Goal: Task Accomplishment & Management: Use online tool/utility

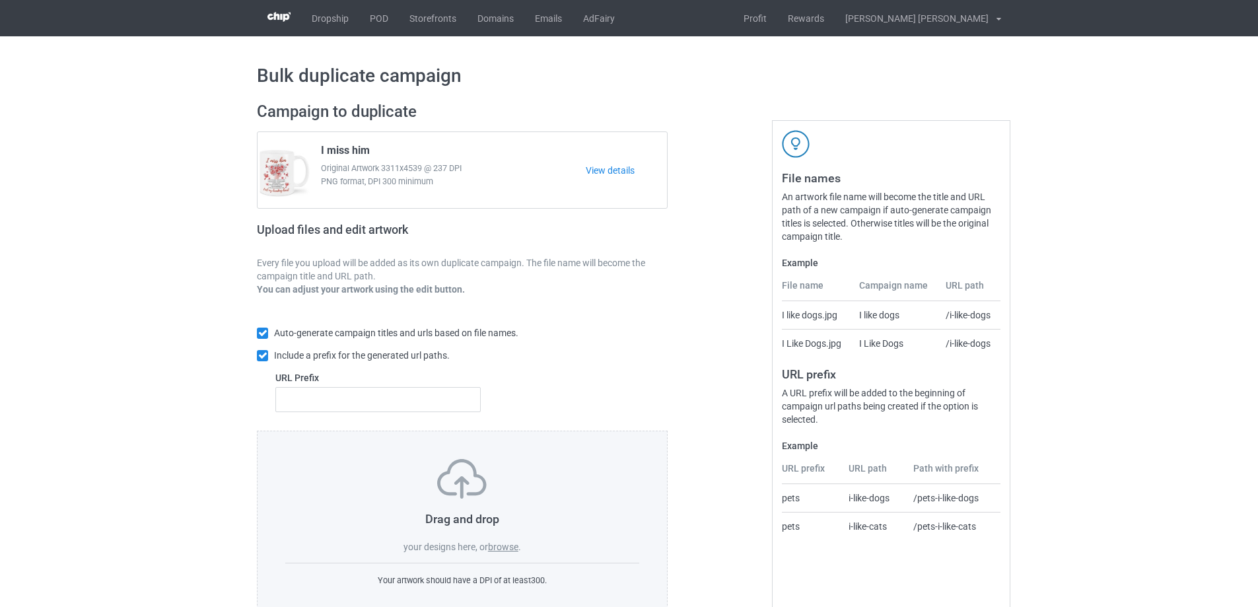
click at [512, 548] on label "browse" at bounding box center [503, 546] width 30 height 11
click at [0, 0] on input "browse" at bounding box center [0, 0] width 0 height 0
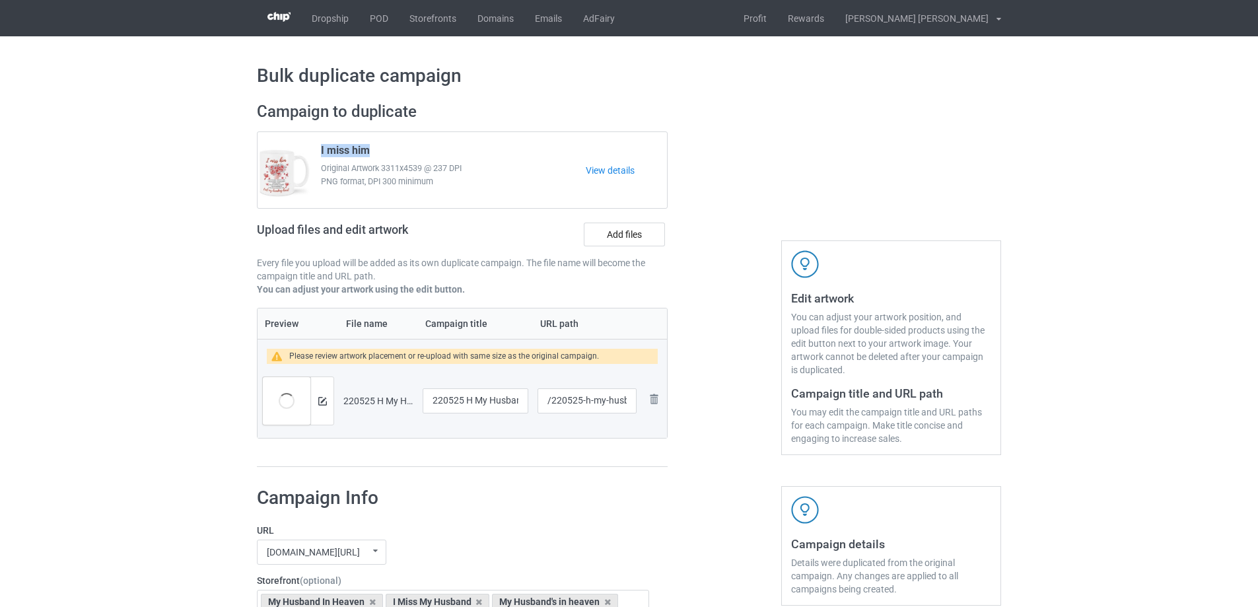
drag, startPoint x: 382, startPoint y: 150, endPoint x: 317, endPoint y: 150, distance: 64.7
click at [317, 150] on div "I miss him Original Artwork 3311x4539 @ 237 DPI PNG format, DPI 300 minimum" at bounding box center [449, 170] width 274 height 62
drag, startPoint x: 475, startPoint y: 401, endPoint x: 442, endPoint y: 389, distance: 35.1
click at [391, 389] on tr "Preview and edit artwork 220525 H My Husband [DEMOGRAPHIC_DATA] PTH.png 220525 …" at bounding box center [461, 401] width 409 height 74
drag, startPoint x: 376, startPoint y: 147, endPoint x: 308, endPoint y: 146, distance: 68.0
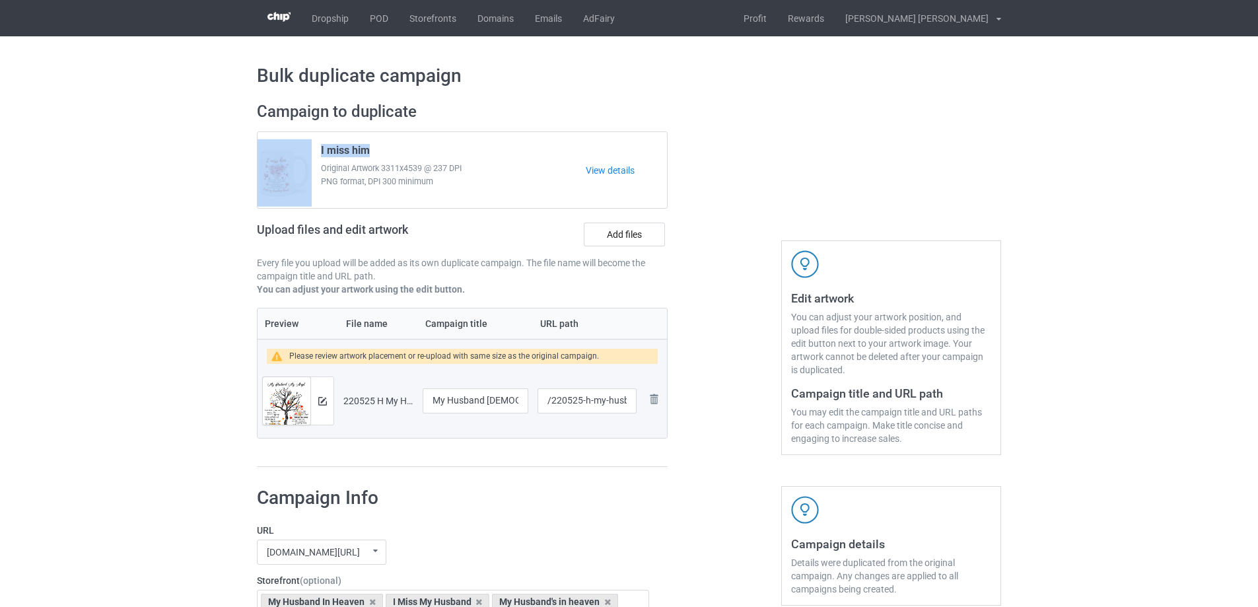
click at [308, 146] on div "I miss him Original Artwork 3311x4539 @ 237 DPI PNG format, DPI 300 minimum Vie…" at bounding box center [461, 170] width 409 height 76
copy div "I miss him"
click at [505, 402] on input "My Husband [DEMOGRAPHIC_DATA] PTH" at bounding box center [475, 400] width 106 height 25
paste input "I miss him"
type input "I miss him"
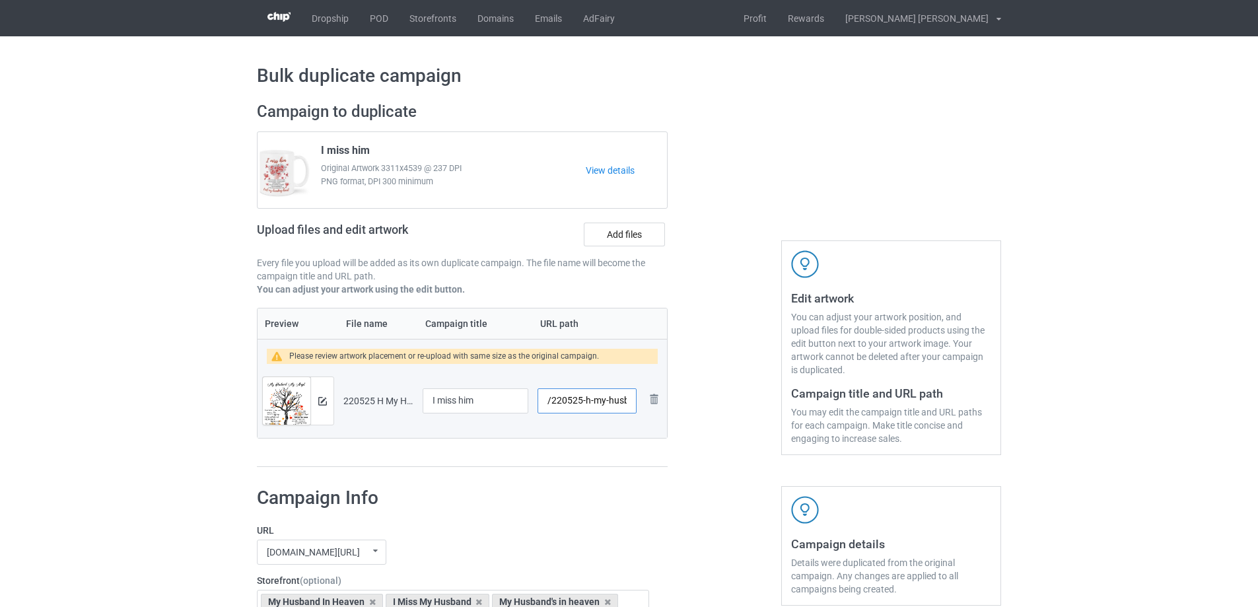
scroll to position [0, 40]
drag, startPoint x: 584, startPoint y: 402, endPoint x: 628, endPoint y: 403, distance: 44.2
click at [628, 403] on input "/220525-h-my-husband-1-pth" at bounding box center [586, 400] width 99 height 25
type input "/220525-1"
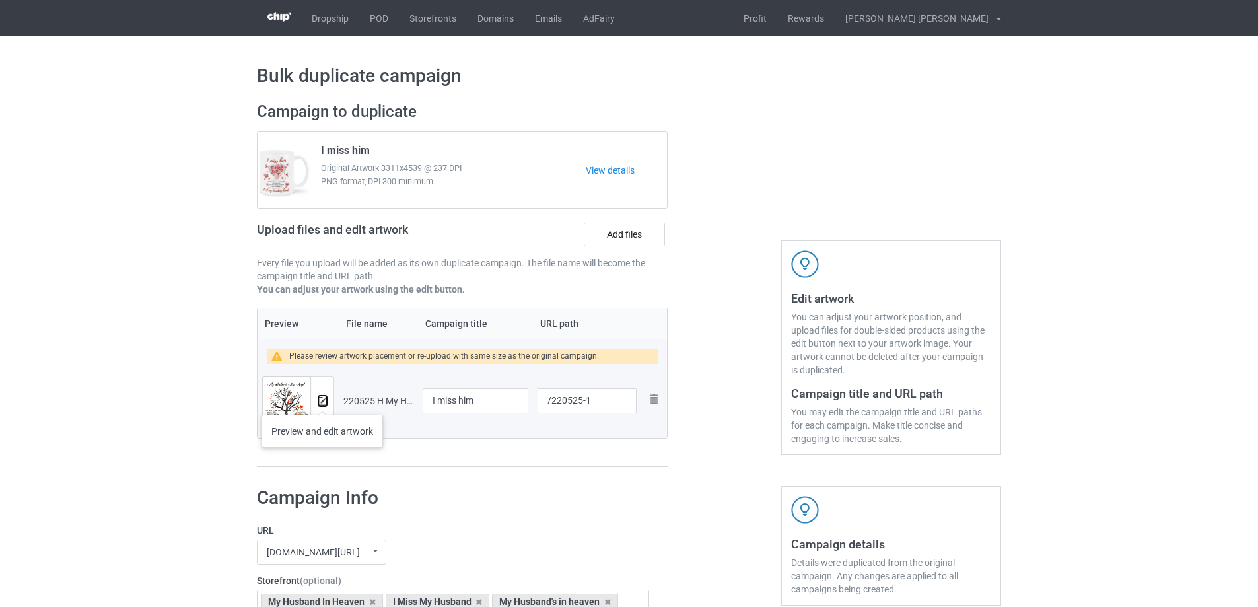
click at [322, 401] on img at bounding box center [322, 401] width 9 height 9
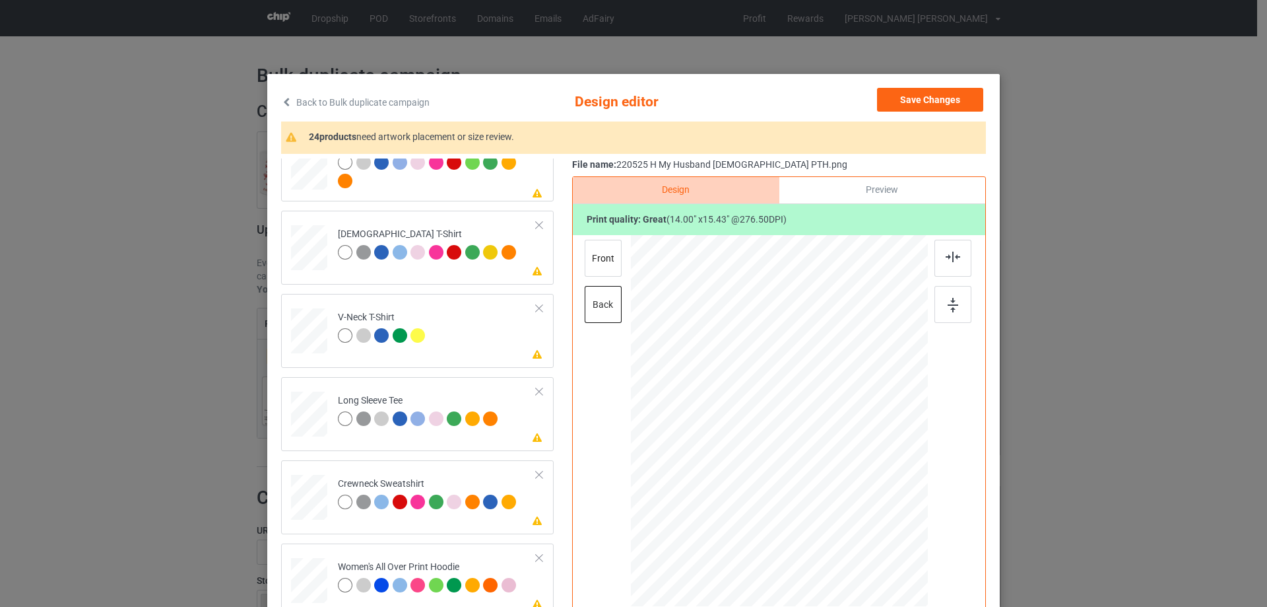
scroll to position [462, 0]
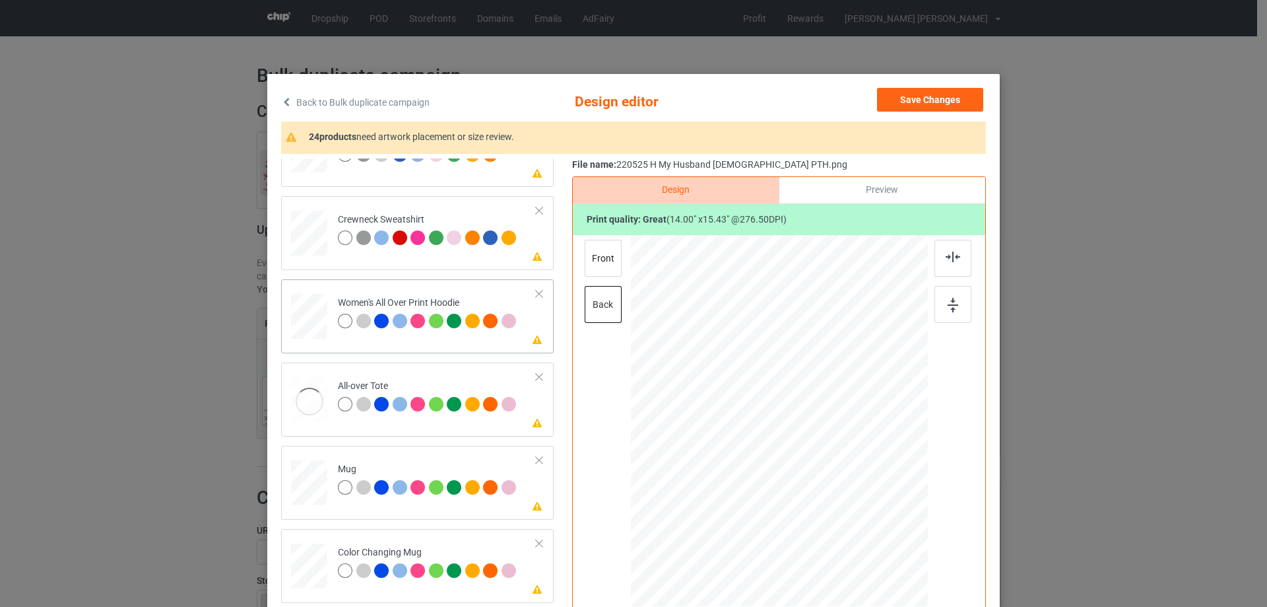
click at [299, 316] on div at bounding box center [309, 316] width 36 height 41
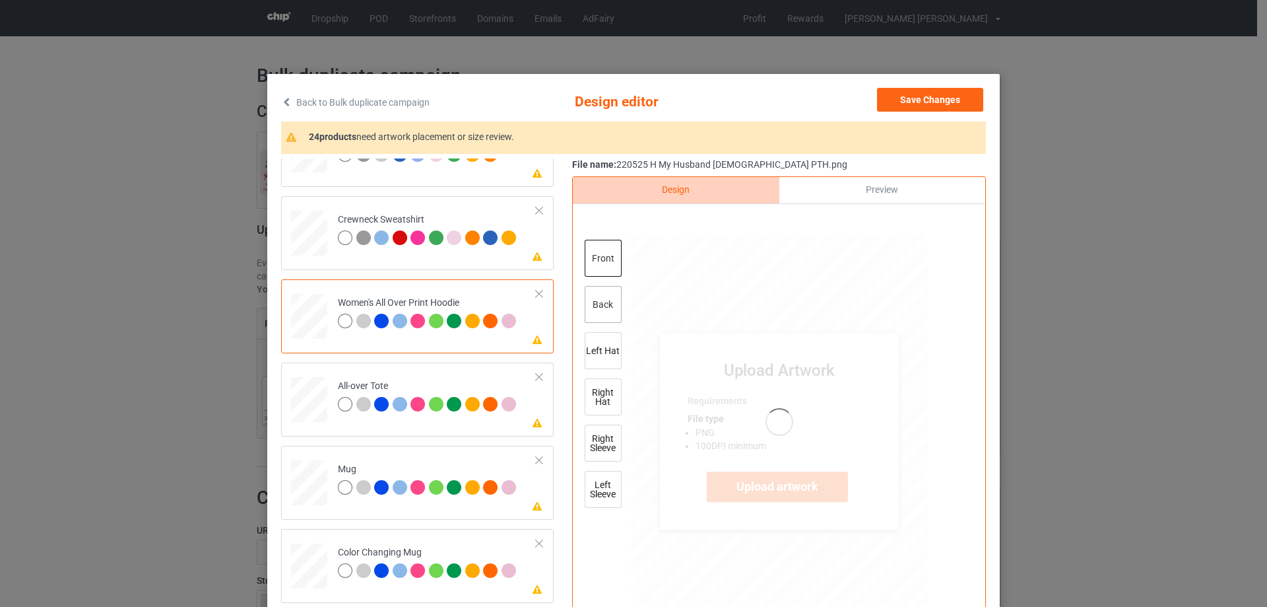
click at [609, 293] on div "back" at bounding box center [603, 304] width 37 height 37
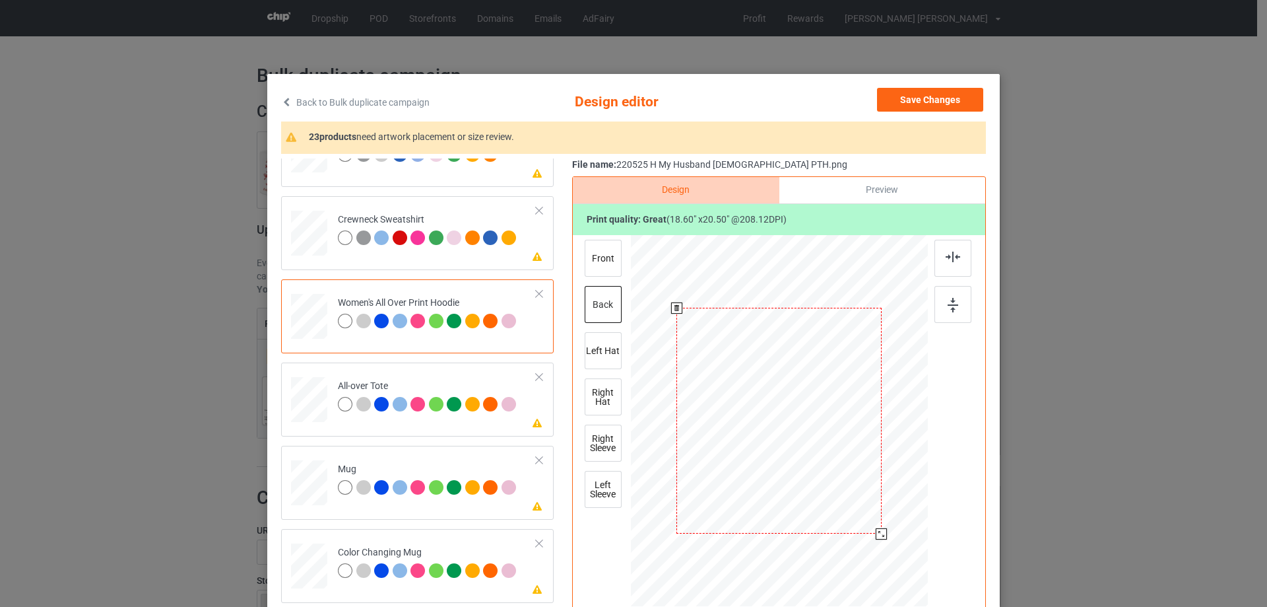
drag, startPoint x: 865, startPoint y: 518, endPoint x: 871, endPoint y: 539, distance: 21.9
click at [876, 539] on div at bounding box center [881, 533] width 11 height 11
click at [309, 398] on div at bounding box center [309, 400] width 36 height 36
drag, startPoint x: 865, startPoint y: 520, endPoint x: 878, endPoint y: 537, distance: 21.8
click at [878, 537] on div at bounding box center [882, 534] width 11 height 11
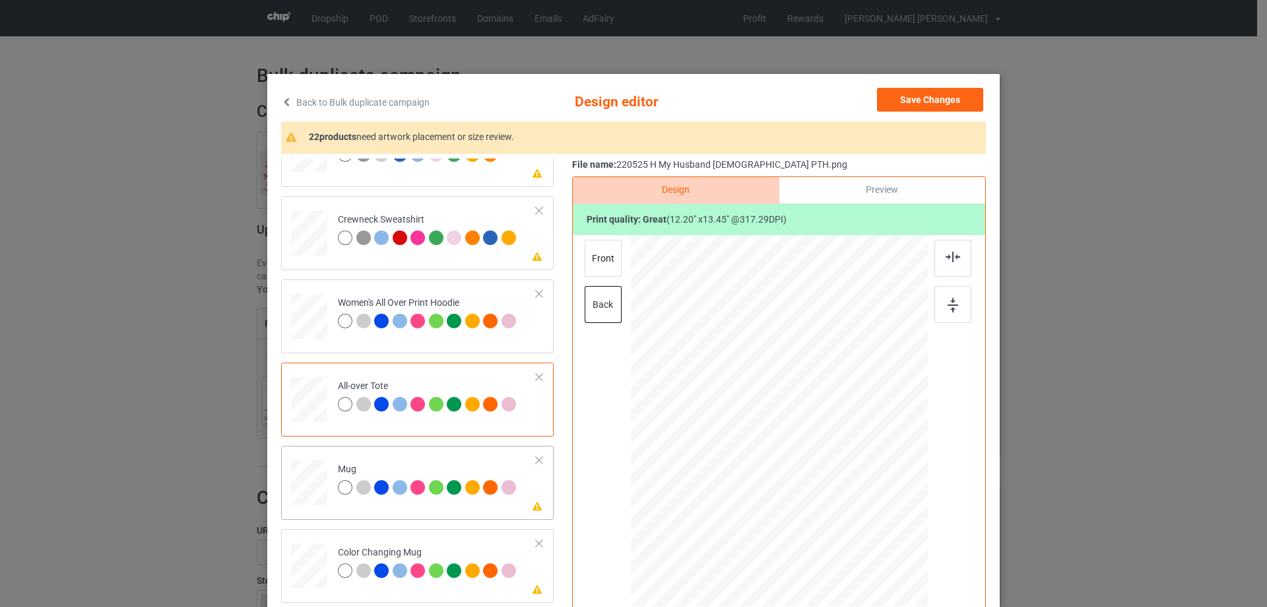
scroll to position [528, 0]
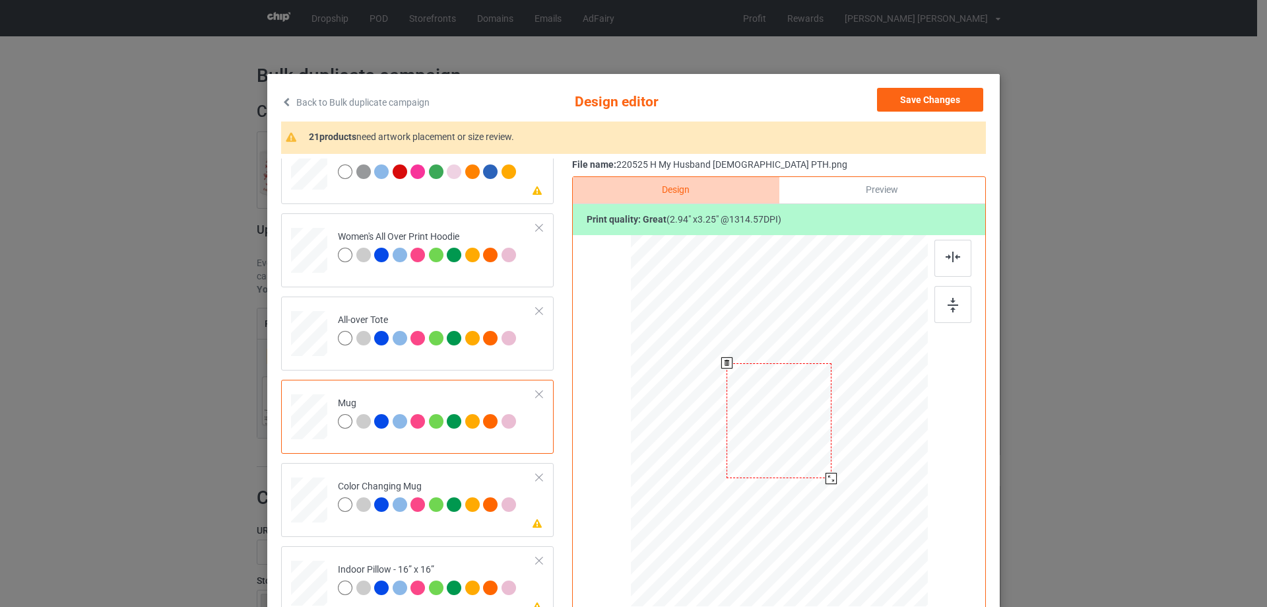
drag, startPoint x: 863, startPoint y: 519, endPoint x: 839, endPoint y: 464, distance: 59.7
click at [839, 464] on div at bounding box center [779, 419] width 297 height 123
drag, startPoint x: 791, startPoint y: 448, endPoint x: 874, endPoint y: 448, distance: 82.5
click at [874, 448] on div at bounding box center [861, 421] width 105 height 116
click at [948, 303] on img at bounding box center [953, 305] width 11 height 15
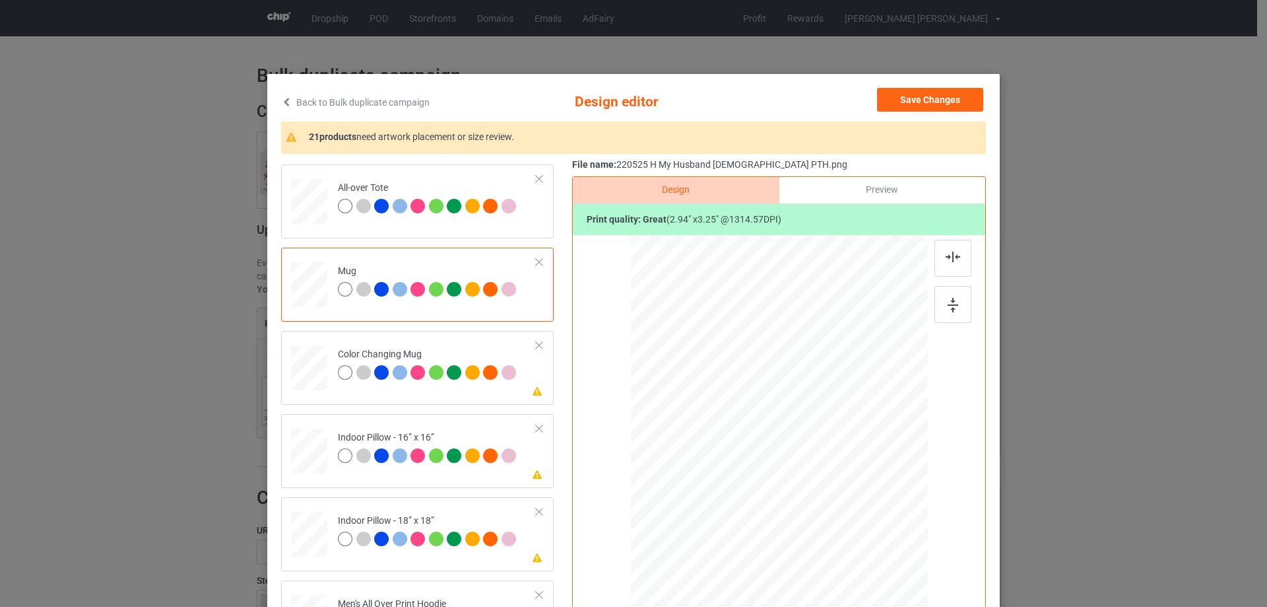
scroll to position [726, 0]
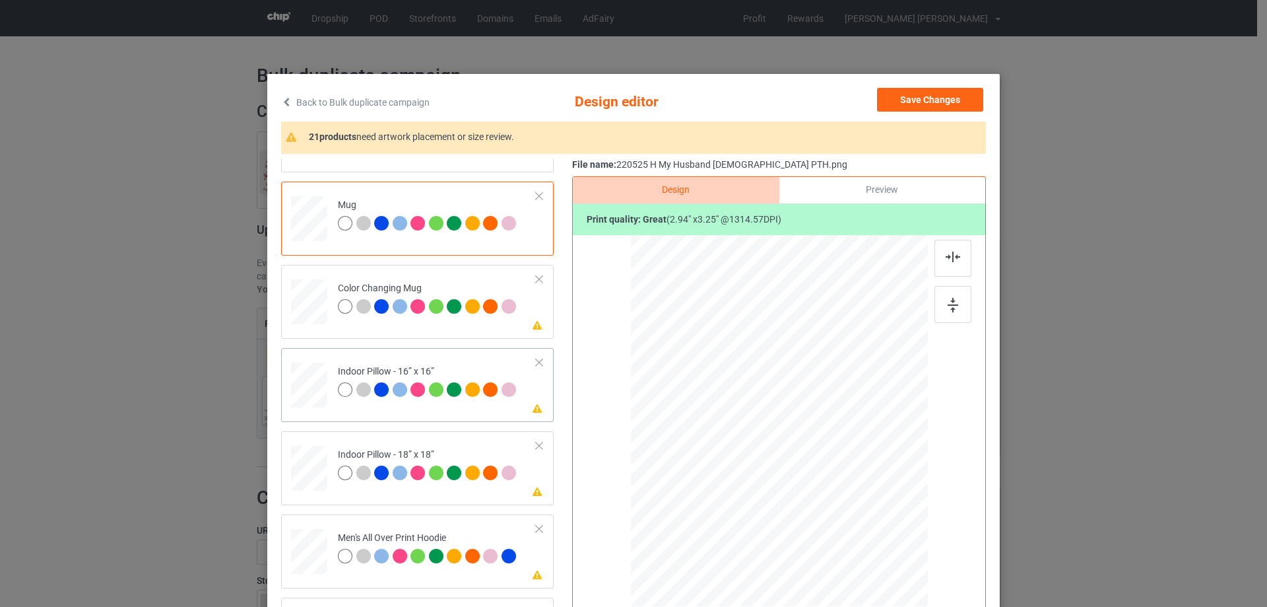
click at [298, 389] on div at bounding box center [309, 385] width 36 height 36
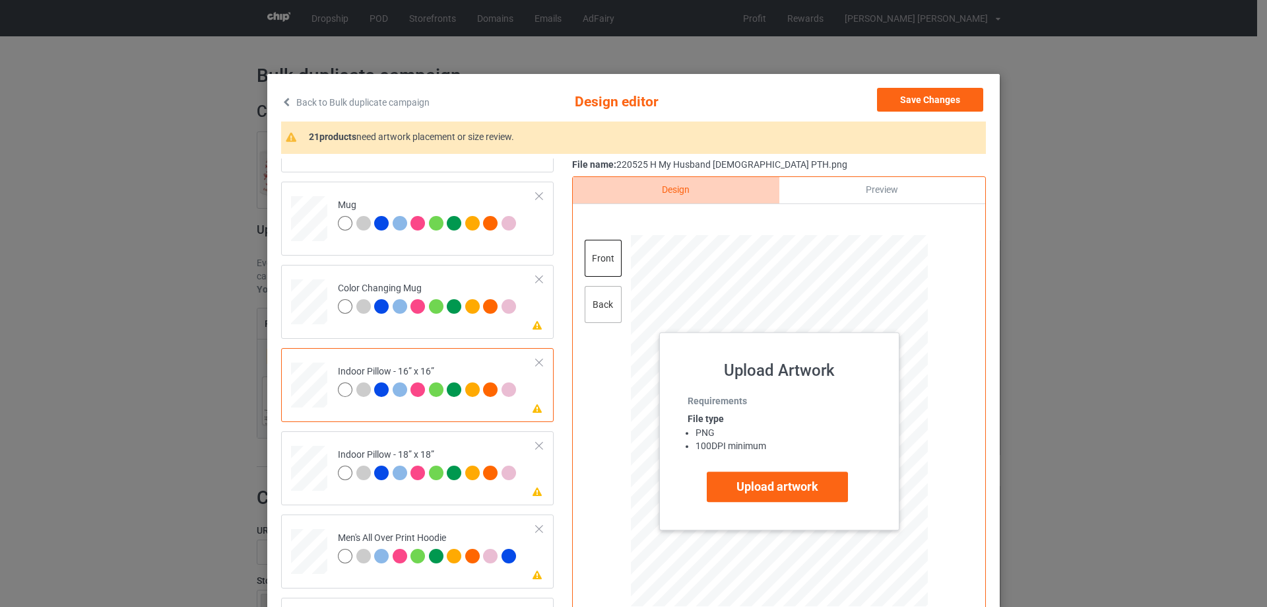
click at [599, 306] on div "back" at bounding box center [603, 304] width 37 height 37
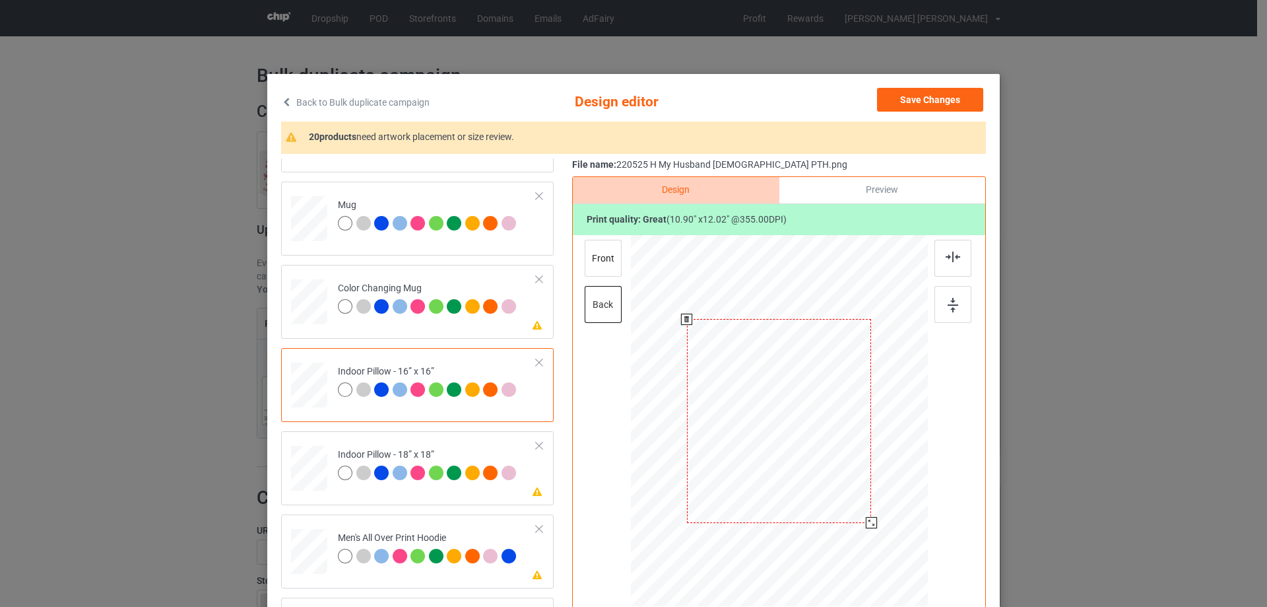
click at [869, 519] on div at bounding box center [871, 522] width 11 height 11
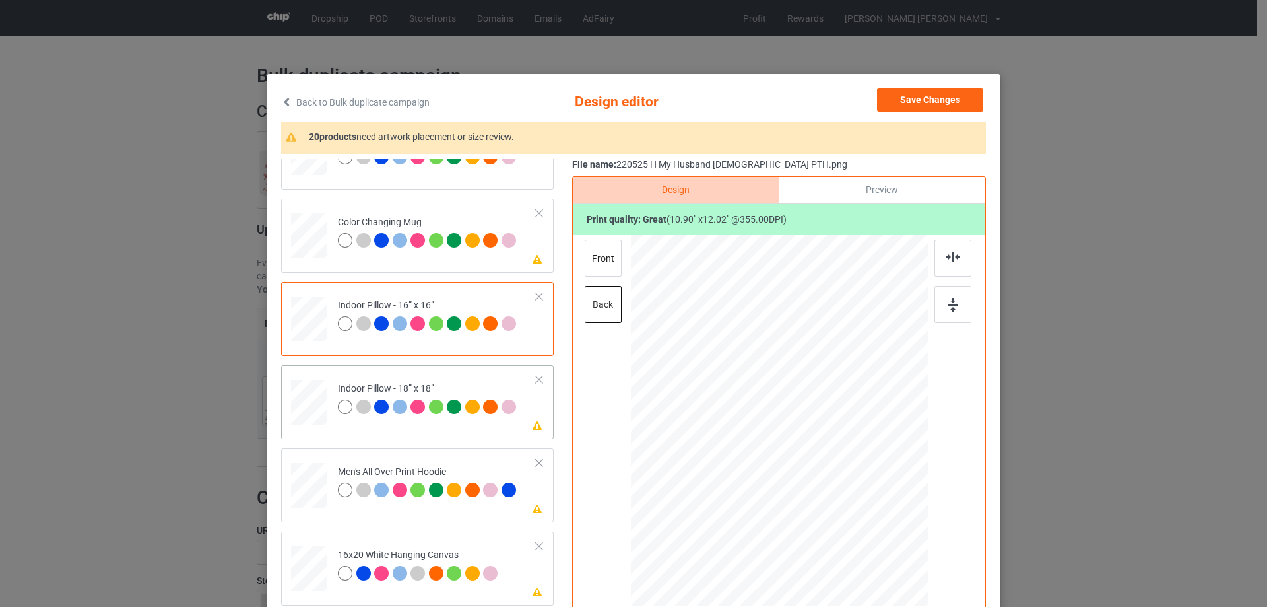
drag, startPoint x: 314, startPoint y: 415, endPoint x: 356, endPoint y: 414, distance: 42.9
click at [315, 414] on div at bounding box center [309, 402] width 36 height 36
click at [871, 522] on div at bounding box center [872, 523] width 11 height 11
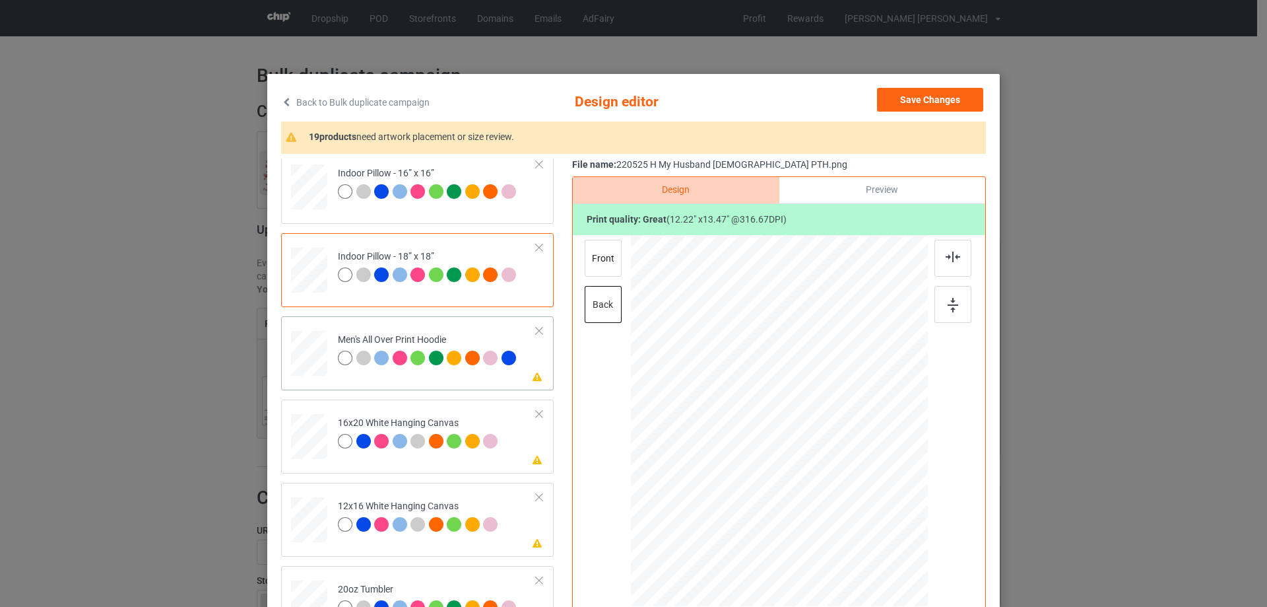
click at [320, 364] on div at bounding box center [309, 353] width 36 height 38
drag, startPoint x: 869, startPoint y: 535, endPoint x: 834, endPoint y: 520, distance: 38.1
click at [873, 535] on div at bounding box center [878, 529] width 11 height 11
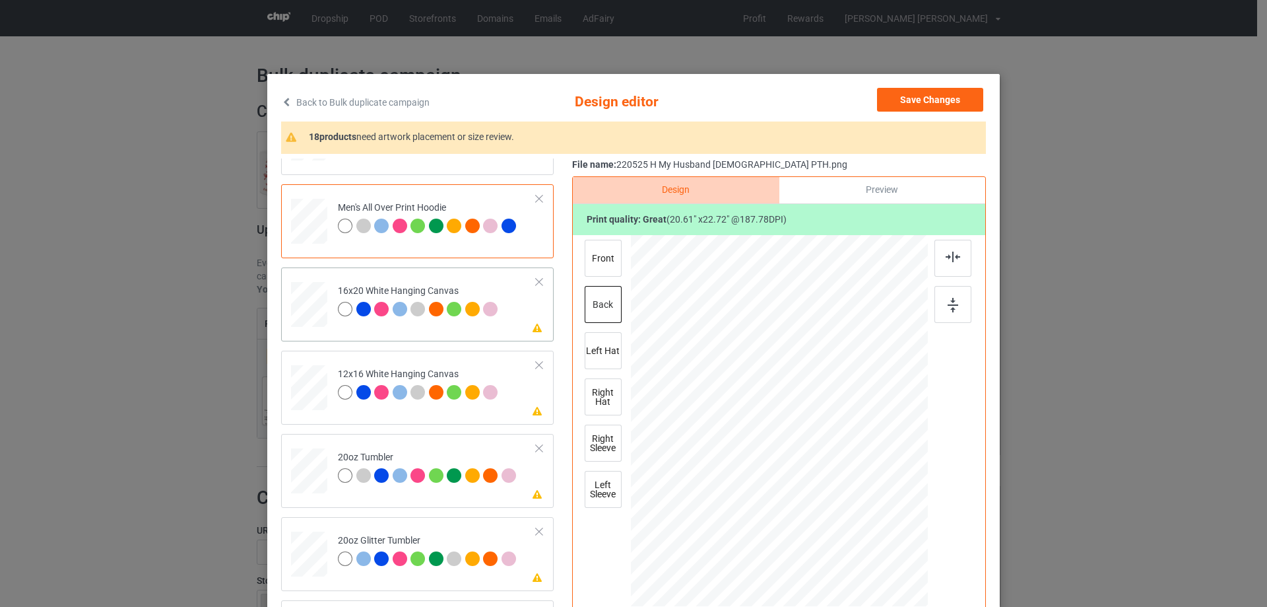
click at [298, 306] on div at bounding box center [309, 305] width 36 height 46
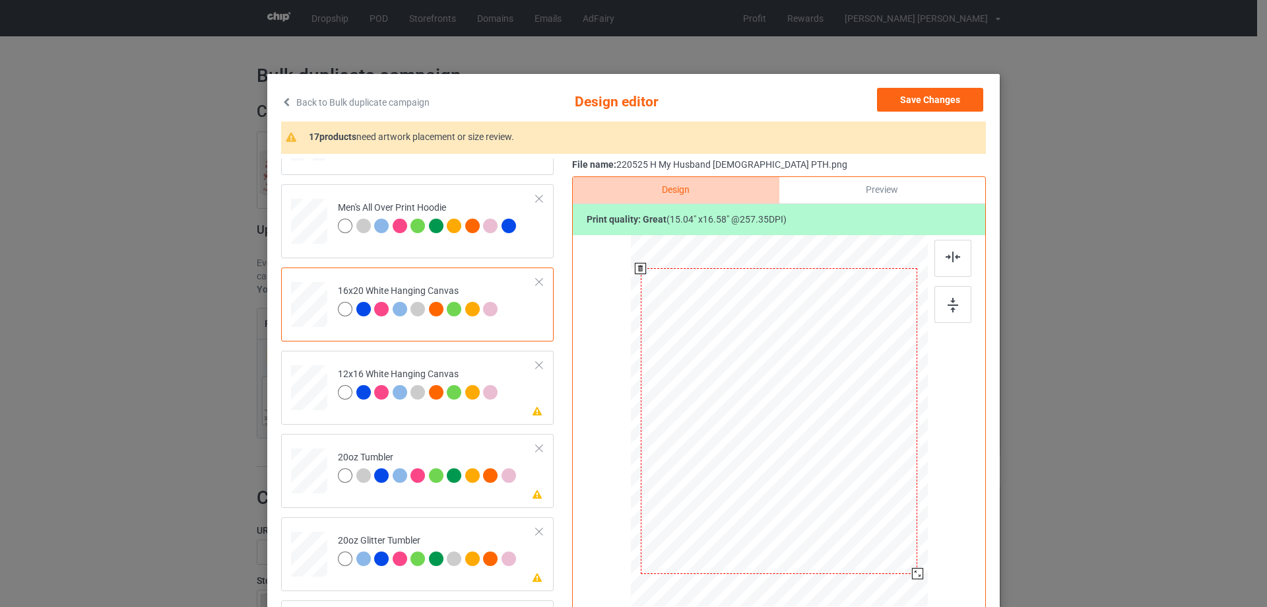
drag, startPoint x: 865, startPoint y: 516, endPoint x: 896, endPoint y: 584, distance: 75.0
click at [896, 584] on div at bounding box center [779, 421] width 297 height 371
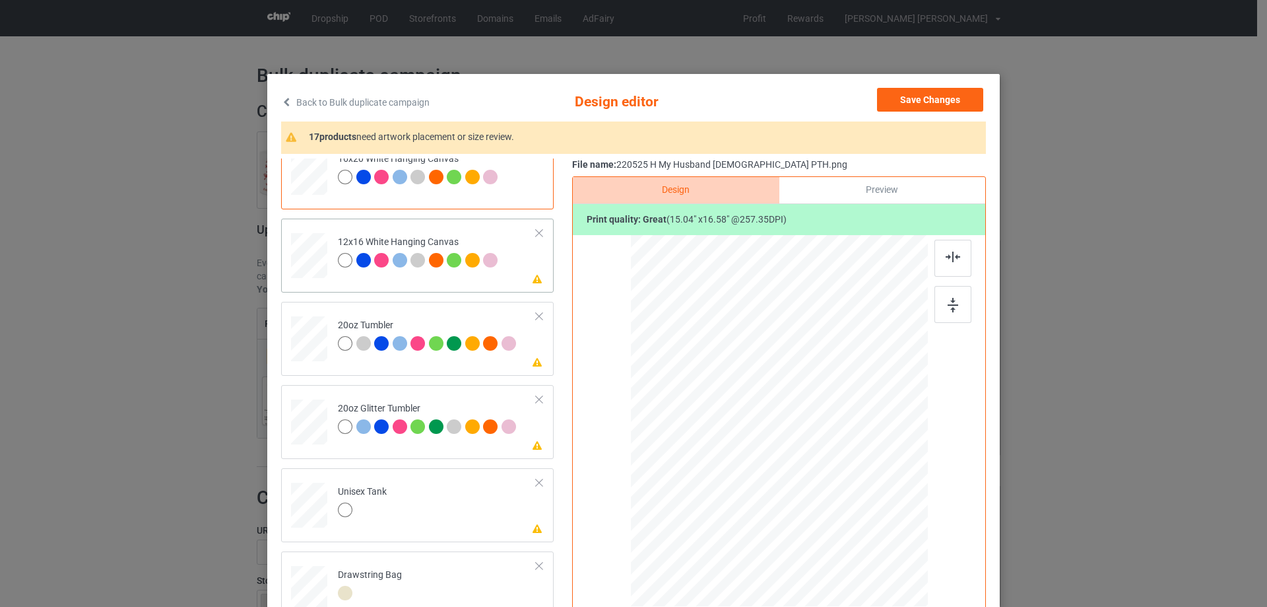
click at [303, 255] on div at bounding box center [309, 256] width 34 height 46
drag, startPoint x: 854, startPoint y: 511, endPoint x: 889, endPoint y: 563, distance: 62.4
click at [889, 563] on div at bounding box center [779, 421] width 279 height 372
click at [292, 345] on div at bounding box center [309, 339] width 34 height 21
drag, startPoint x: 862, startPoint y: 516, endPoint x: 811, endPoint y: 459, distance: 76.6
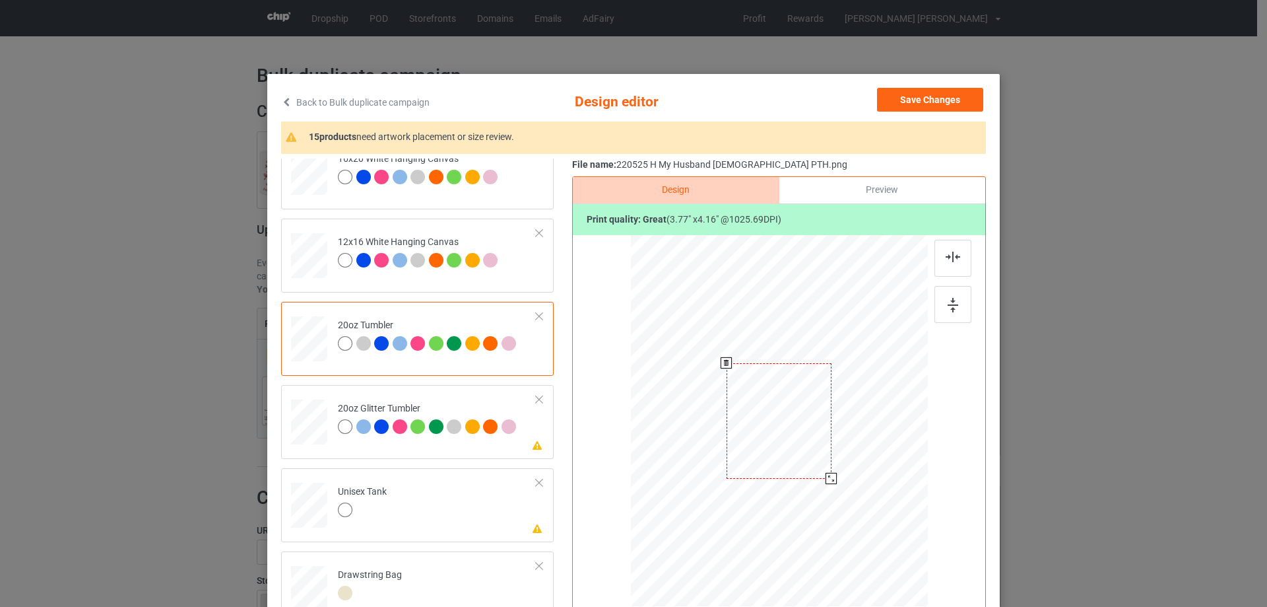
click at [832, 476] on div at bounding box center [778, 420] width 281 height 170
drag, startPoint x: 811, startPoint y: 459, endPoint x: 744, endPoint y: 457, distance: 66.7
click at [744, 457] on div at bounding box center [712, 419] width 104 height 115
click at [293, 423] on div at bounding box center [309, 421] width 34 height 29
drag, startPoint x: 857, startPoint y: 512, endPoint x: 824, endPoint y: 476, distance: 49.1
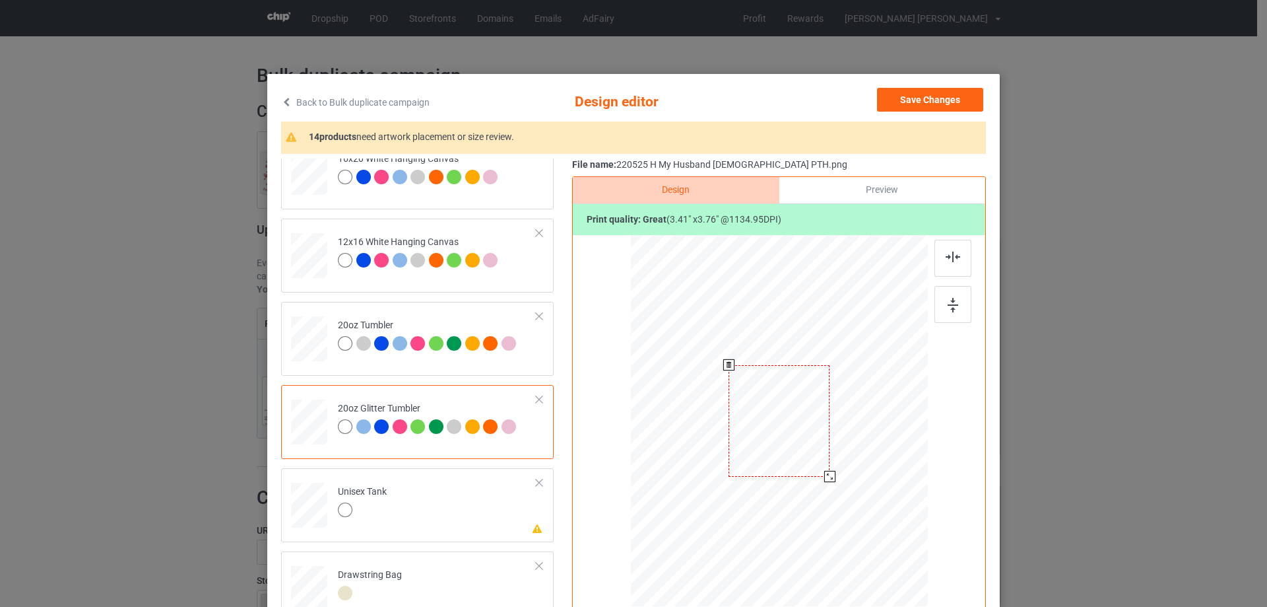
click at [824, 476] on div at bounding box center [829, 476] width 11 height 11
drag, startPoint x: 783, startPoint y: 443, endPoint x: 716, endPoint y: 419, distance: 70.8
click at [716, 419] on div at bounding box center [712, 397] width 101 height 112
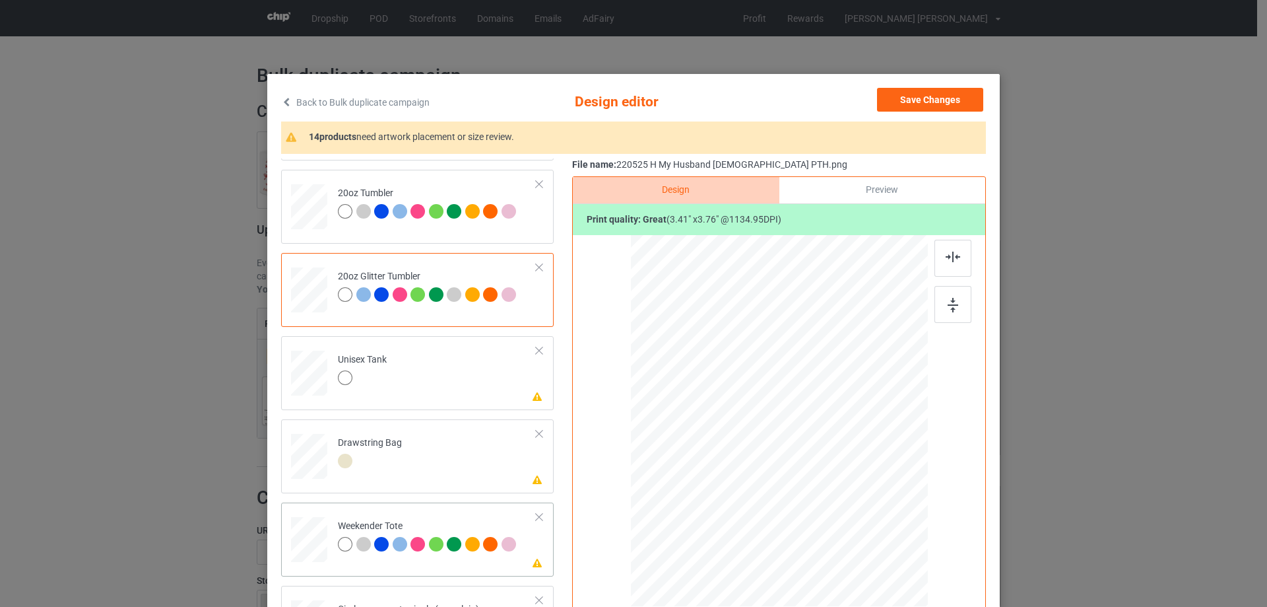
scroll to position [1452, 0]
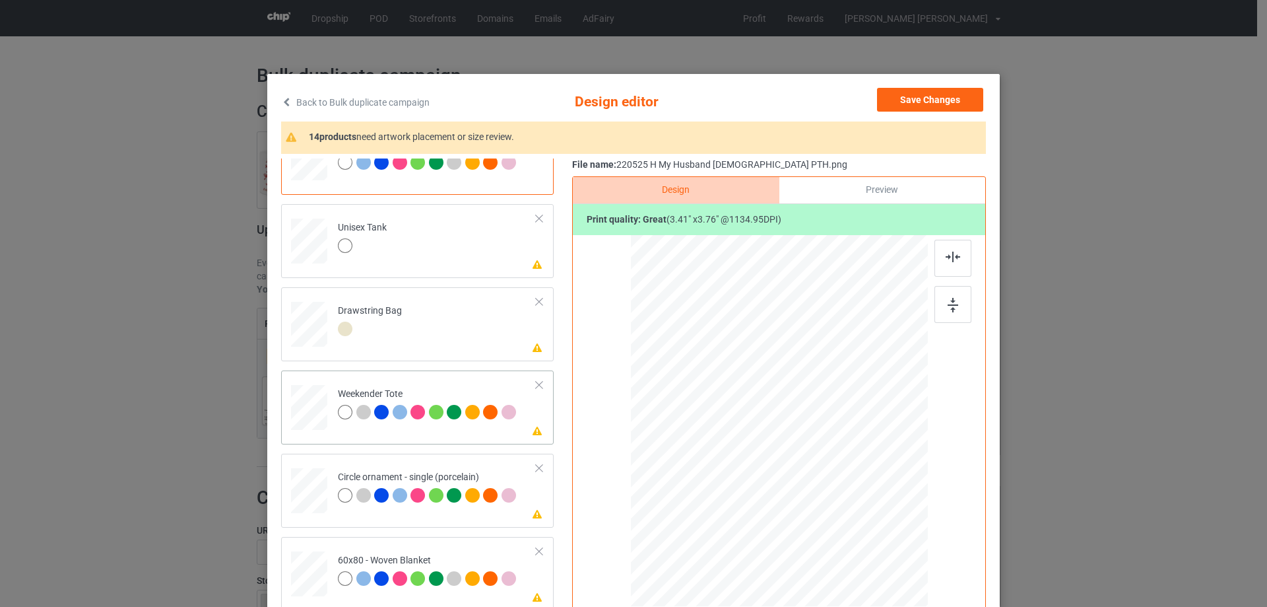
click at [308, 406] on div at bounding box center [309, 407] width 36 height 23
drag, startPoint x: 861, startPoint y: 519, endPoint x: 843, endPoint y: 488, distance: 35.5
click at [843, 488] on div at bounding box center [844, 492] width 11 height 11
click at [831, 478] on div at bounding box center [778, 416] width 130 height 143
click at [947, 259] on img at bounding box center [953, 257] width 15 height 11
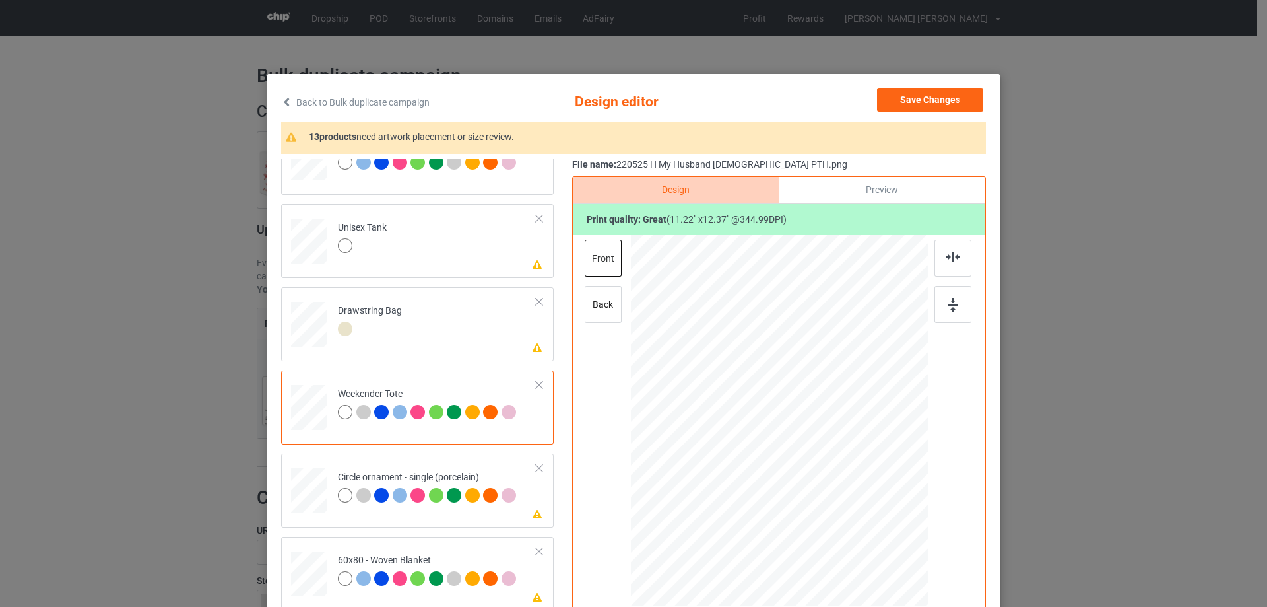
scroll to position [1473, 0]
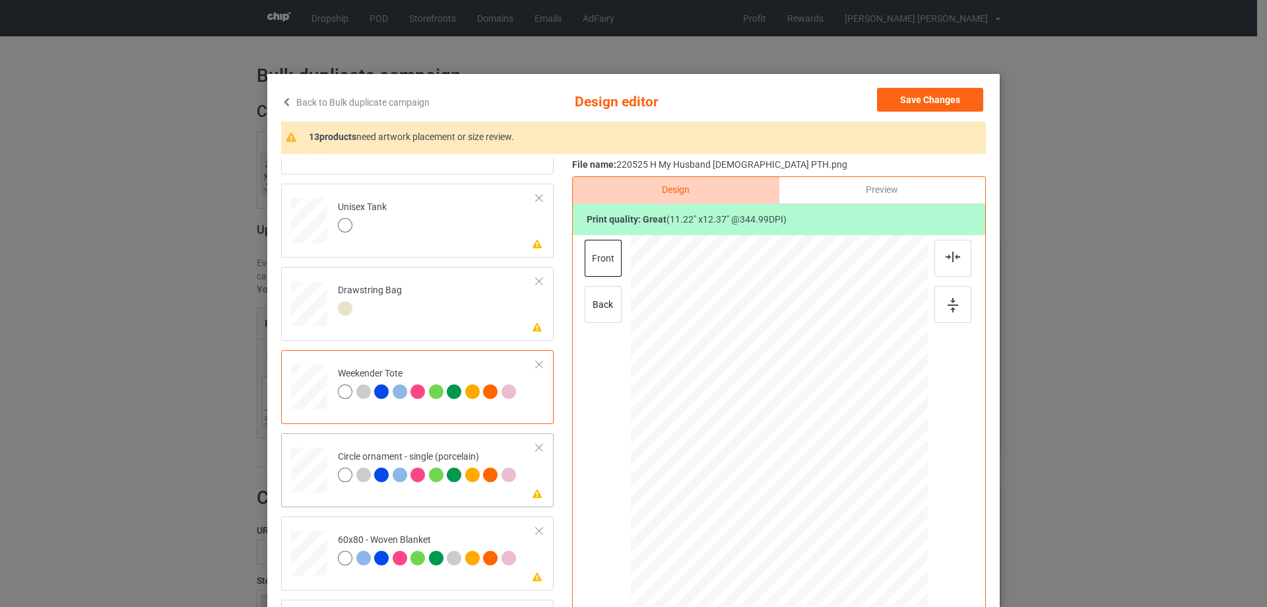
click at [312, 465] on div at bounding box center [309, 470] width 36 height 36
drag, startPoint x: 863, startPoint y: 520, endPoint x: 877, endPoint y: 539, distance: 23.1
click at [879, 539] on div at bounding box center [884, 536] width 11 height 11
click at [810, 483] on div at bounding box center [778, 422] width 209 height 230
drag, startPoint x: 882, startPoint y: 539, endPoint x: 873, endPoint y: 529, distance: 12.6
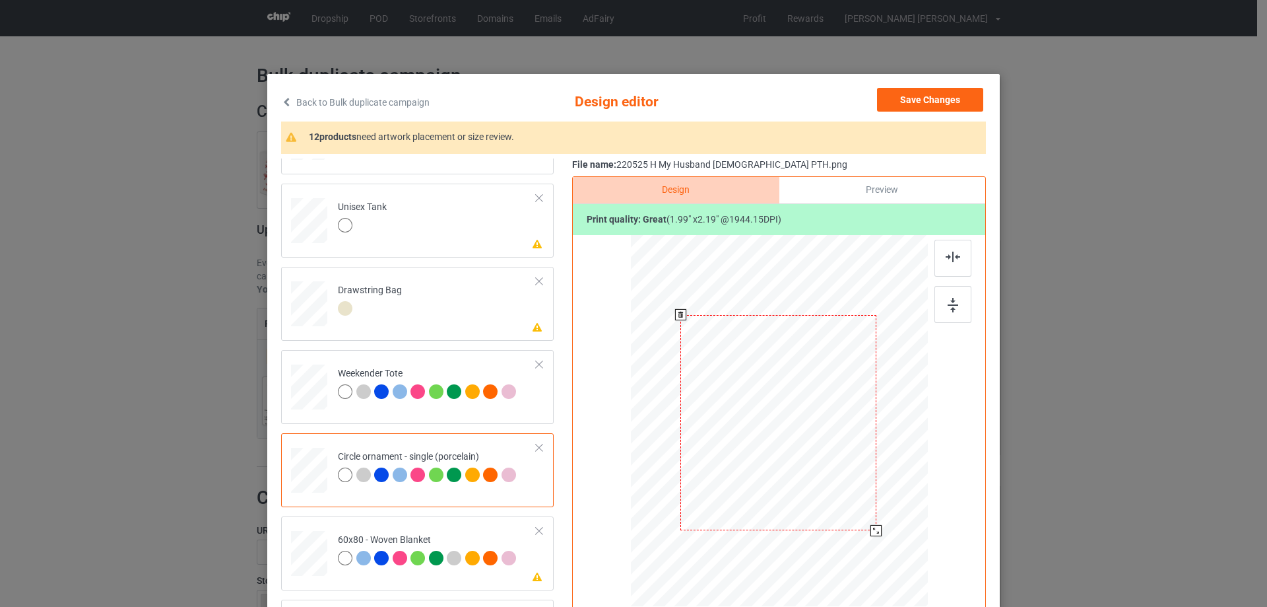
click at [875, 530] on div at bounding box center [876, 530] width 11 height 11
drag, startPoint x: 814, startPoint y: 487, endPoint x: 815, endPoint y: 498, distance: 10.6
click at [815, 498] on div at bounding box center [780, 433] width 194 height 215
click at [957, 261] on div at bounding box center [953, 258] width 37 height 37
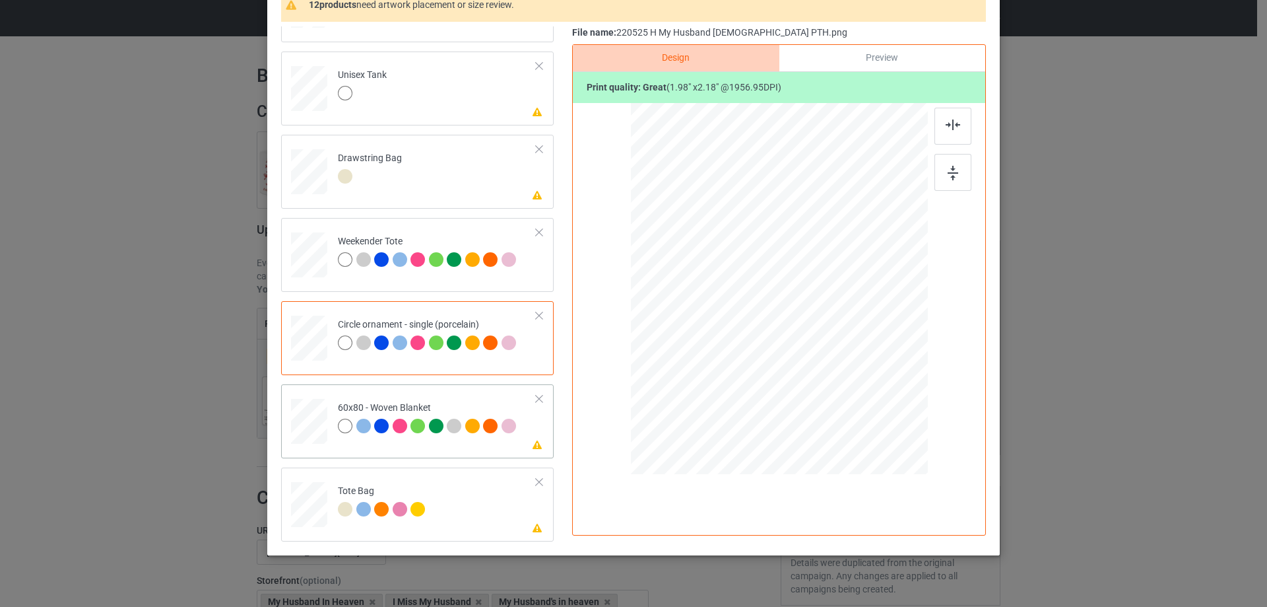
click at [308, 424] on div at bounding box center [309, 421] width 33 height 44
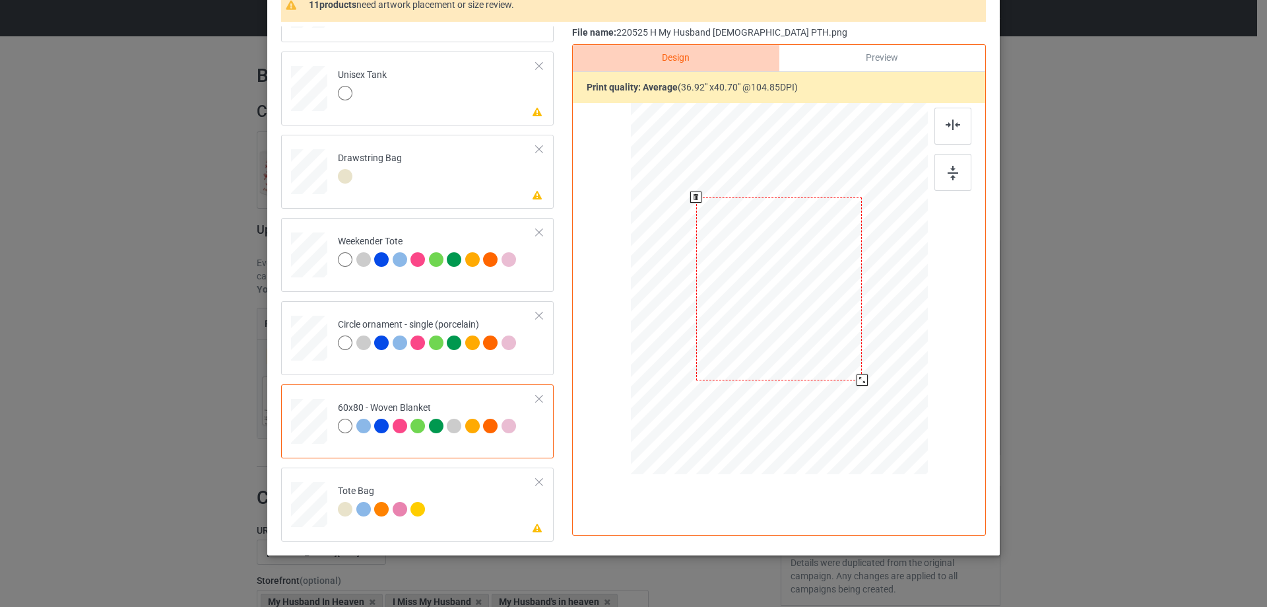
drag, startPoint x: 856, startPoint y: 380, endPoint x: 863, endPoint y: 376, distance: 8.6
click at [863, 376] on div at bounding box center [779, 289] width 270 height 360
click at [791, 302] on div at bounding box center [783, 251] width 166 height 183
click at [947, 132] on div at bounding box center [953, 126] width 37 height 37
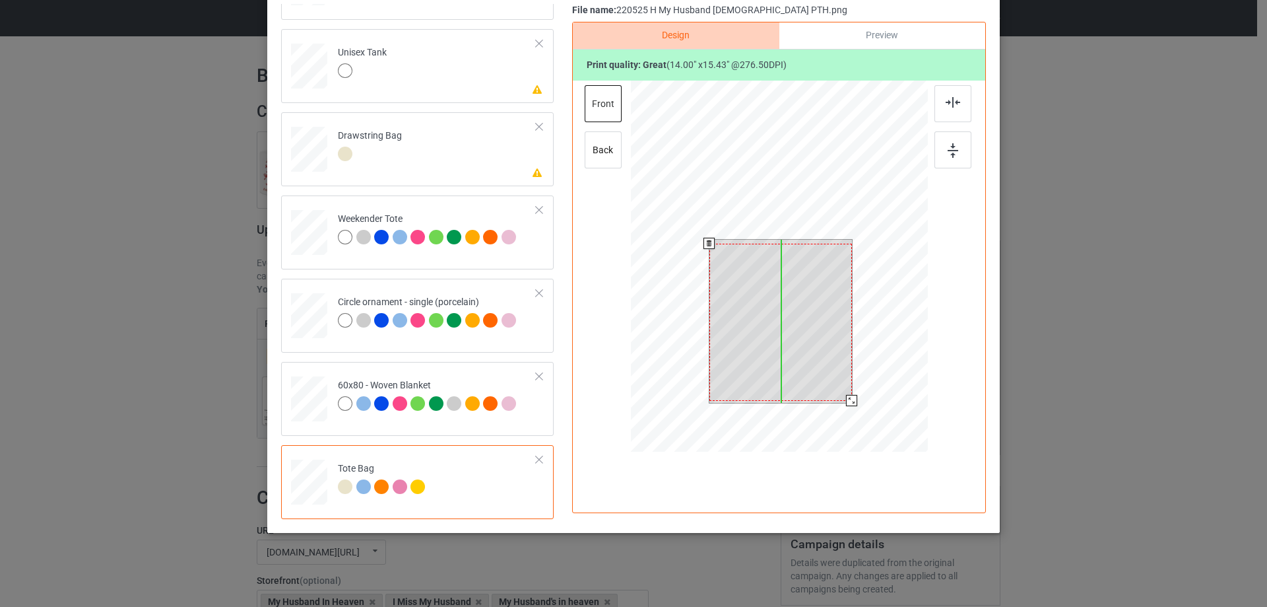
click at [827, 374] on div at bounding box center [781, 322] width 143 height 157
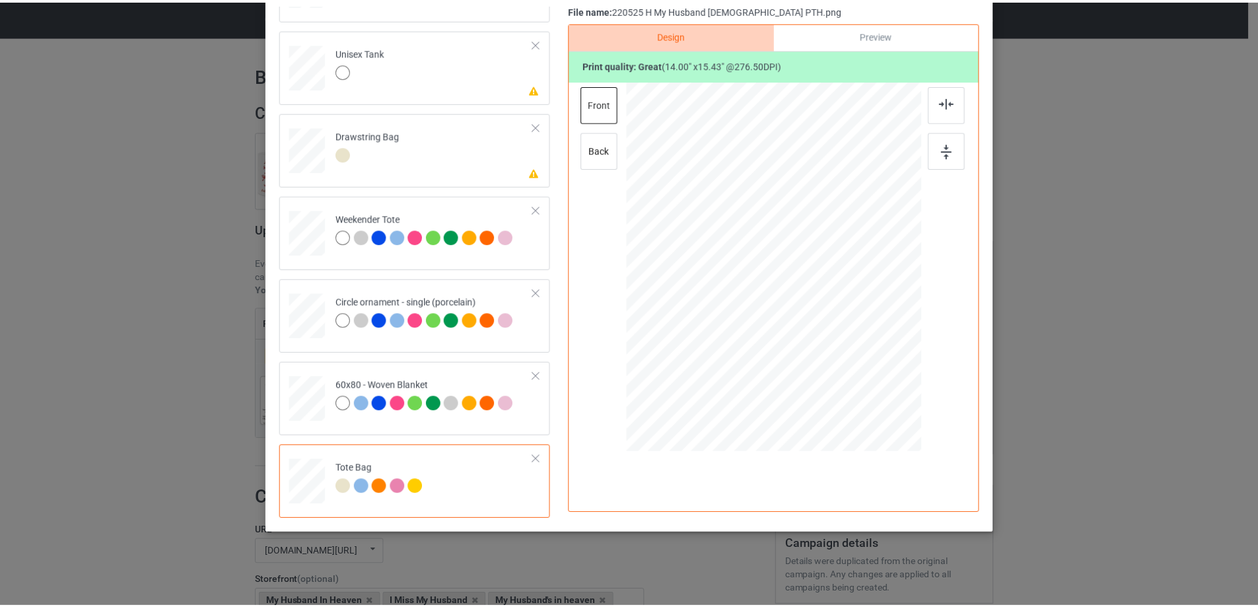
scroll to position [0, 0]
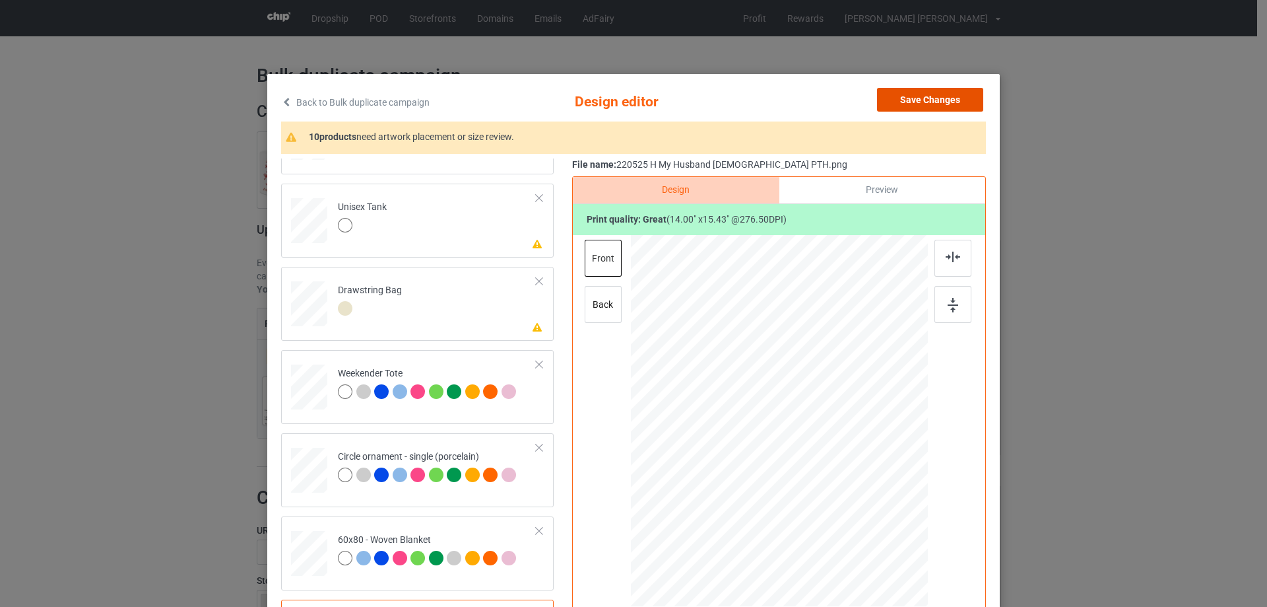
click at [904, 102] on button "Save Changes" at bounding box center [930, 100] width 106 height 24
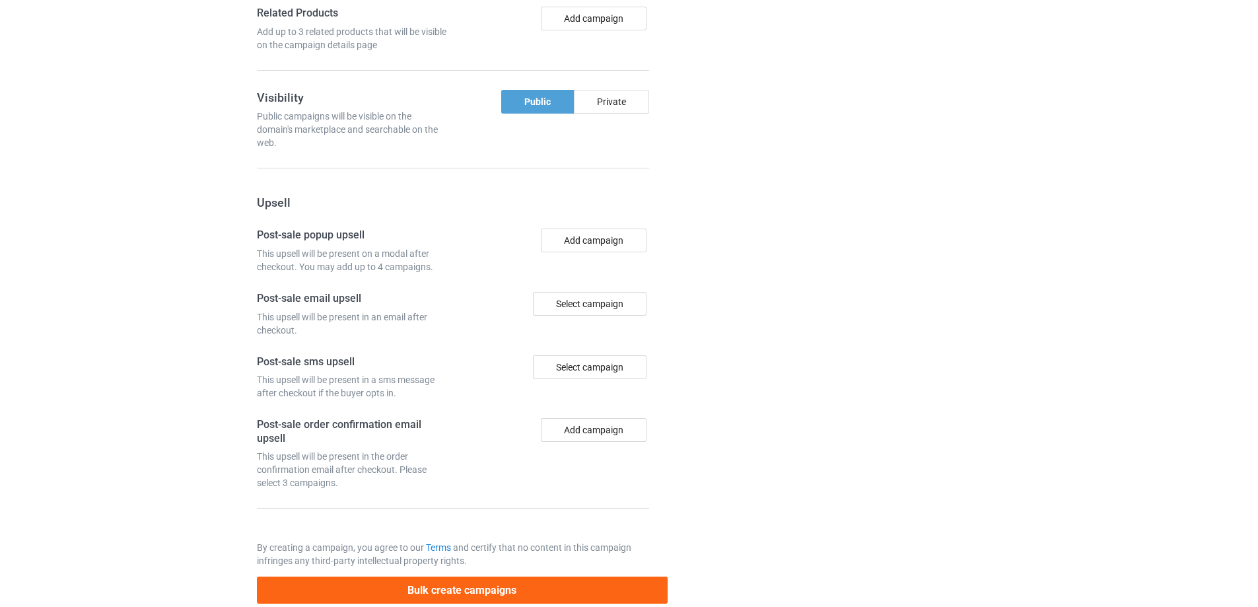
scroll to position [1118, 0]
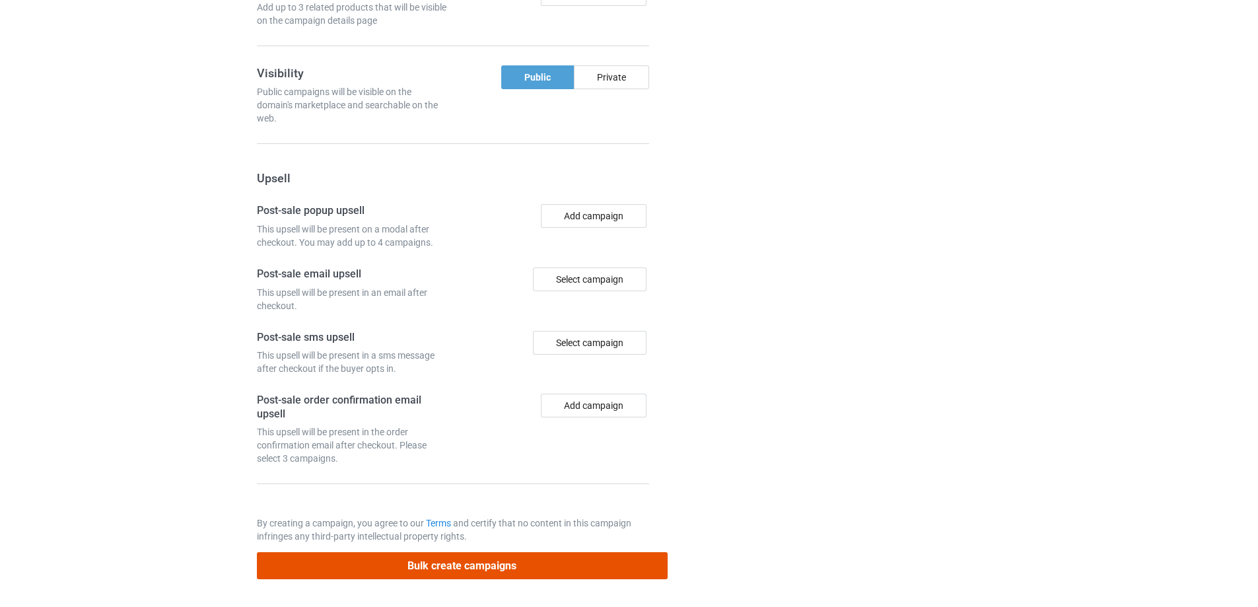
click at [453, 570] on button "Bulk create campaigns" at bounding box center [462, 565] width 411 height 27
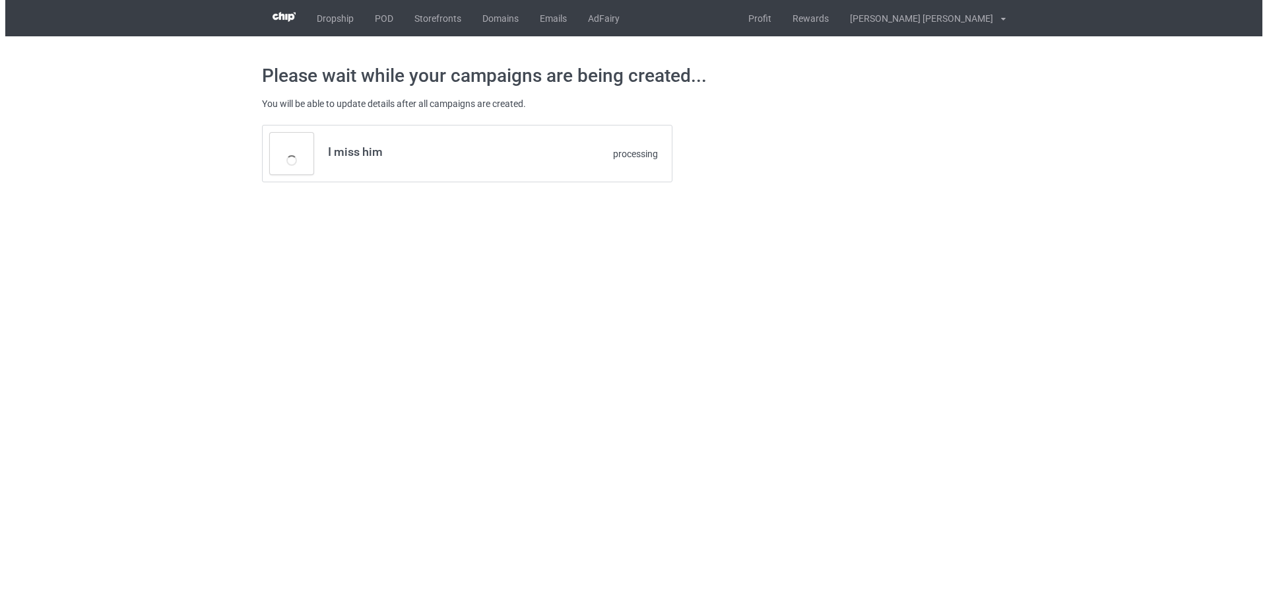
scroll to position [0, 0]
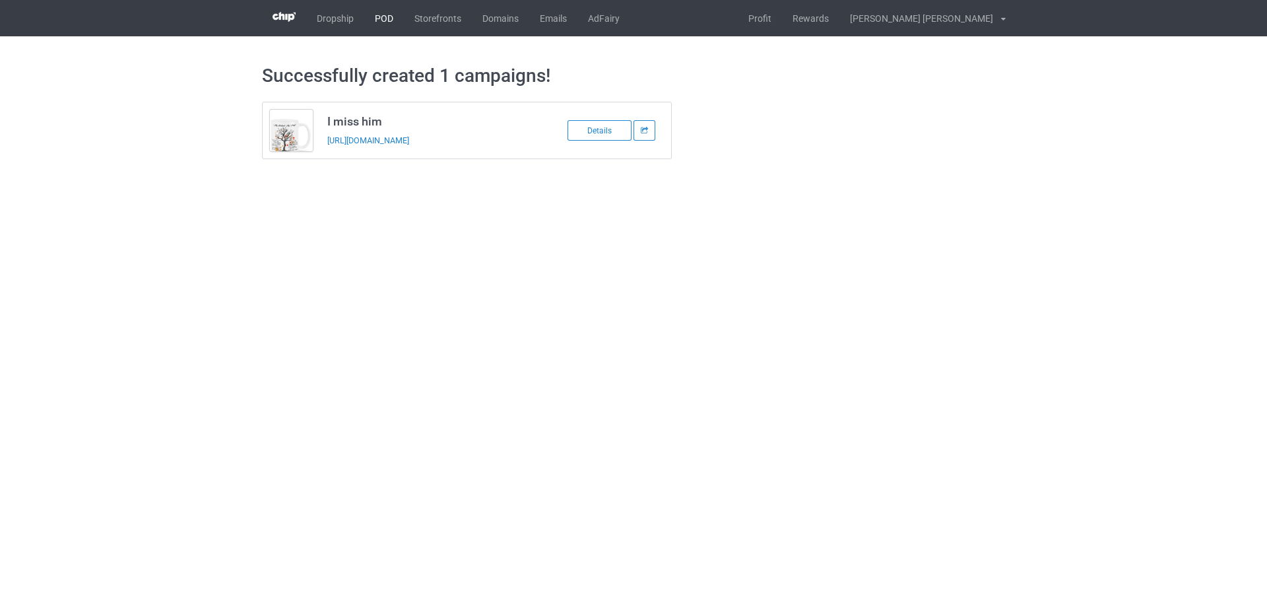
click at [391, 20] on link "POD" at bounding box center [384, 18] width 40 height 36
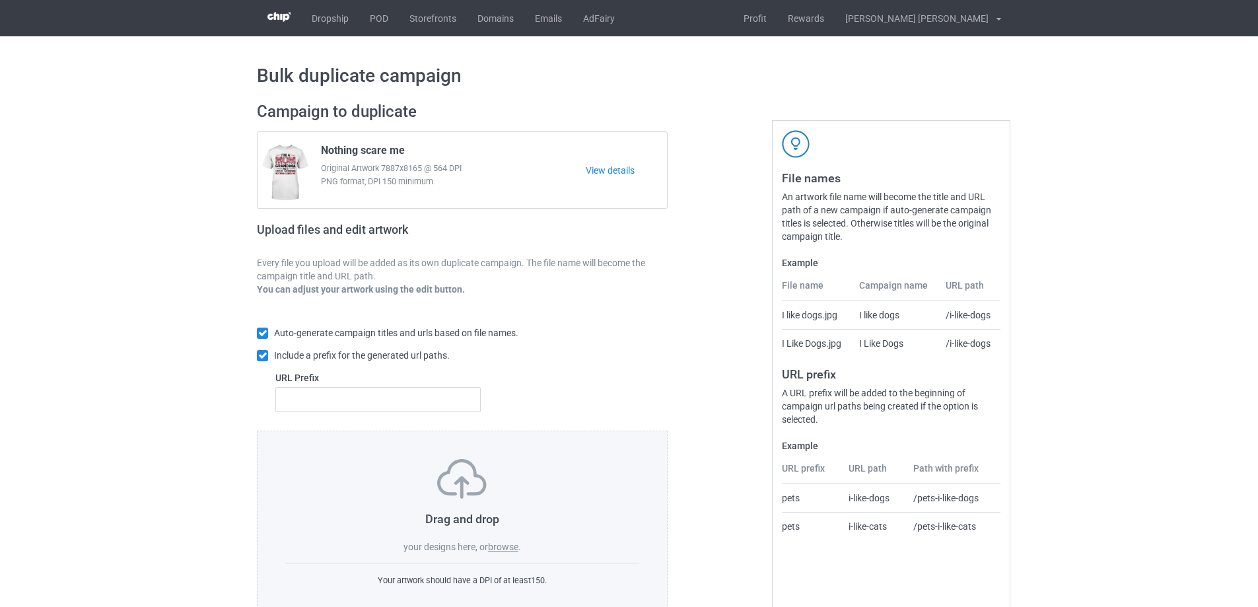
click at [499, 547] on label "browse" at bounding box center [503, 546] width 30 height 11
click at [0, 0] on input "browse" at bounding box center [0, 0] width 0 height 0
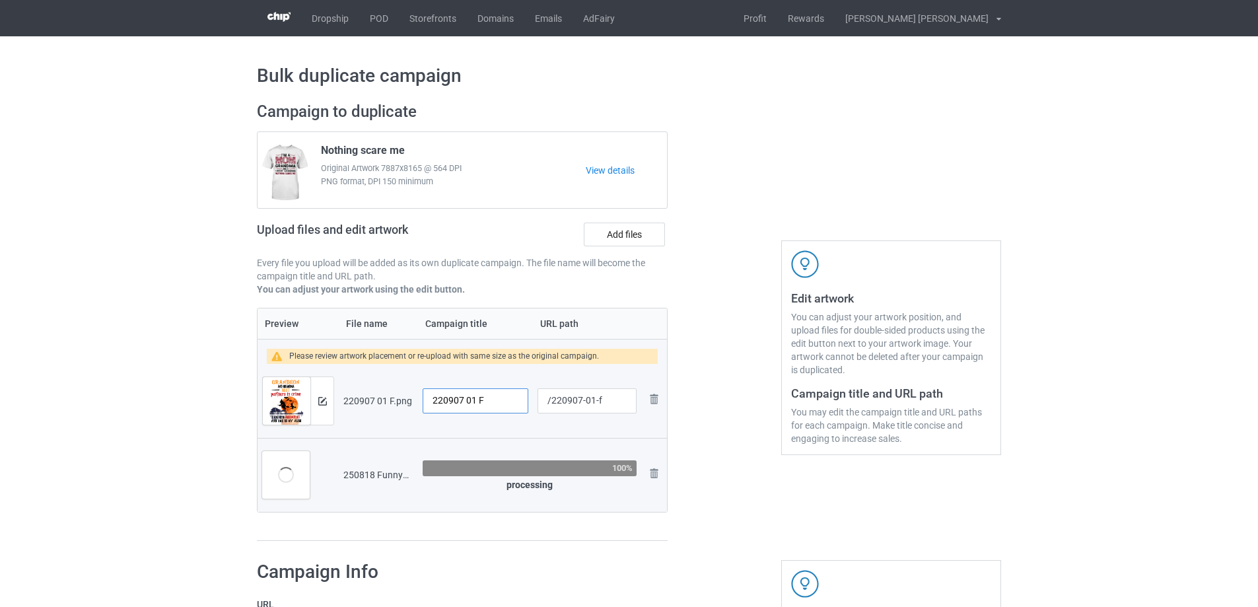
drag, startPoint x: 496, startPoint y: 405, endPoint x: 397, endPoint y: 407, distance: 99.0
click at [397, 407] on tr "Preview and edit artwork 220907 01 F.png 220907 01 F /220907-01-f Remove file" at bounding box center [461, 401] width 409 height 74
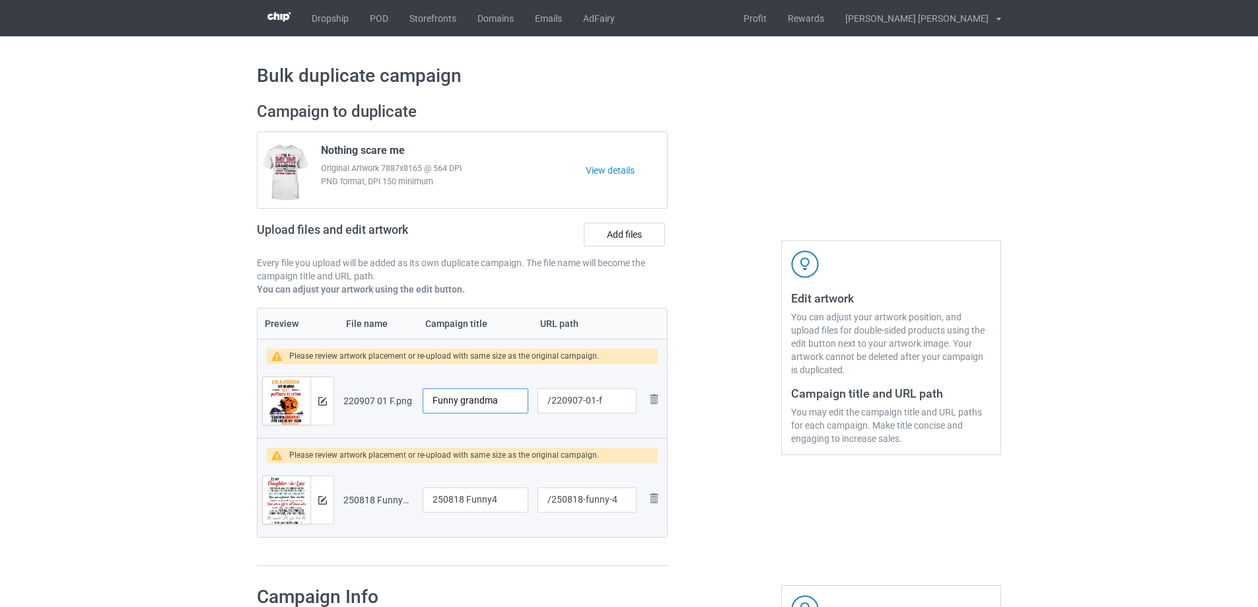
type input "Funny grandma"
drag, startPoint x: 502, startPoint y: 500, endPoint x: 399, endPoint y: 500, distance: 102.3
click at [399, 500] on tr "Preview and edit artwork 250818 Funny4.png 250818 Funny4 /250818-funny-4 Remove…" at bounding box center [461, 500] width 409 height 74
type input "To my Daughter-in-law"
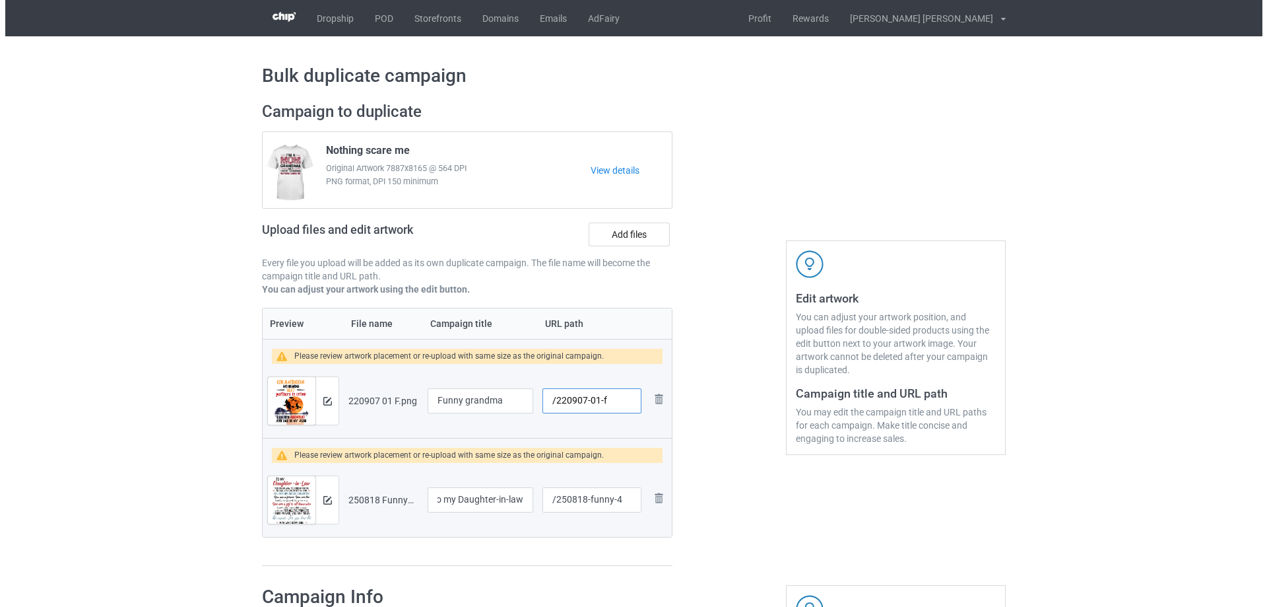
scroll to position [0, 0]
drag, startPoint x: 593, startPoint y: 403, endPoint x: 609, endPoint y: 403, distance: 16.5
click at [609, 403] on input "/220907-01-f" at bounding box center [586, 400] width 99 height 25
type input "/220907-01"
drag, startPoint x: 584, startPoint y: 502, endPoint x: 621, endPoint y: 502, distance: 36.3
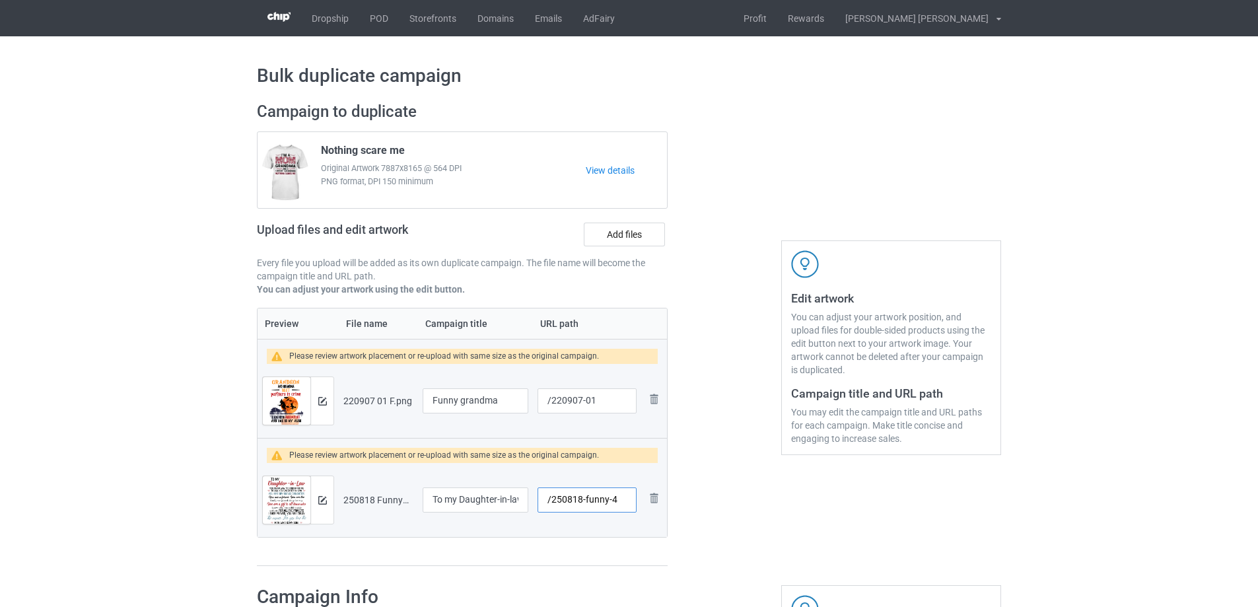
click at [621, 502] on input "/250818-funny-4" at bounding box center [586, 499] width 99 height 25
type input "/250818-4"
click at [321, 399] on img at bounding box center [322, 401] width 9 height 9
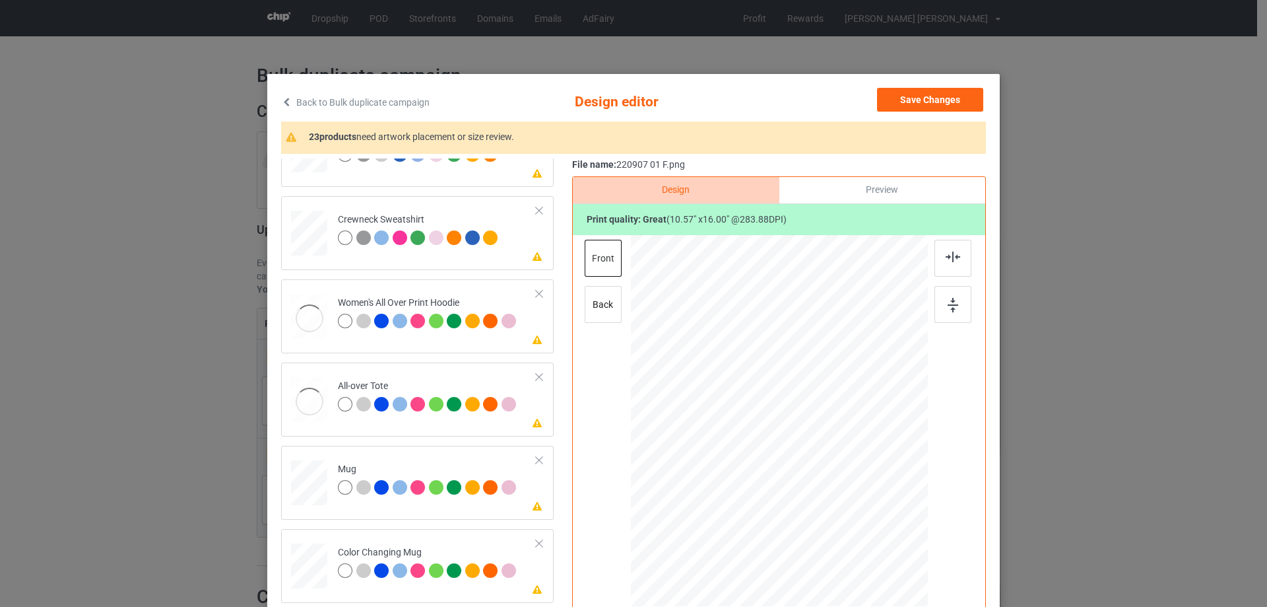
scroll to position [528, 0]
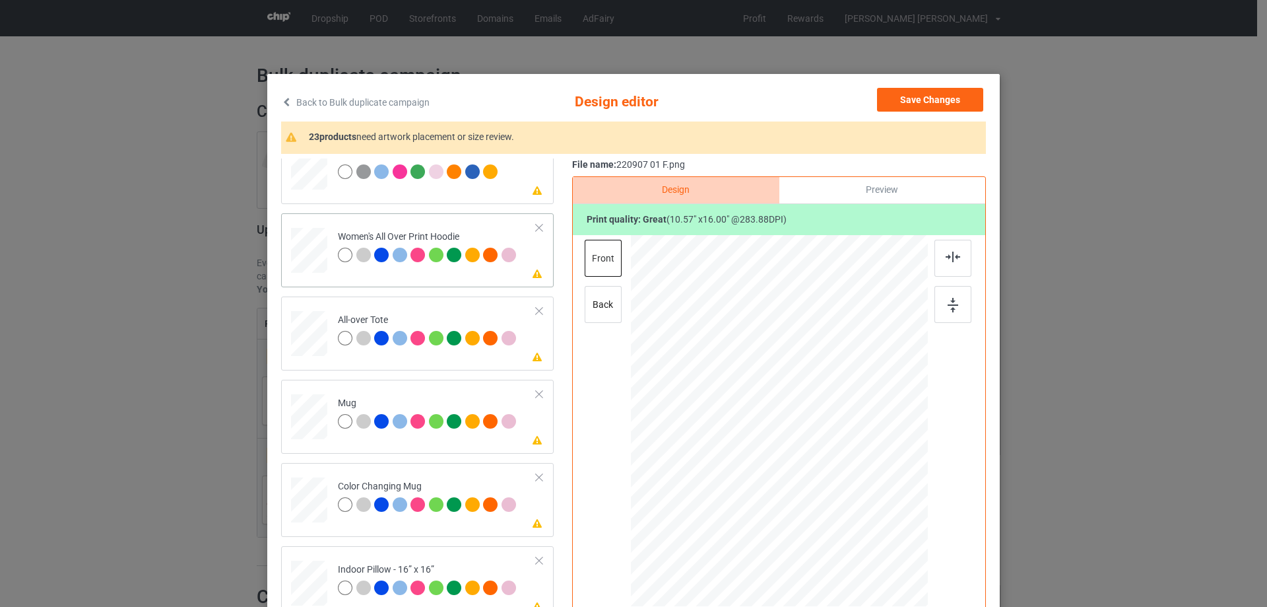
click at [306, 261] on div at bounding box center [309, 250] width 36 height 41
drag, startPoint x: 861, startPoint y: 556, endPoint x: 830, endPoint y: 476, distance: 85.9
click at [830, 476] on div at bounding box center [779, 421] width 297 height 336
click at [805, 430] on div at bounding box center [779, 378] width 86 height 130
click at [803, 426] on div at bounding box center [779, 379] width 86 height 130
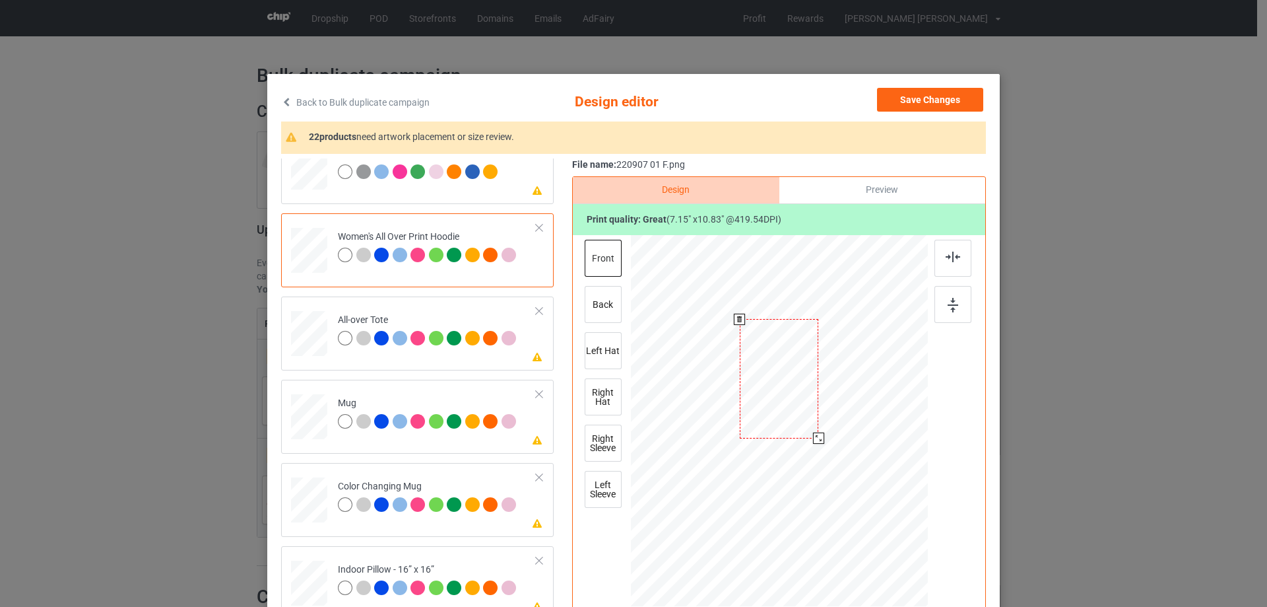
click at [813, 438] on div at bounding box center [818, 437] width 11 height 11
click at [308, 337] on div at bounding box center [309, 334] width 36 height 36
drag, startPoint x: 865, startPoint y: 556, endPoint x: 857, endPoint y: 527, distance: 30.1
click at [857, 527] on div at bounding box center [779, 420] width 297 height 297
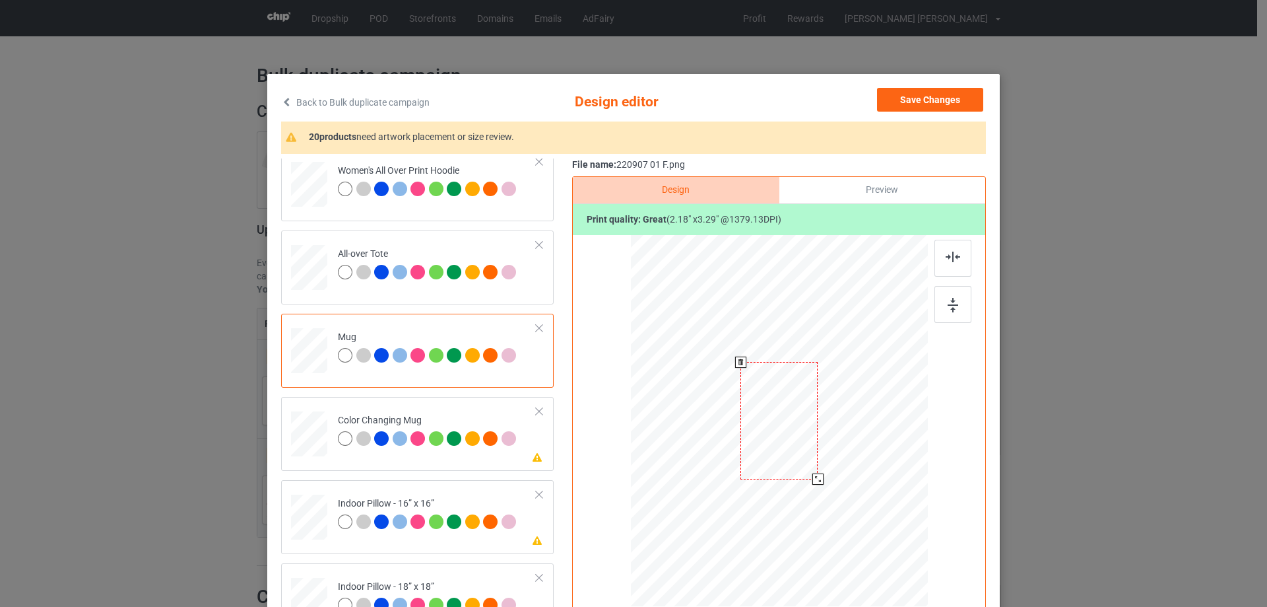
drag, startPoint x: 865, startPoint y: 555, endPoint x: 829, endPoint y: 465, distance: 96.6
click at [829, 465] on div at bounding box center [779, 419] width 297 height 123
drag, startPoint x: 753, startPoint y: 439, endPoint x: 835, endPoint y: 438, distance: 81.9
click at [835, 438] on div at bounding box center [861, 419] width 77 height 117
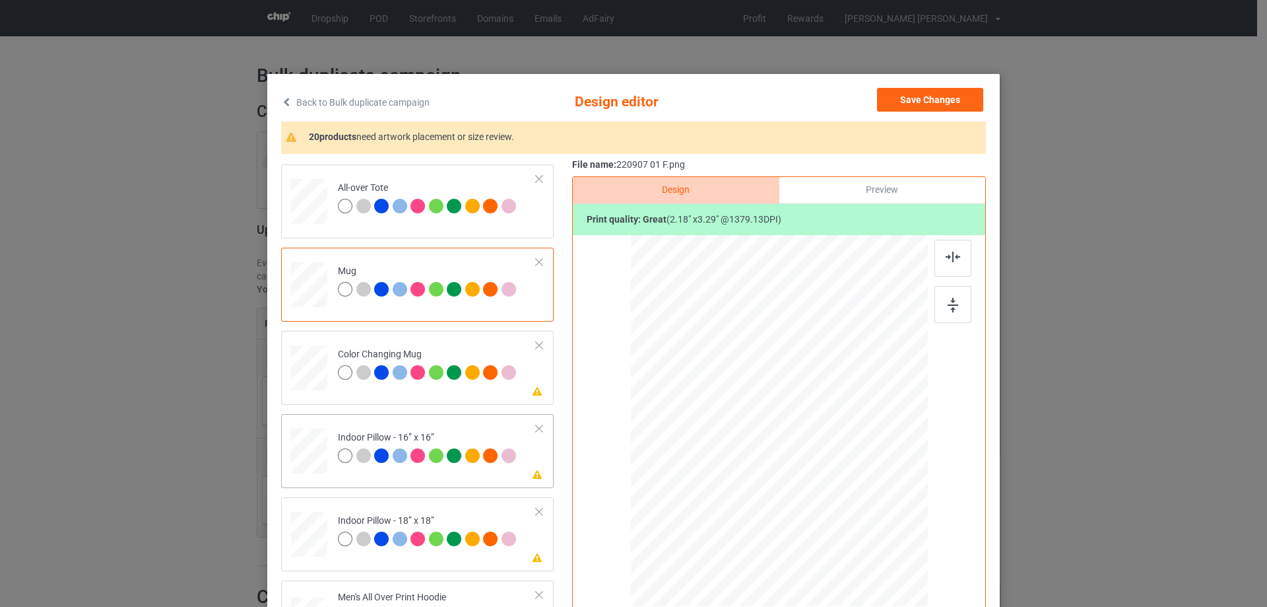
click at [317, 447] on div at bounding box center [309, 451] width 36 height 36
drag, startPoint x: 862, startPoint y: 560, endPoint x: 856, endPoint y: 524, distance: 36.8
click at [856, 524] on div at bounding box center [779, 421] width 297 height 296
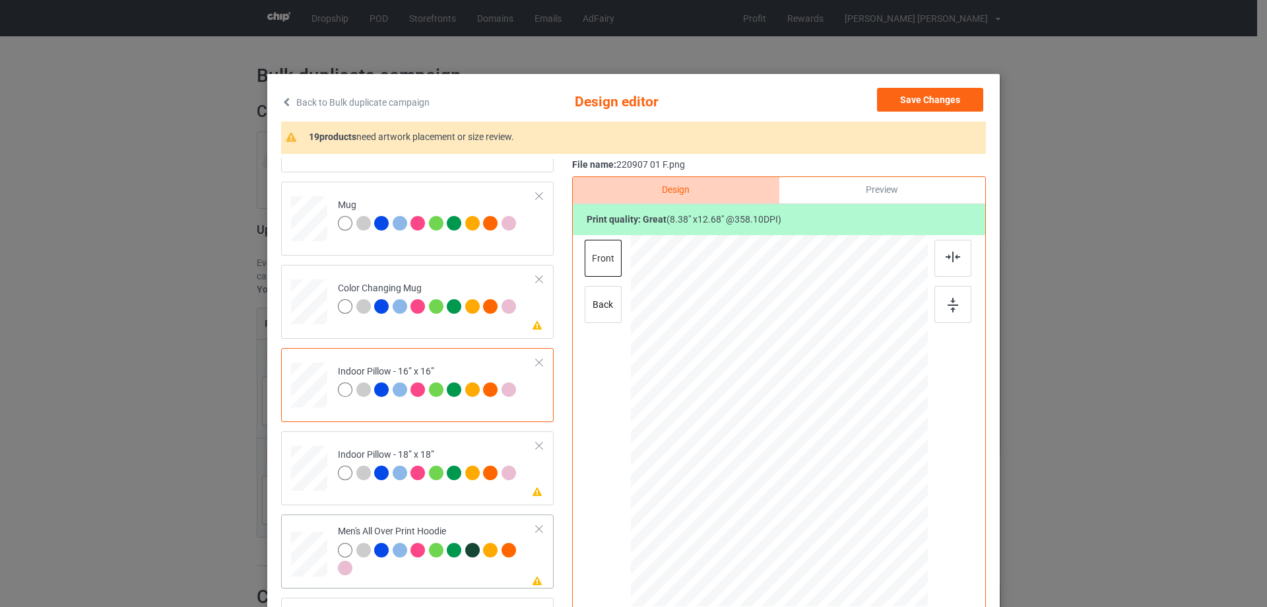
scroll to position [792, 0]
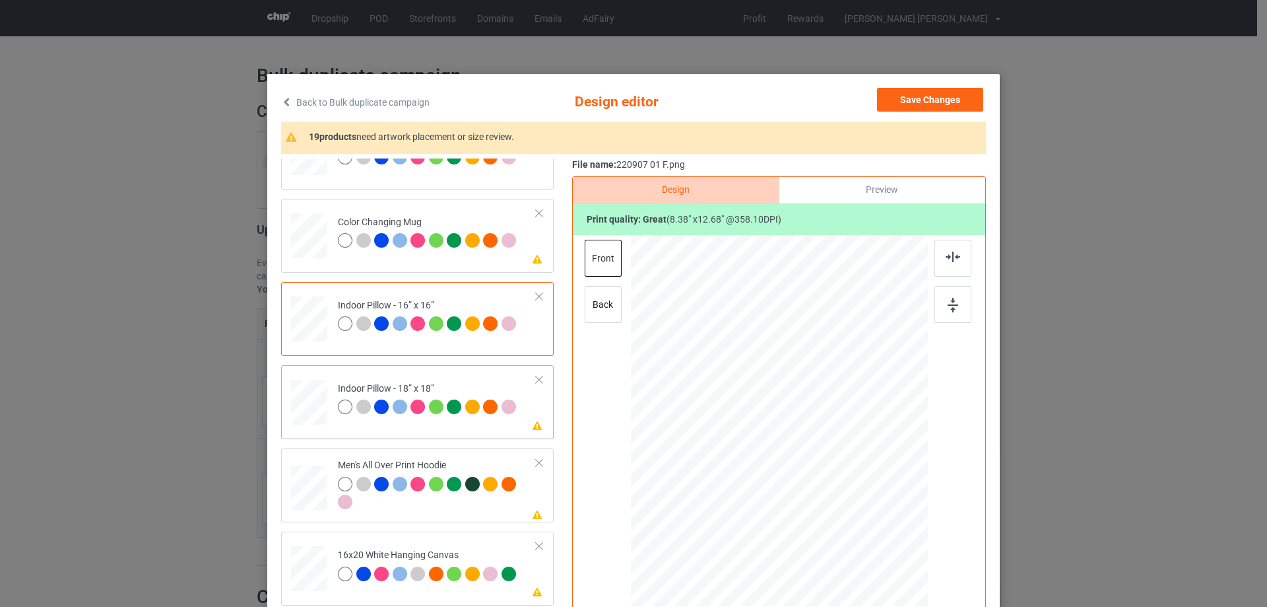
click at [309, 416] on div at bounding box center [309, 402] width 36 height 36
drag, startPoint x: 864, startPoint y: 556, endPoint x: 852, endPoint y: 528, distance: 30.8
click at [852, 528] on div at bounding box center [851, 530] width 11 height 11
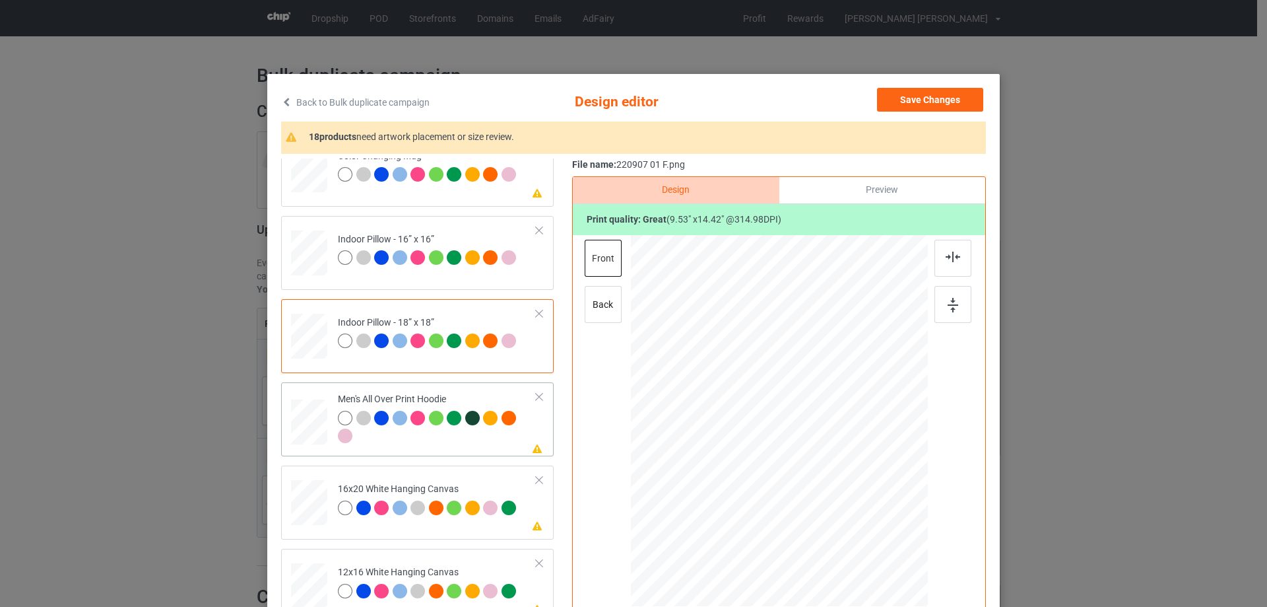
click at [308, 424] on div at bounding box center [309, 422] width 36 height 38
drag, startPoint x: 865, startPoint y: 555, endPoint x: 830, endPoint y: 476, distance: 86.0
click at [830, 476] on div at bounding box center [779, 421] width 297 height 316
drag, startPoint x: 820, startPoint y: 485, endPoint x: 813, endPoint y: 475, distance: 12.3
click at [817, 481] on div at bounding box center [822, 486] width 11 height 11
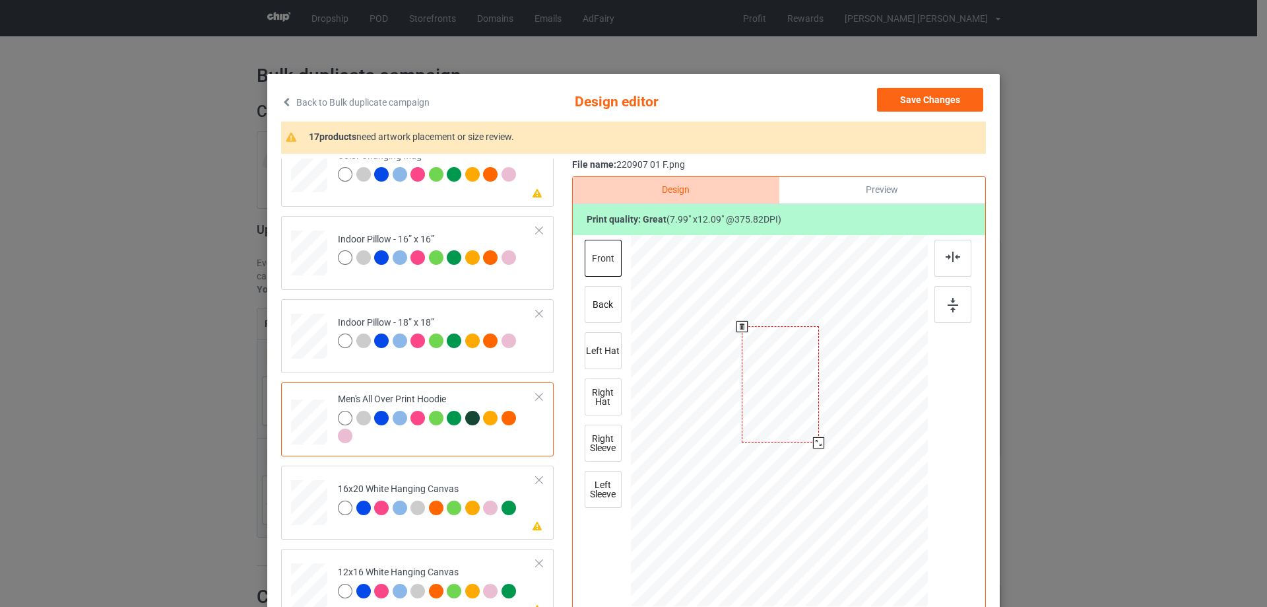
drag, startPoint x: 791, startPoint y: 463, endPoint x: 793, endPoint y: 427, distance: 36.3
click at [793, 427] on div at bounding box center [780, 384] width 77 height 116
click at [949, 254] on img at bounding box center [953, 257] width 15 height 11
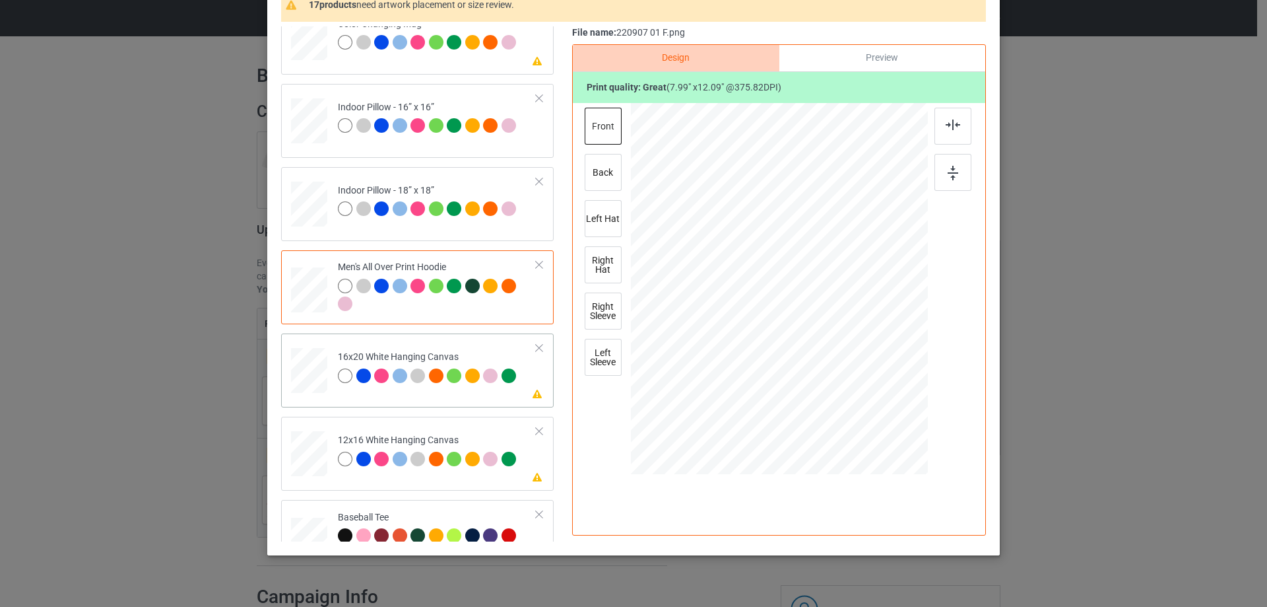
click at [318, 376] on div at bounding box center [309, 371] width 36 height 46
drag, startPoint x: 864, startPoint y: 424, endPoint x: 885, endPoint y: 470, distance: 49.9
click at [885, 470] on div at bounding box center [779, 289] width 297 height 371
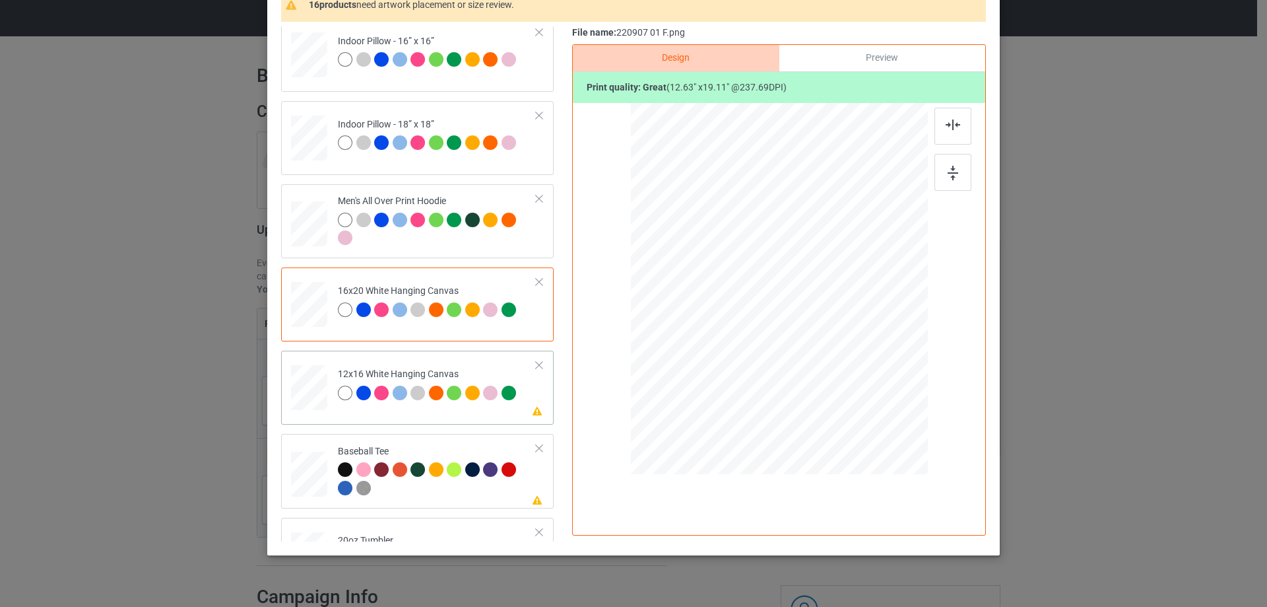
click at [306, 379] on div at bounding box center [309, 388] width 34 height 46
drag, startPoint x: 855, startPoint y: 417, endPoint x: 889, endPoint y: 465, distance: 58.6
click at [890, 465] on div at bounding box center [895, 464] width 11 height 11
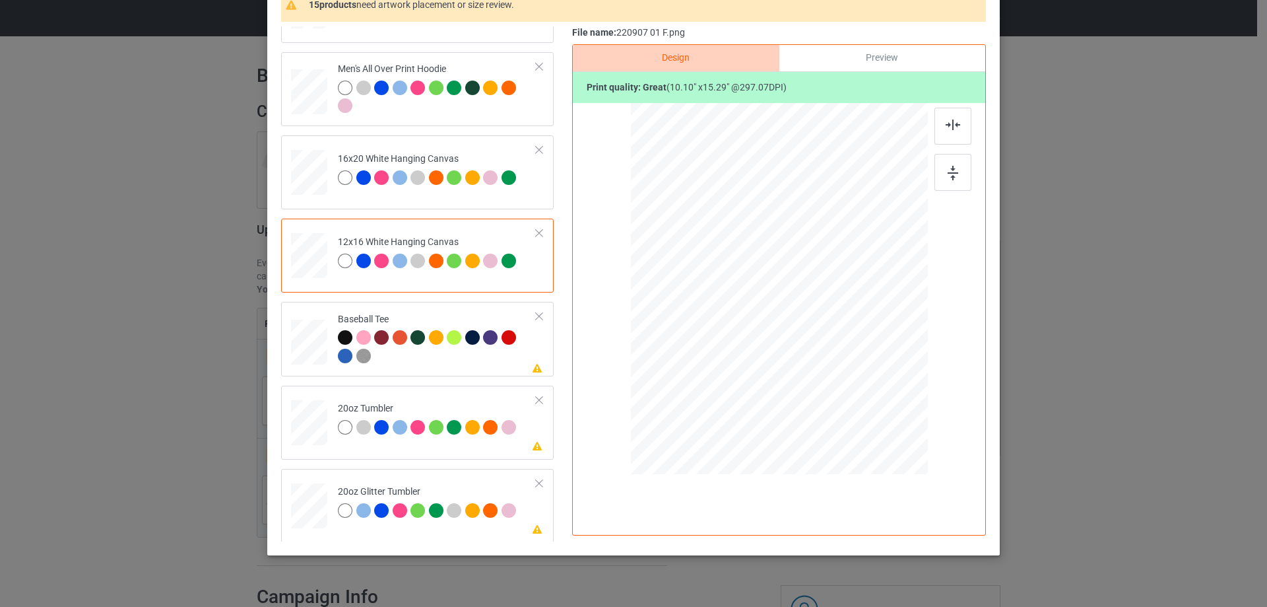
drag, startPoint x: 316, startPoint y: 422, endPoint x: 559, endPoint y: 406, distance: 244.1
click at [316, 422] on div at bounding box center [309, 422] width 34 height 21
drag, startPoint x: 861, startPoint y: 418, endPoint x: 819, endPoint y: 357, distance: 74.4
click at [819, 357] on div at bounding box center [822, 355] width 11 height 11
click at [735, 339] on div at bounding box center [713, 288] width 88 height 133
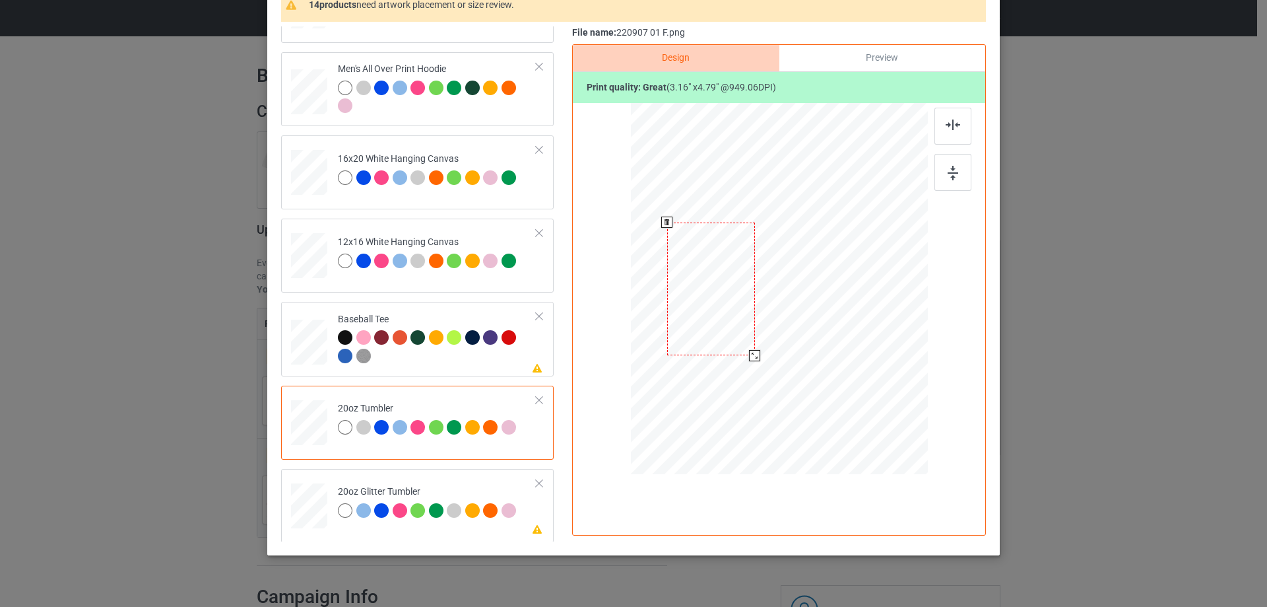
click at [733, 327] on div at bounding box center [711, 288] width 88 height 133
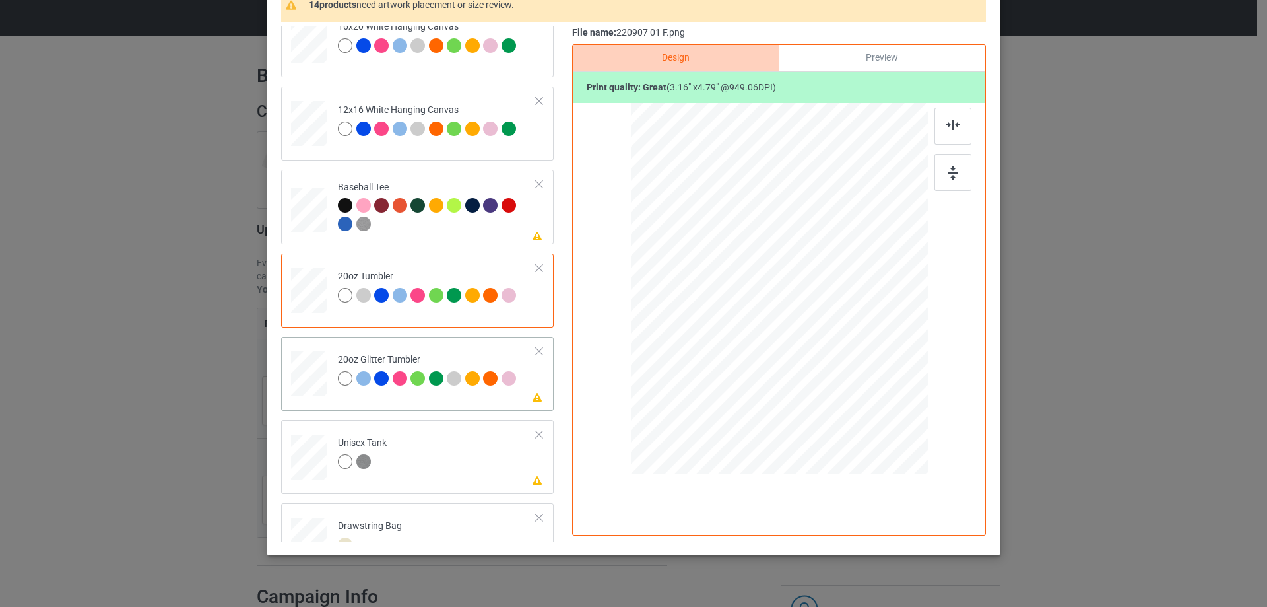
click at [312, 369] on div at bounding box center [309, 373] width 34 height 29
drag, startPoint x: 857, startPoint y: 417, endPoint x: 814, endPoint y: 347, distance: 83.0
click at [840, 377] on div at bounding box center [839, 380] width 11 height 11
click at [747, 345] on div at bounding box center [714, 287] width 121 height 183
drag, startPoint x: 770, startPoint y: 376, endPoint x: 760, endPoint y: 366, distance: 14.5
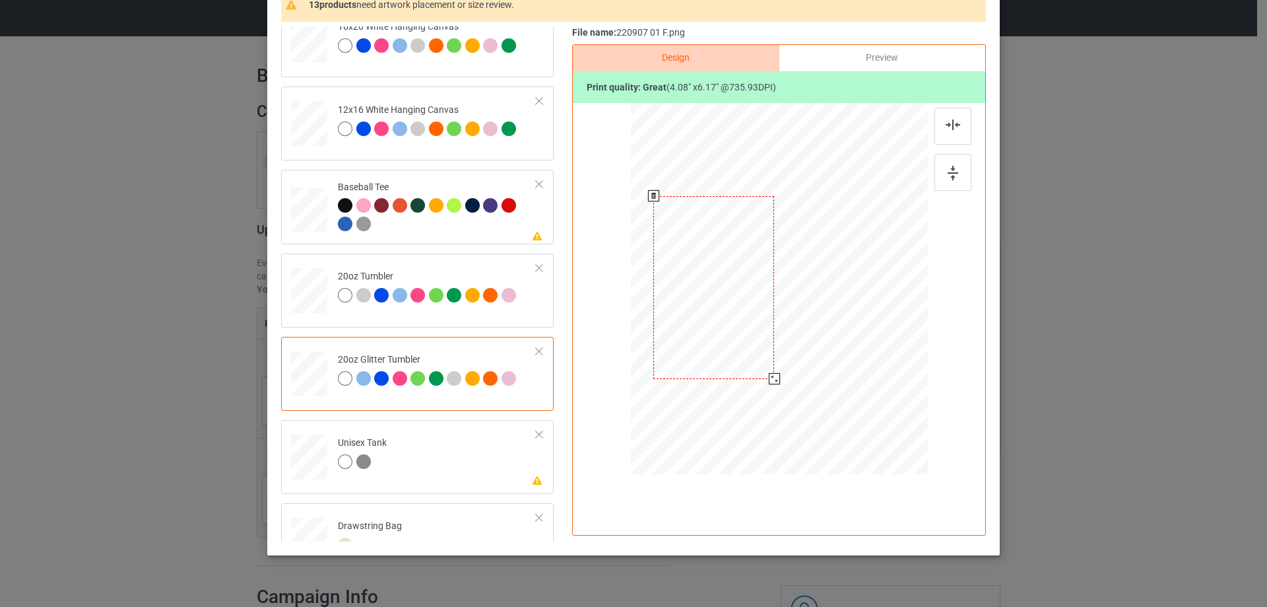
click at [769, 374] on div at bounding box center [774, 378] width 11 height 11
click at [754, 356] on div at bounding box center [713, 284] width 118 height 178
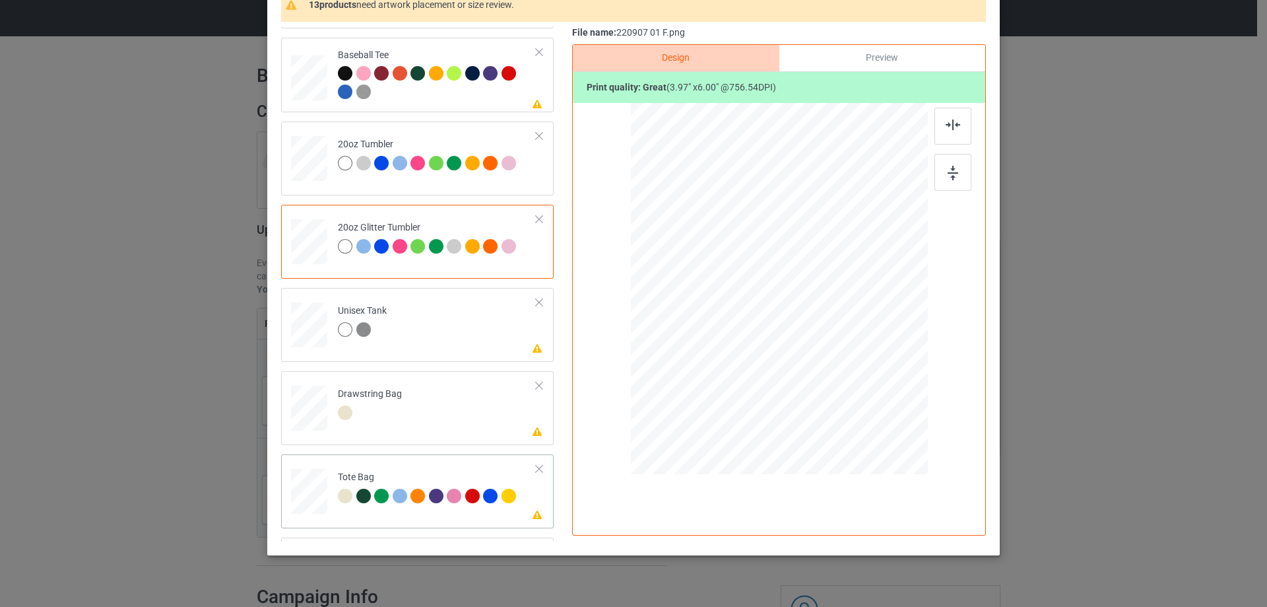
scroll to position [1390, 0]
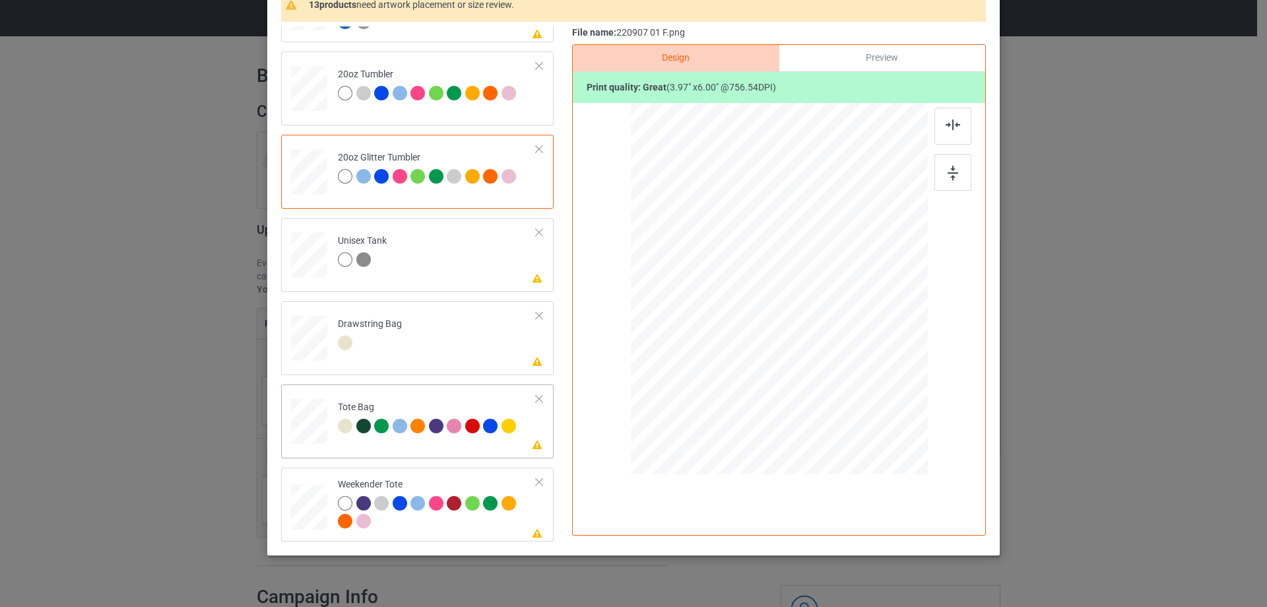
click at [312, 434] on div at bounding box center [309, 428] width 17 height 20
click at [302, 519] on div at bounding box center [309, 507] width 36 height 23
drag, startPoint x: 864, startPoint y: 424, endPoint x: 834, endPoint y: 349, distance: 80.9
click at [834, 349] on div at bounding box center [779, 288] width 296 height 191
click at [797, 336] on div at bounding box center [778, 285] width 92 height 140
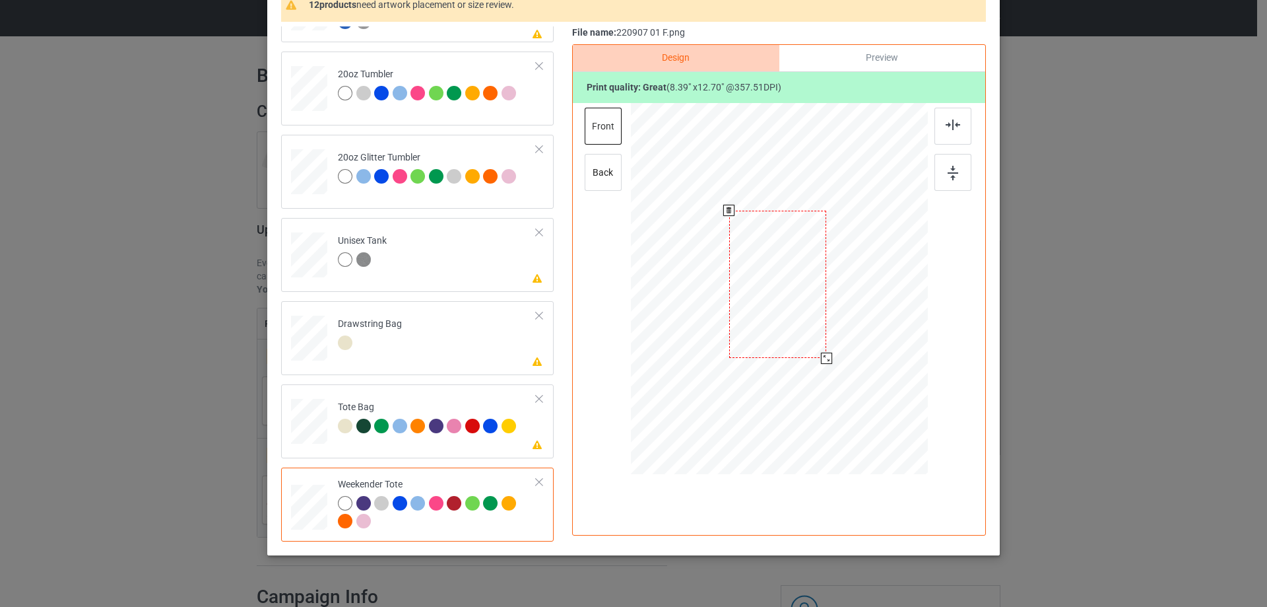
click at [821, 361] on div at bounding box center [826, 358] width 11 height 11
click at [952, 131] on div at bounding box center [953, 126] width 37 height 37
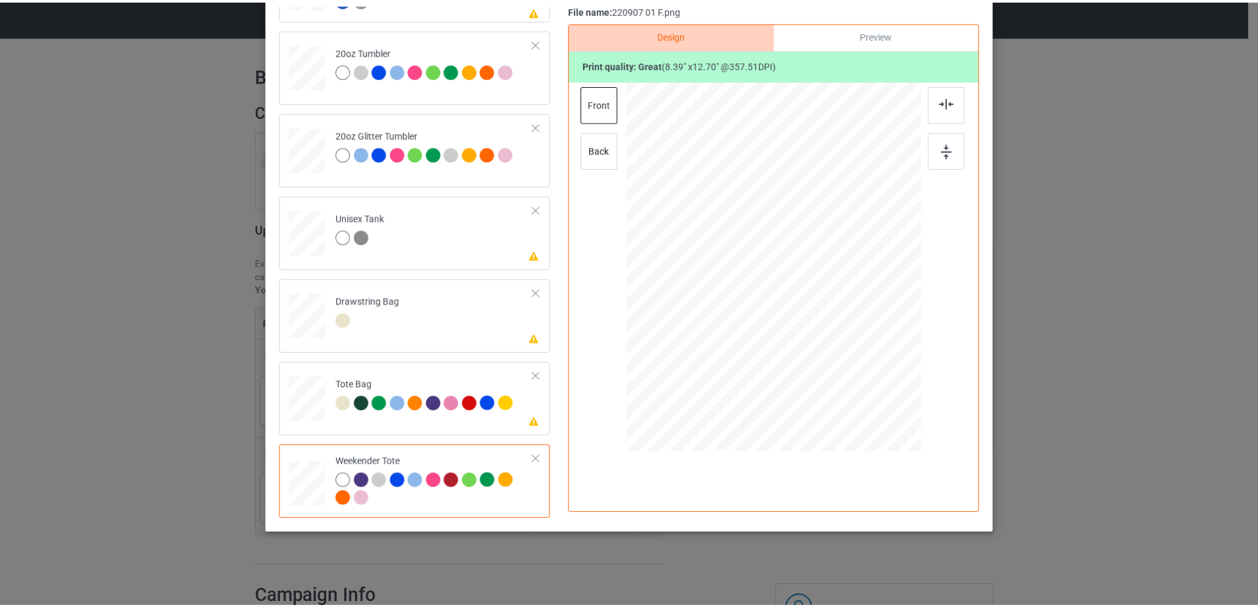
scroll to position [23, 0]
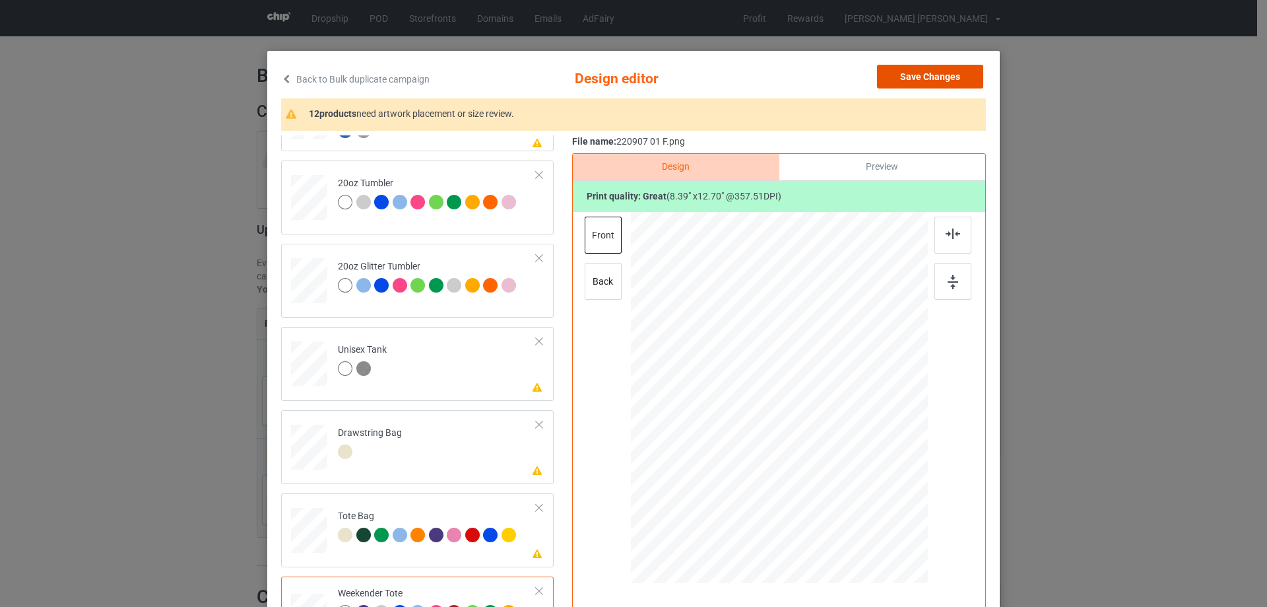
click at [958, 73] on button "Save Changes" at bounding box center [930, 77] width 106 height 24
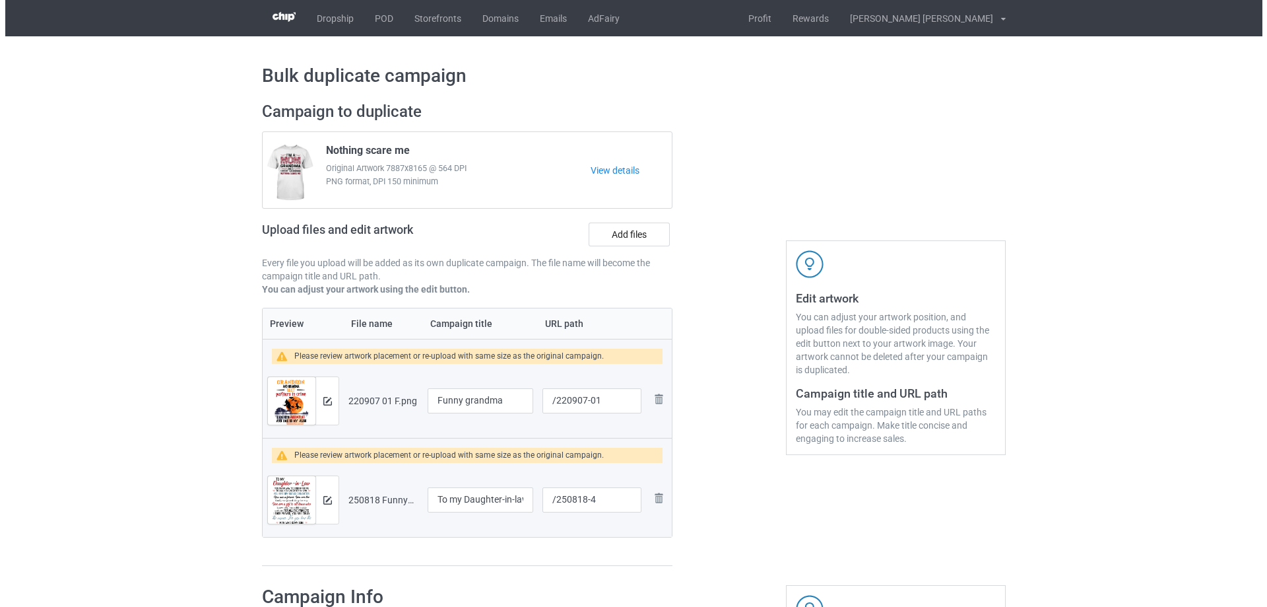
scroll to position [132, 0]
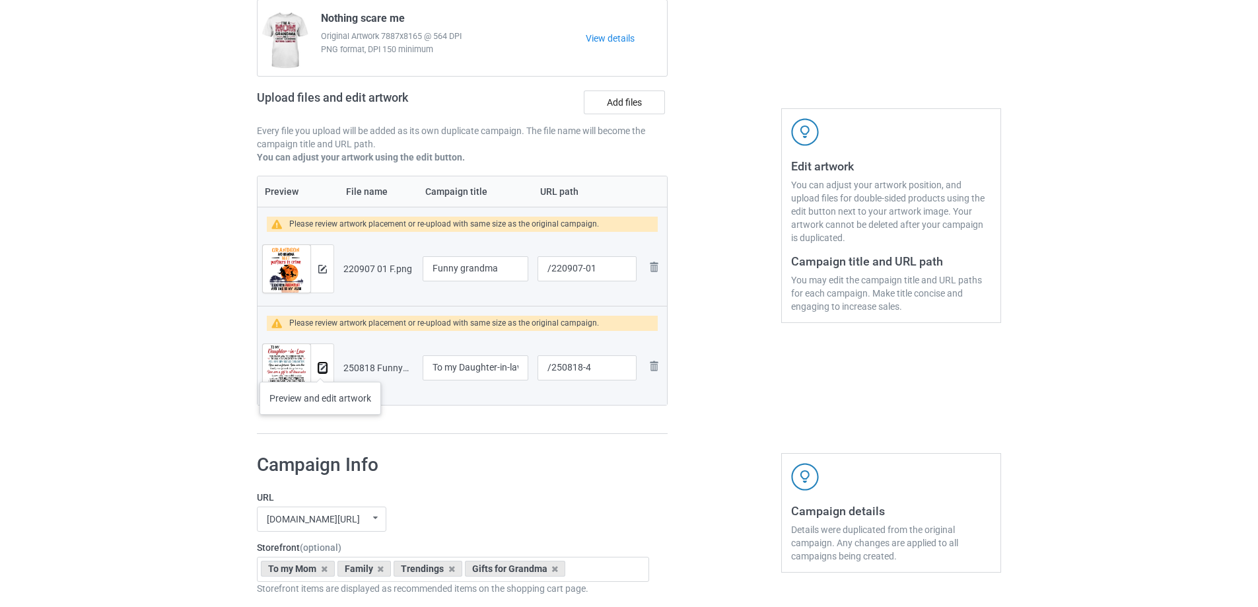
click at [320, 368] on img at bounding box center [322, 368] width 9 height 9
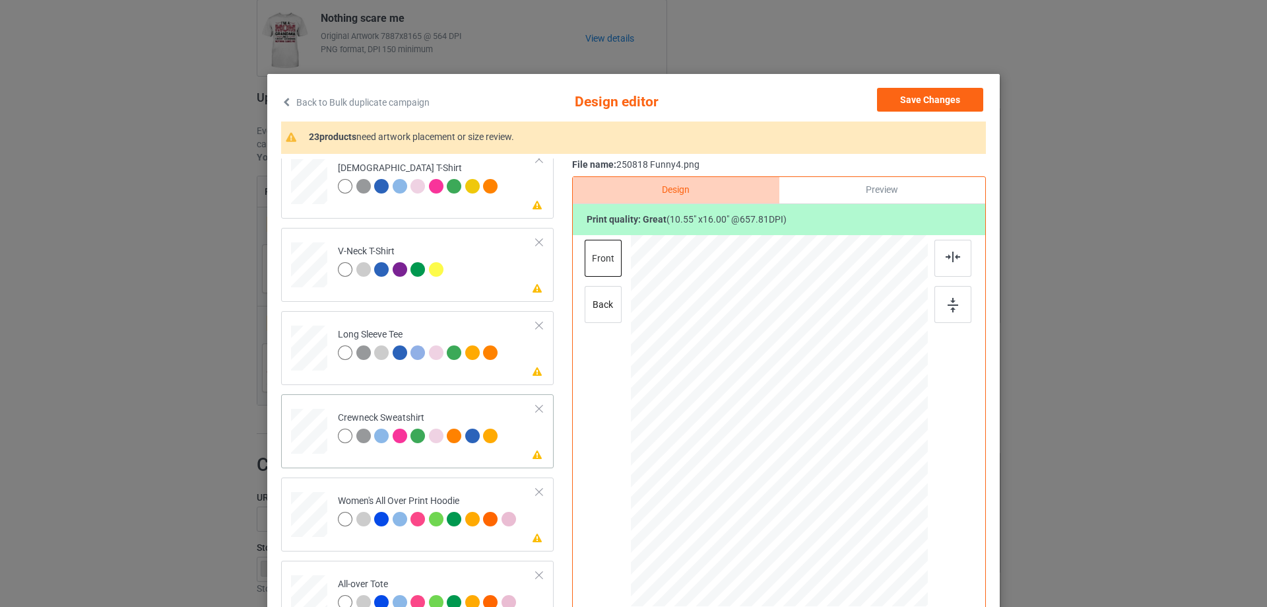
scroll to position [396, 0]
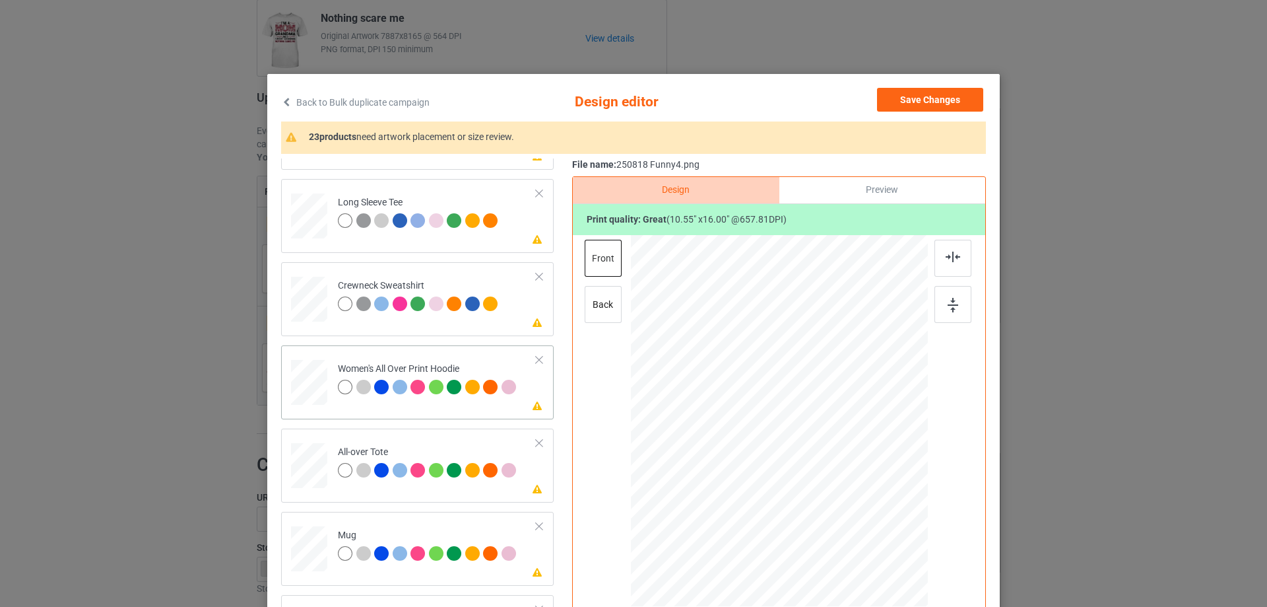
drag, startPoint x: 318, startPoint y: 374, endPoint x: 329, endPoint y: 380, distance: 13.3
click at [318, 377] on div at bounding box center [309, 382] width 36 height 41
drag, startPoint x: 865, startPoint y: 557, endPoint x: 793, endPoint y: 471, distance: 111.6
click at [826, 467] on div at bounding box center [779, 421] width 297 height 336
drag, startPoint x: 793, startPoint y: 471, endPoint x: 793, endPoint y: 425, distance: 46.2
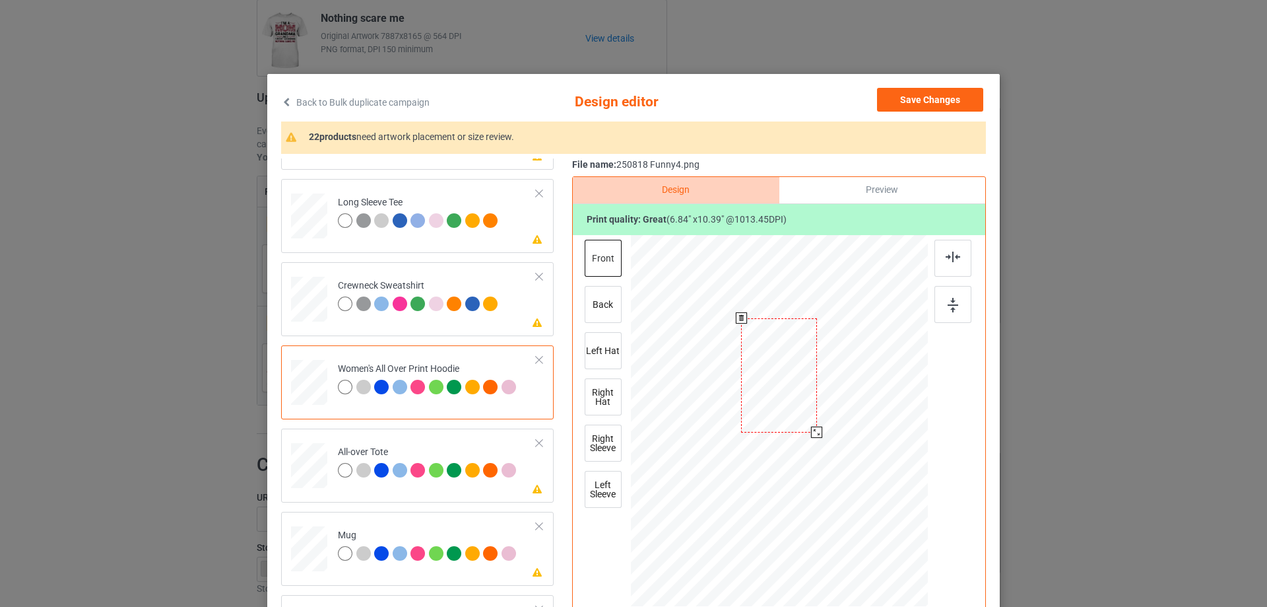
click at [793, 425] on div at bounding box center [778, 375] width 75 height 114
drag, startPoint x: 815, startPoint y: 435, endPoint x: 938, endPoint y: 296, distance: 186.1
click at [818, 438] on div at bounding box center [820, 436] width 11 height 11
click at [954, 257] on img at bounding box center [953, 257] width 15 height 11
click at [953, 257] on img at bounding box center [953, 257] width 15 height 11
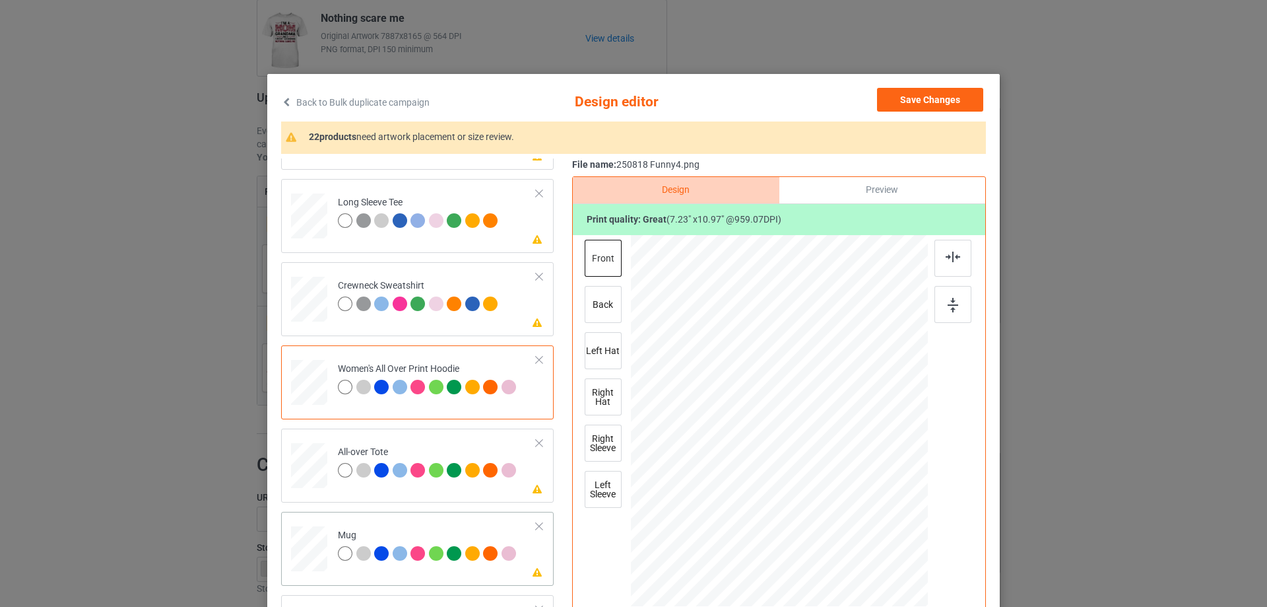
scroll to position [462, 0]
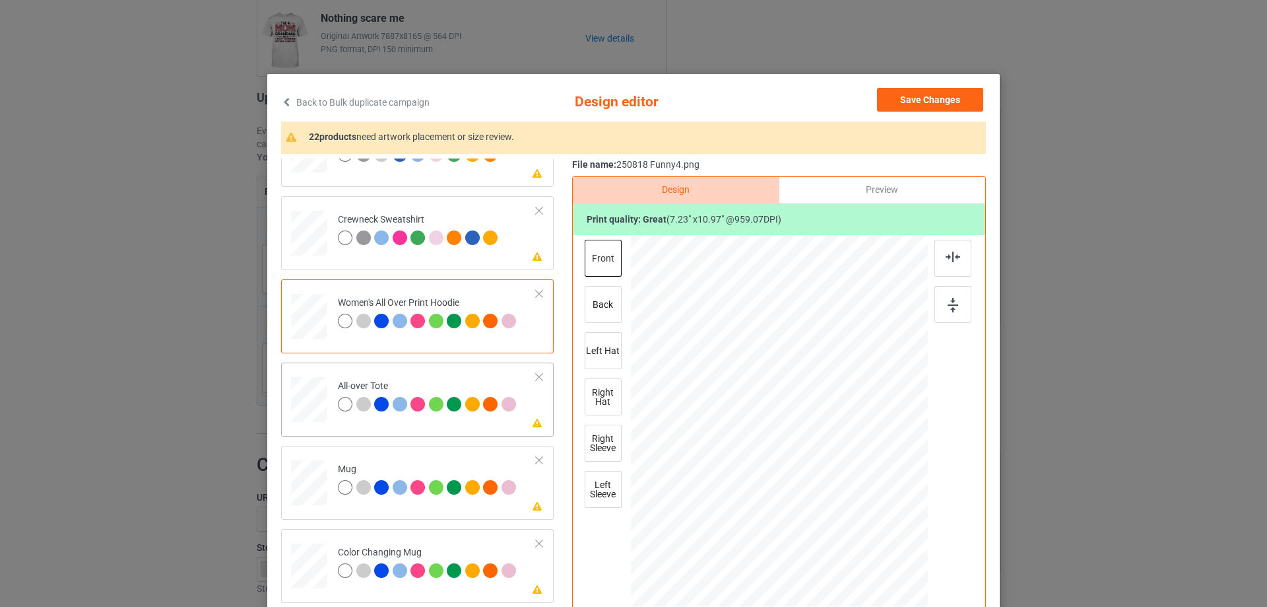
click at [315, 402] on div at bounding box center [309, 400] width 36 height 36
drag, startPoint x: 864, startPoint y: 557, endPoint x: 854, endPoint y: 535, distance: 24.5
click at [854, 535] on div at bounding box center [855, 535] width 11 height 11
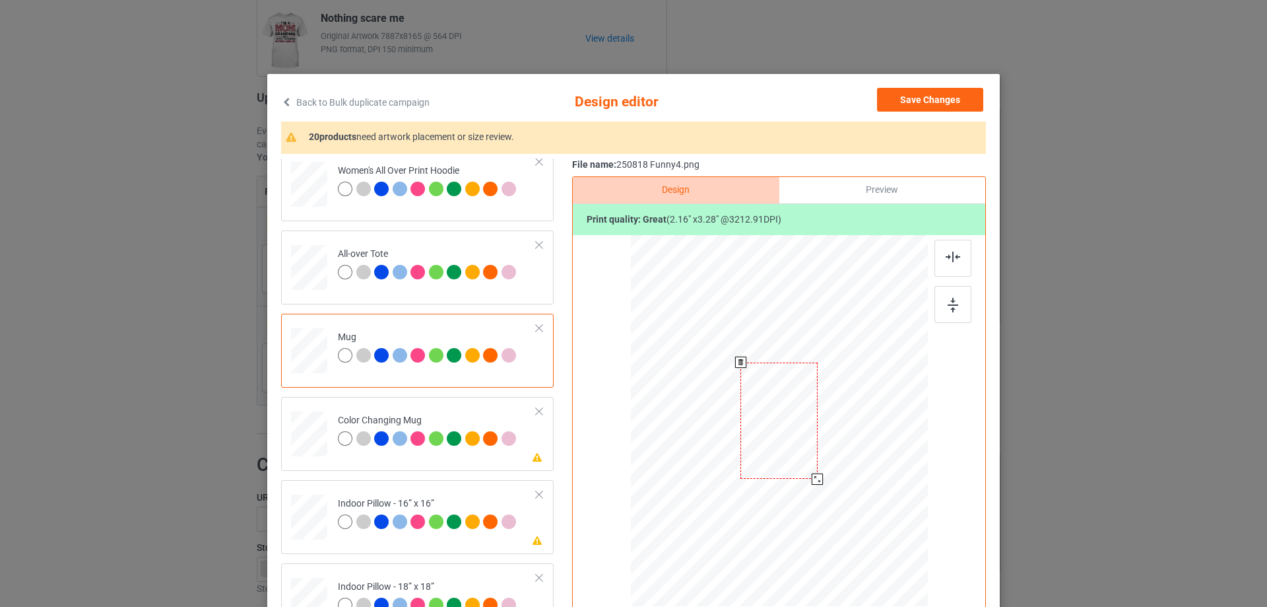
drag, startPoint x: 865, startPoint y: 555, endPoint x: 798, endPoint y: 469, distance: 108.7
click at [816, 476] on div at bounding box center [817, 478] width 11 height 11
drag, startPoint x: 779, startPoint y: 457, endPoint x: 860, endPoint y: 456, distance: 81.2
click at [860, 456] on div at bounding box center [861, 419] width 76 height 115
drag, startPoint x: 943, startPoint y: 322, endPoint x: 948, endPoint y: 316, distance: 7.5
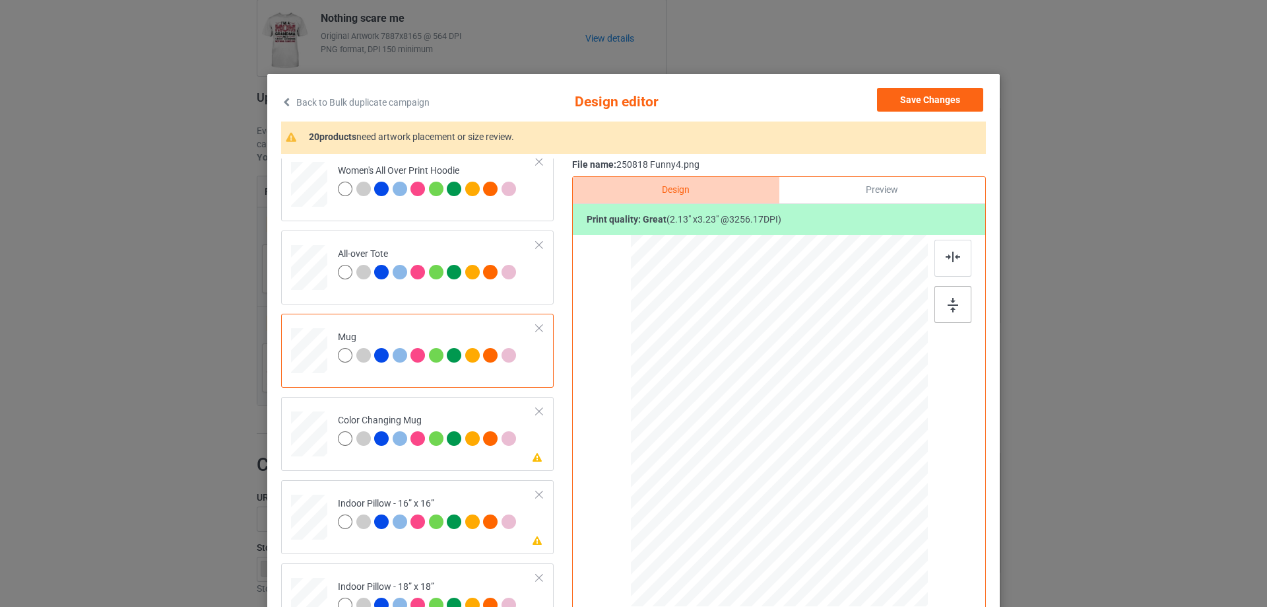
click at [945, 321] on div at bounding box center [953, 304] width 37 height 37
click at [948, 311] on img at bounding box center [953, 305] width 11 height 15
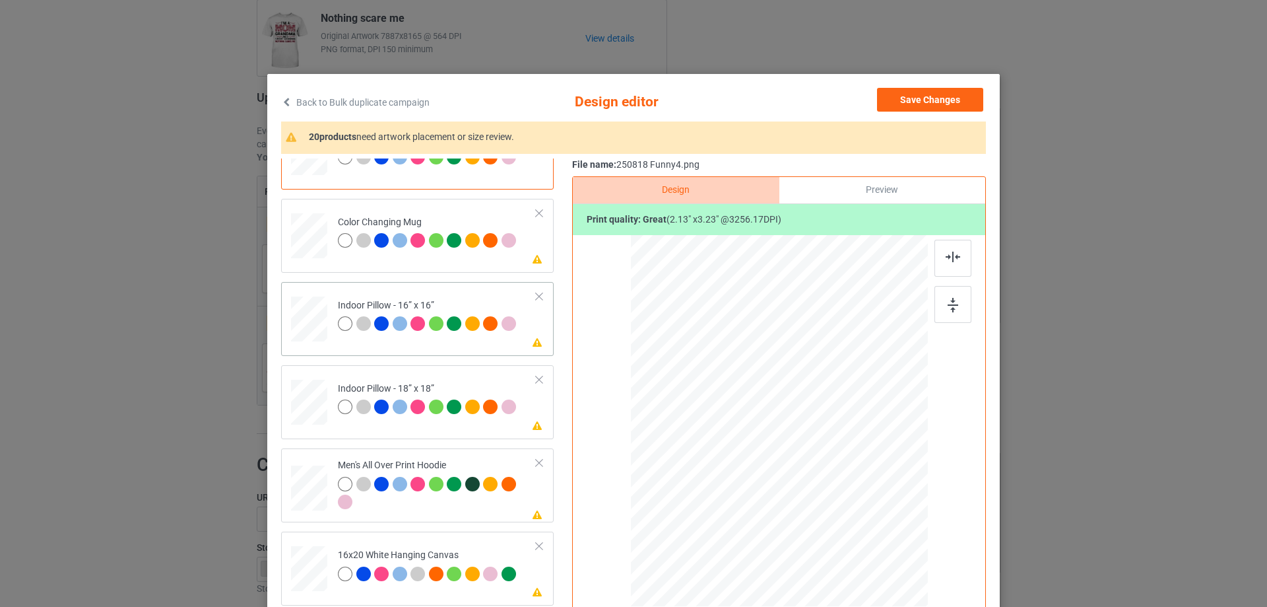
click at [292, 329] on div at bounding box center [309, 319] width 36 height 36
drag, startPoint x: 862, startPoint y: 555, endPoint x: 847, endPoint y: 524, distance: 34.5
click at [847, 524] on div at bounding box center [849, 526] width 11 height 11
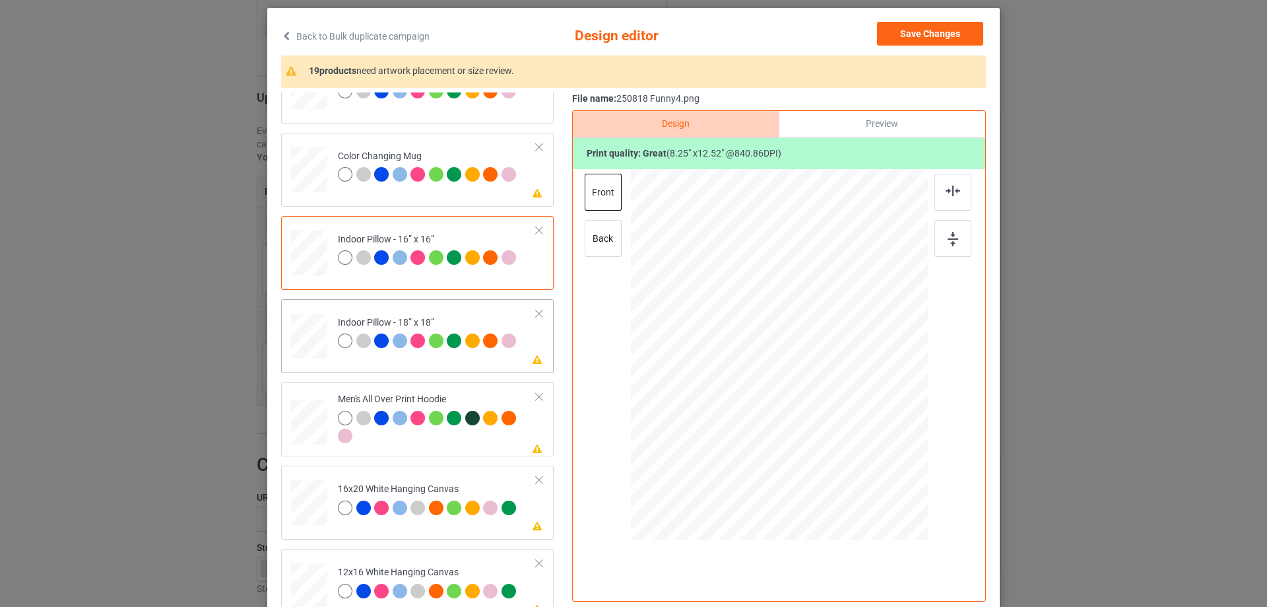
click at [316, 341] on div at bounding box center [309, 336] width 36 height 36
drag, startPoint x: 864, startPoint y: 491, endPoint x: 858, endPoint y: 458, distance: 33.5
click at [858, 458] on div at bounding box center [779, 355] width 296 height 296
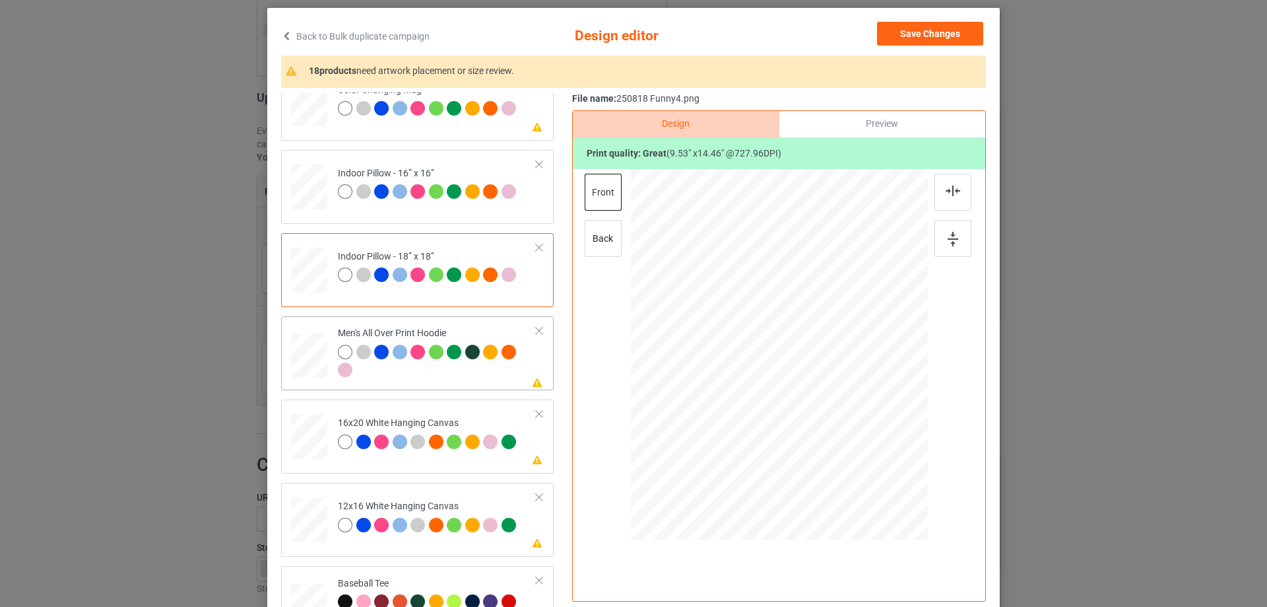
click at [318, 352] on div at bounding box center [309, 356] width 36 height 38
drag, startPoint x: 862, startPoint y: 493, endPoint x: 840, endPoint y: 411, distance: 85.3
click at [840, 411] on div at bounding box center [779, 355] width 297 height 316
drag, startPoint x: 820, startPoint y: 426, endPoint x: 786, endPoint y: 397, distance: 45.4
click at [818, 413] on div at bounding box center [819, 415] width 11 height 11
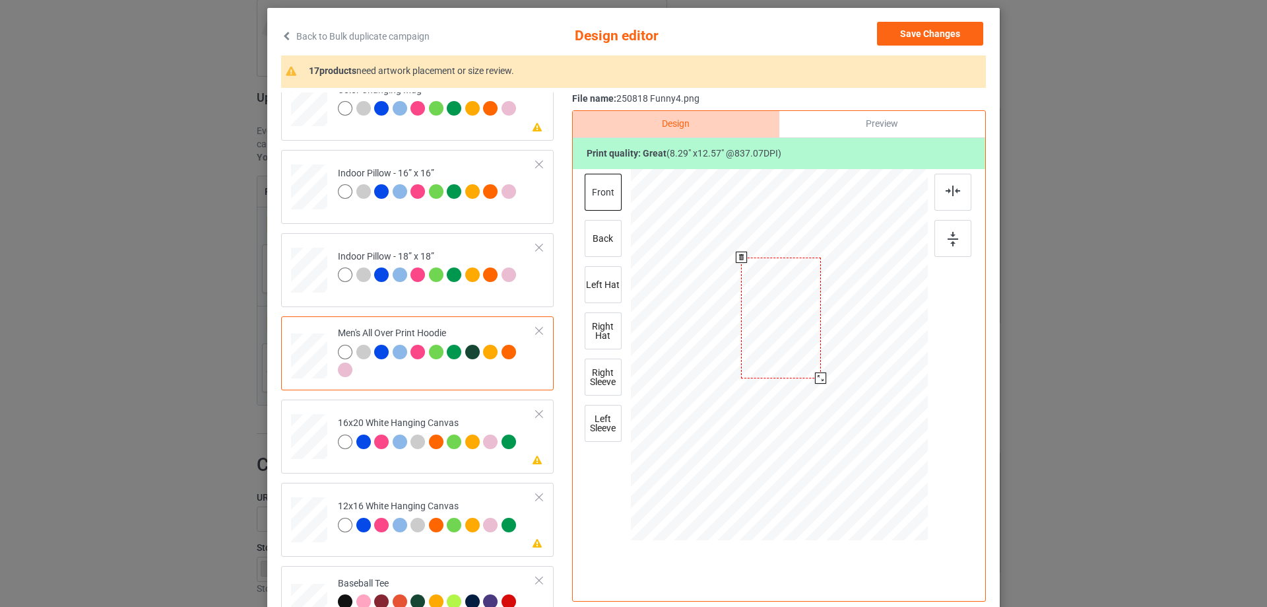
drag, startPoint x: 786, startPoint y: 397, endPoint x: 788, endPoint y: 360, distance: 37.0
click at [788, 360] on div at bounding box center [781, 317] width 80 height 121
click at [957, 182] on div at bounding box center [953, 192] width 37 height 37
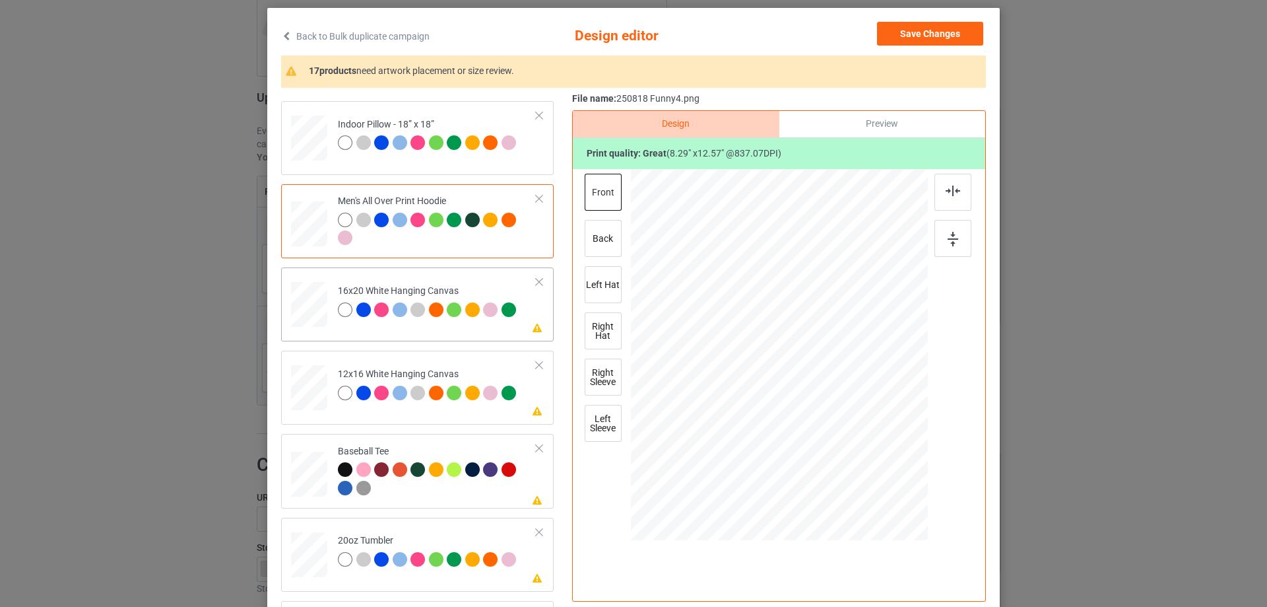
click at [310, 319] on div at bounding box center [309, 305] width 36 height 46
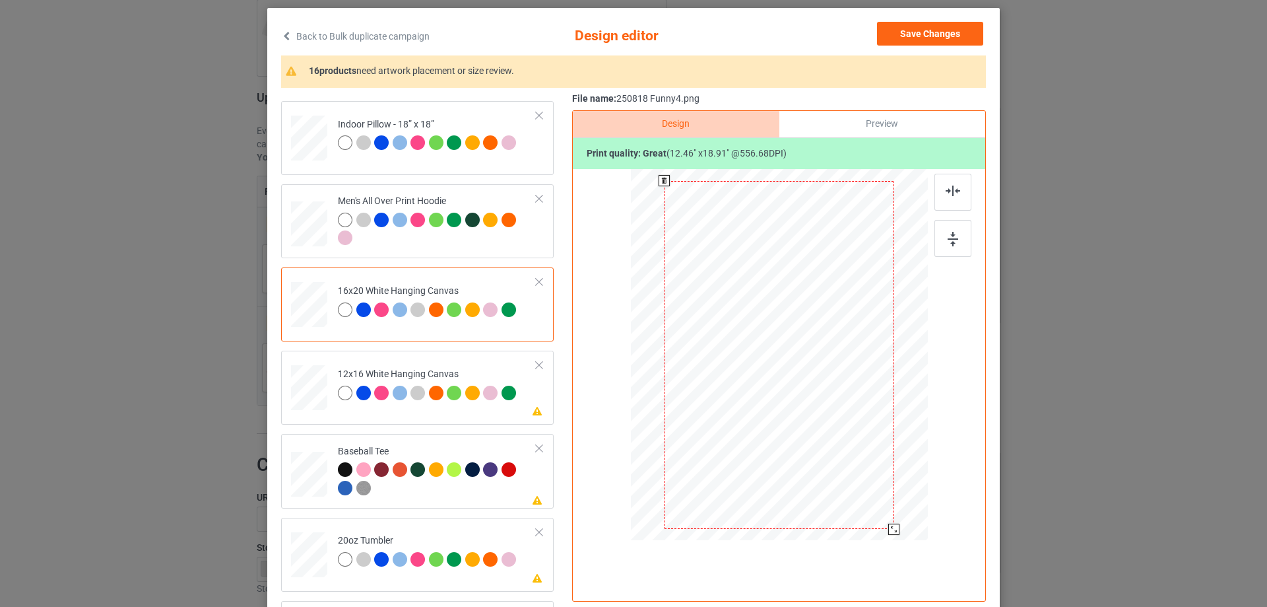
drag, startPoint x: 877, startPoint y: 519, endPoint x: 891, endPoint y: 533, distance: 20.5
click at [891, 533] on div at bounding box center [894, 528] width 11 height 11
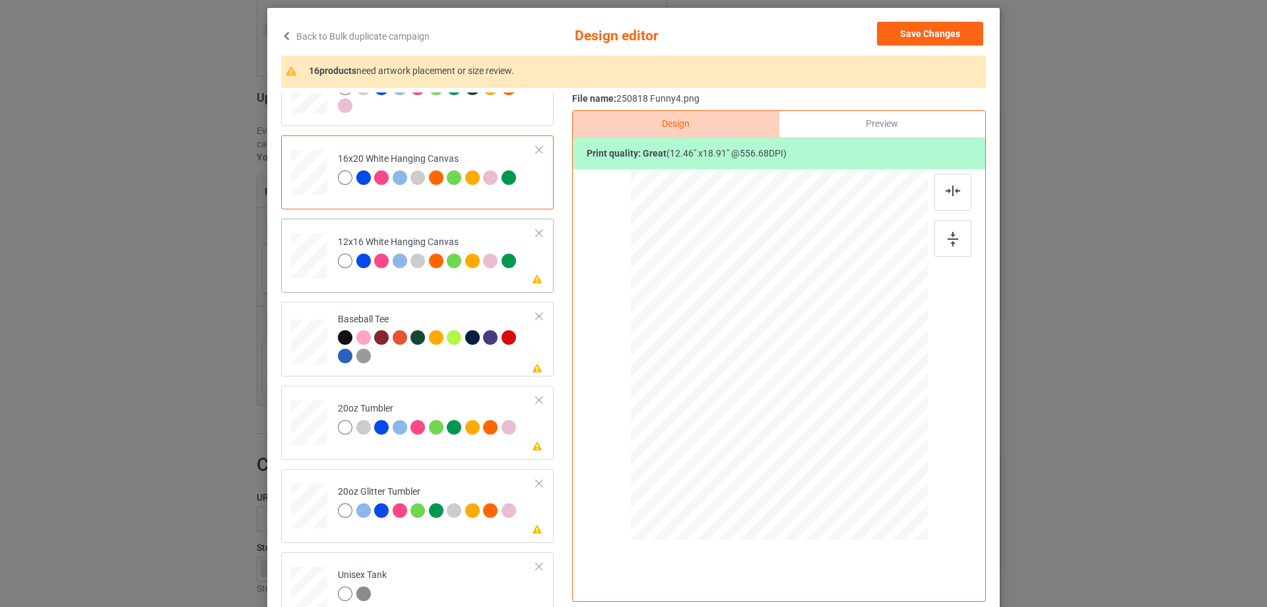
click at [318, 271] on div at bounding box center [309, 256] width 34 height 46
drag, startPoint x: 860, startPoint y: 483, endPoint x: 896, endPoint y: 531, distance: 59.9
click at [896, 531] on div at bounding box center [896, 531] width 11 height 11
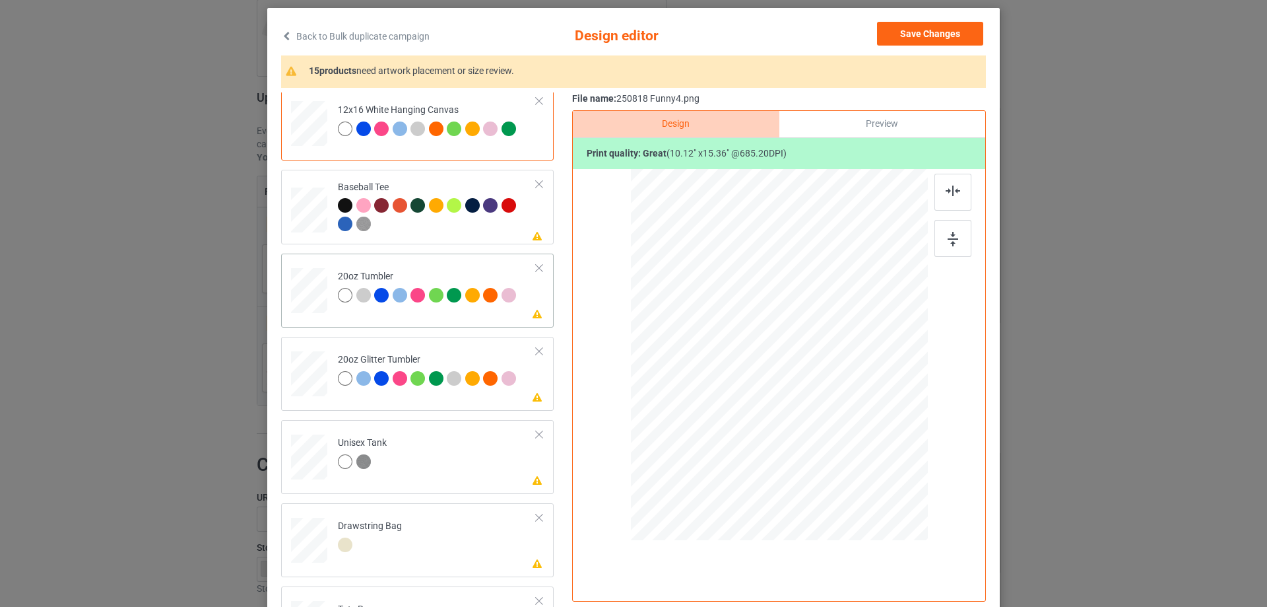
click at [304, 286] on div at bounding box center [309, 290] width 34 height 21
drag, startPoint x: 859, startPoint y: 481, endPoint x: 819, endPoint y: 417, distance: 75.3
click at [819, 417] on div at bounding box center [821, 418] width 11 height 11
drag, startPoint x: 735, startPoint y: 403, endPoint x: 727, endPoint y: 401, distance: 7.7
click at [727, 401] on div at bounding box center [711, 352] width 85 height 129
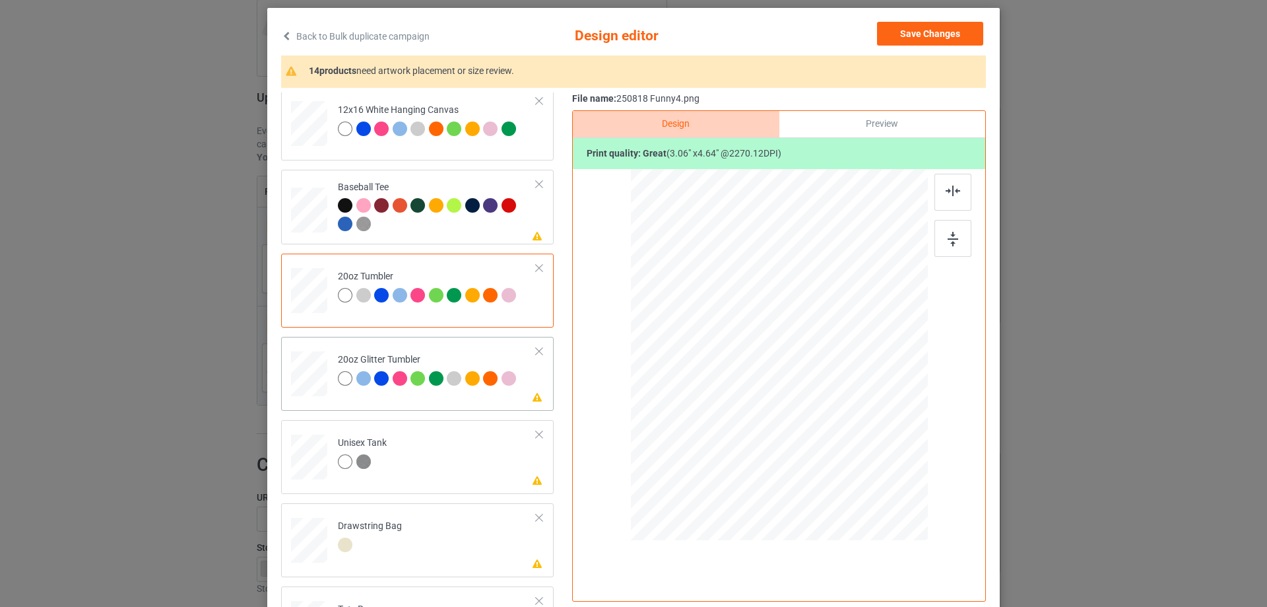
click at [325, 375] on td at bounding box center [311, 371] width 40 height 58
drag, startPoint x: 856, startPoint y: 481, endPoint x: 830, endPoint y: 440, distance: 48.0
click at [831, 440] on div at bounding box center [836, 441] width 11 height 11
click at [737, 418] on div at bounding box center [715, 349] width 114 height 173
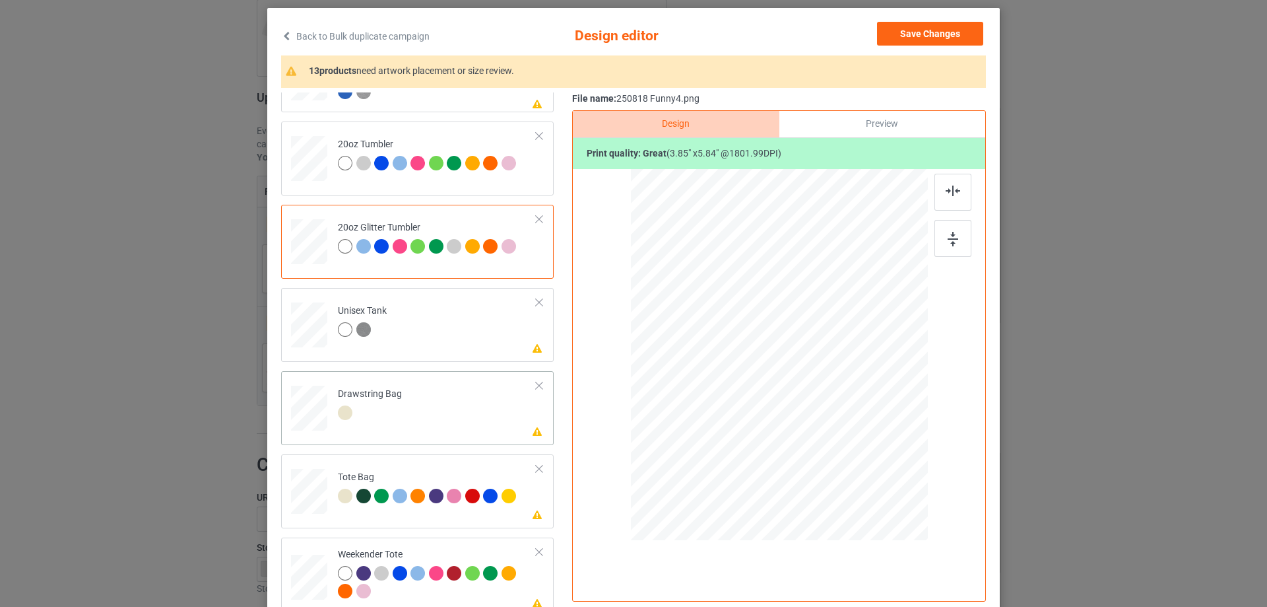
scroll to position [1390, 0]
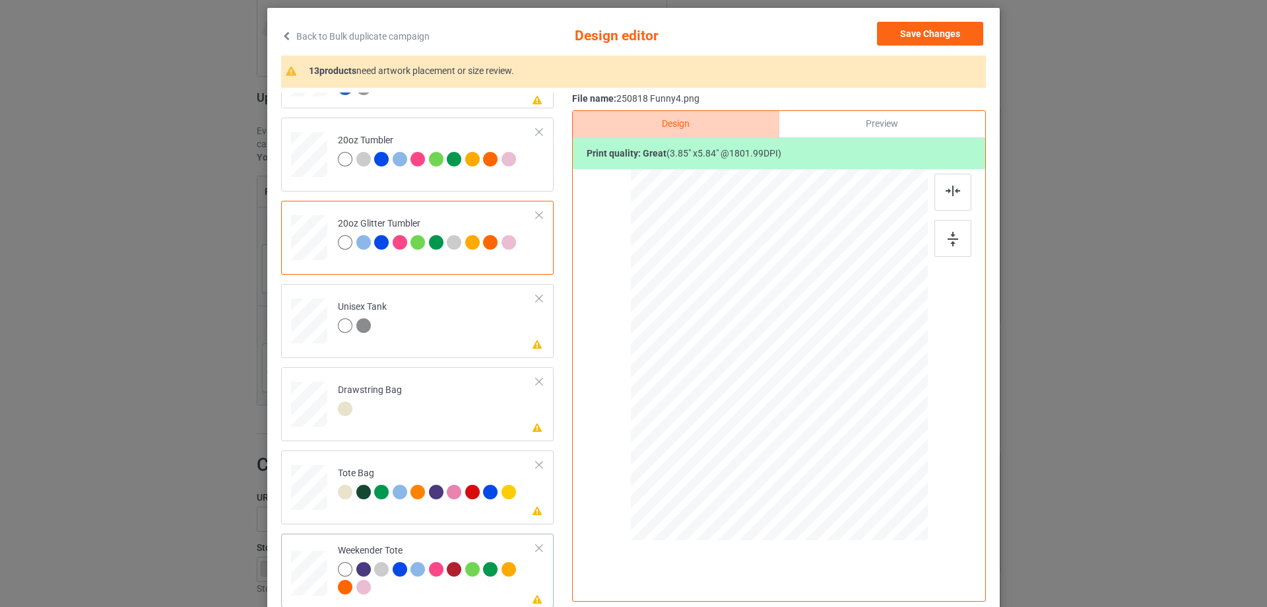
click at [302, 576] on div at bounding box center [309, 573] width 36 height 23
drag, startPoint x: 852, startPoint y: 449, endPoint x: 839, endPoint y: 418, distance: 33.7
click at [839, 418] on div at bounding box center [779, 354] width 296 height 191
click at [790, 407] on div at bounding box center [780, 349] width 98 height 148
click at [946, 194] on img at bounding box center [953, 190] width 15 height 11
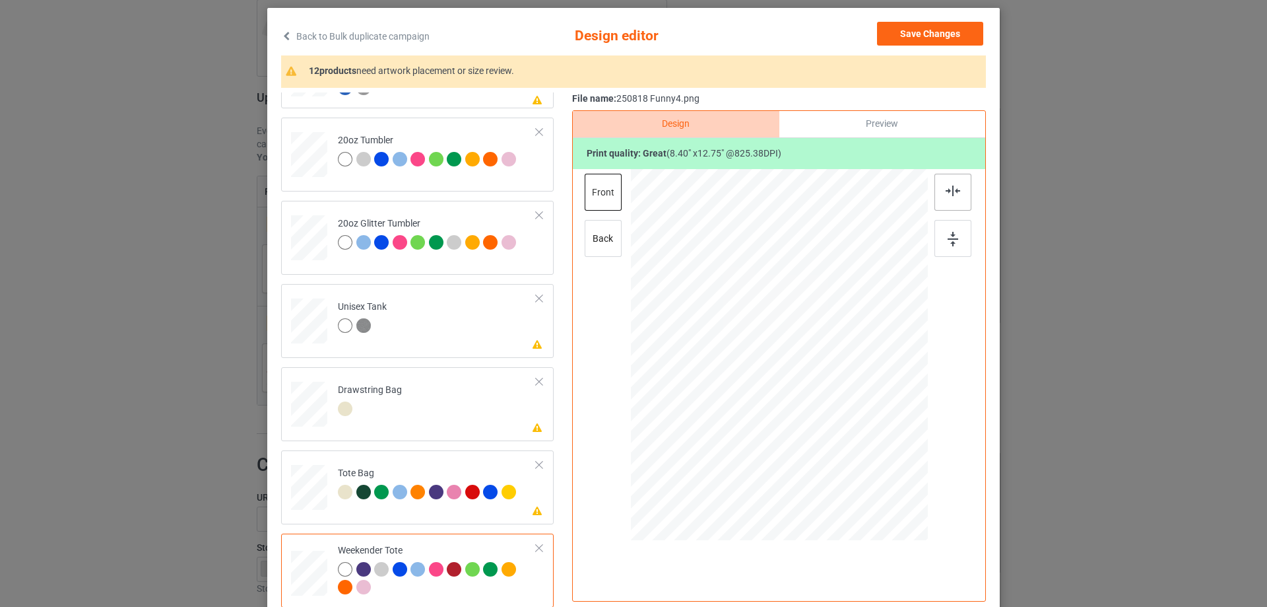
click at [946, 194] on img at bounding box center [953, 190] width 15 height 11
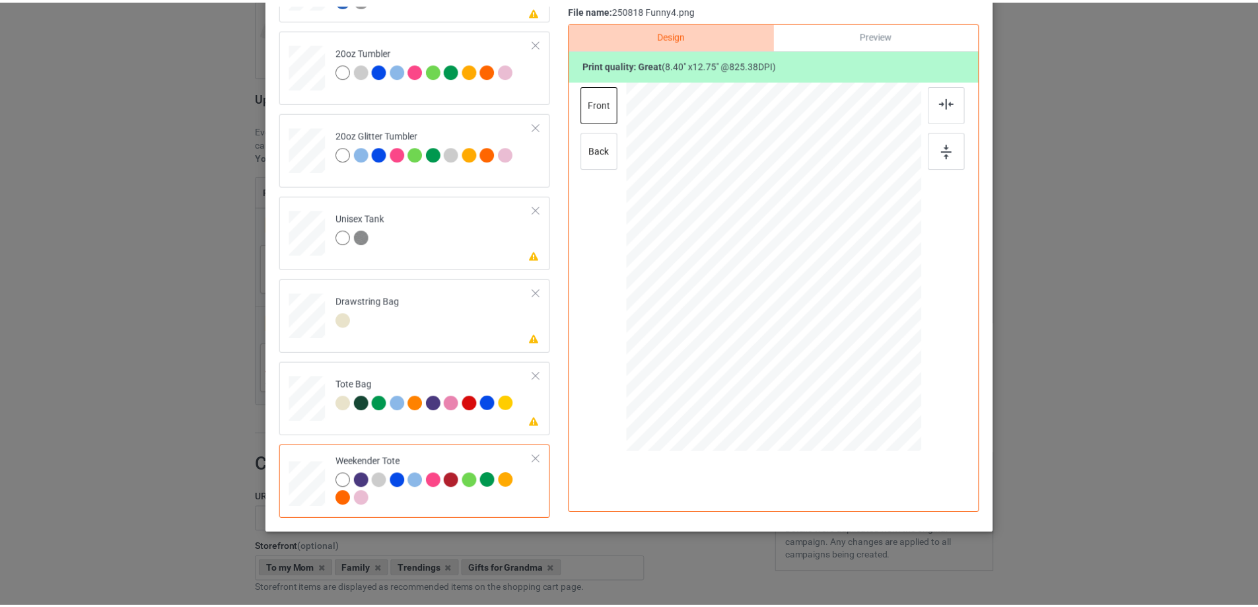
scroll to position [0, 0]
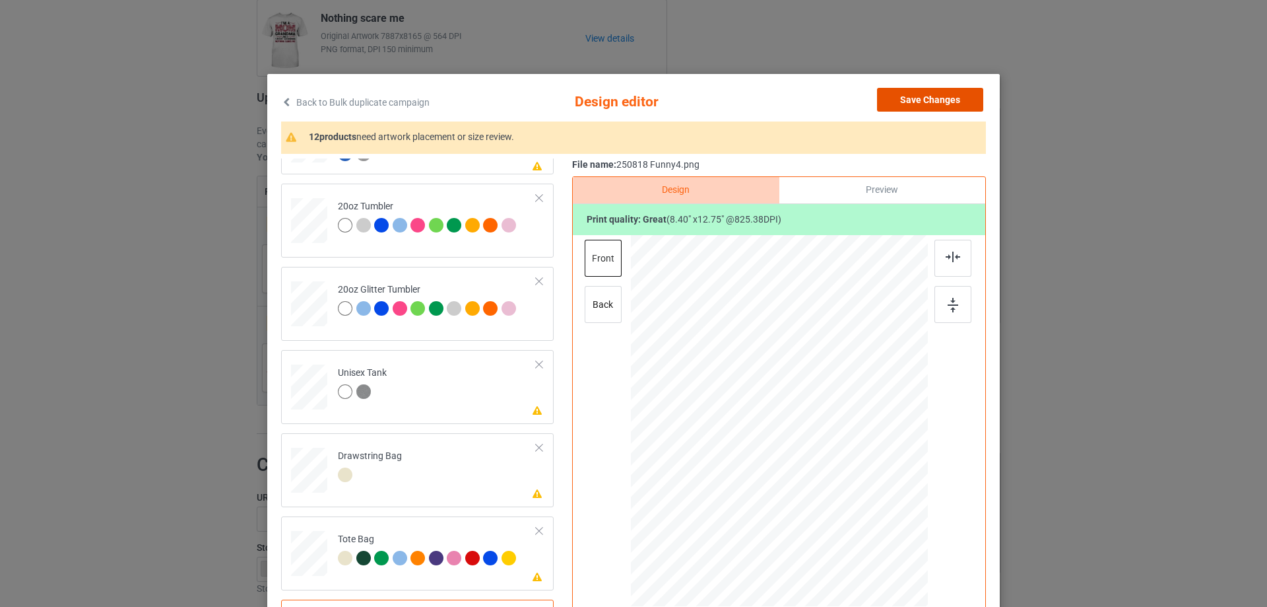
click at [942, 96] on button "Save Changes" at bounding box center [930, 100] width 106 height 24
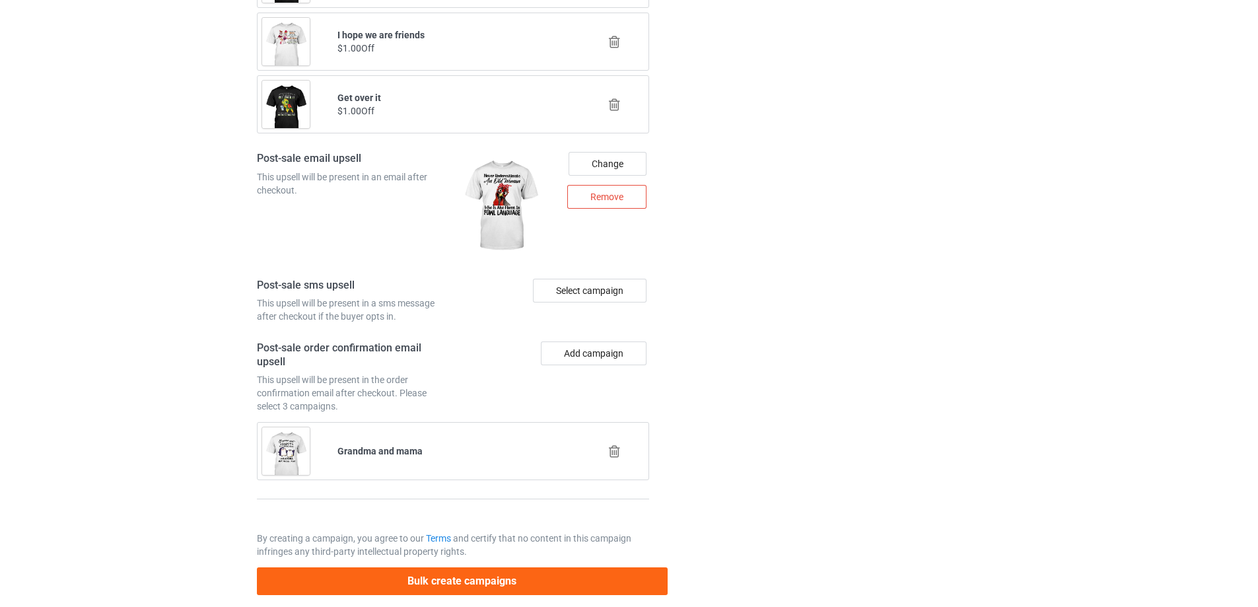
scroll to position [1778, 0]
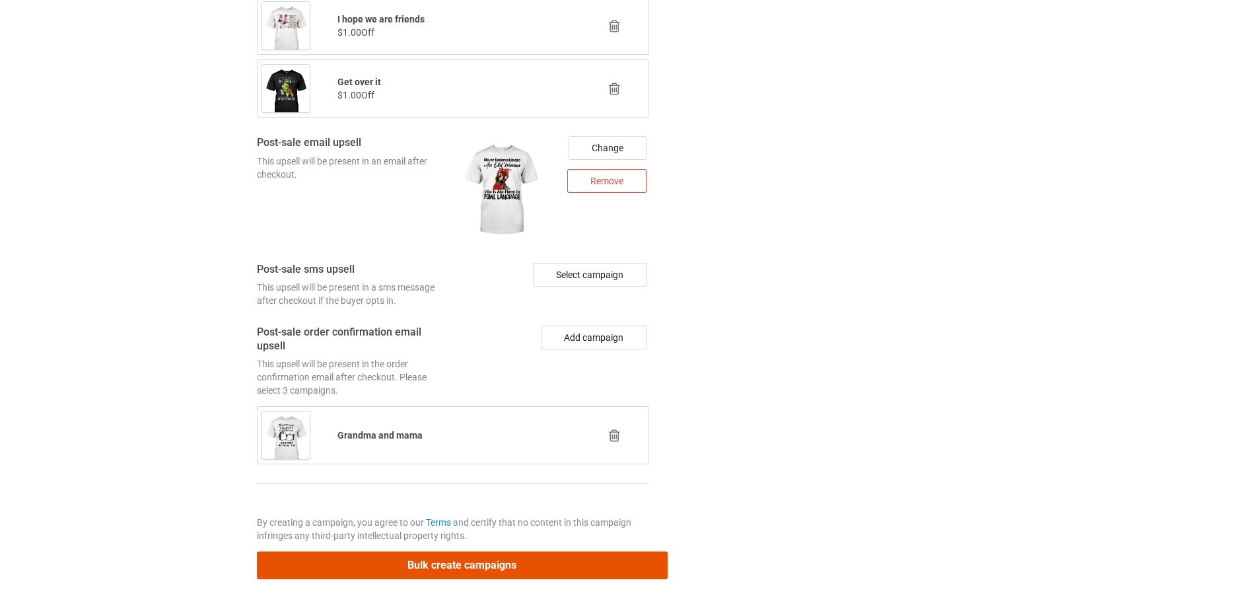
click at [591, 557] on button "Bulk create campaigns" at bounding box center [462, 564] width 411 height 27
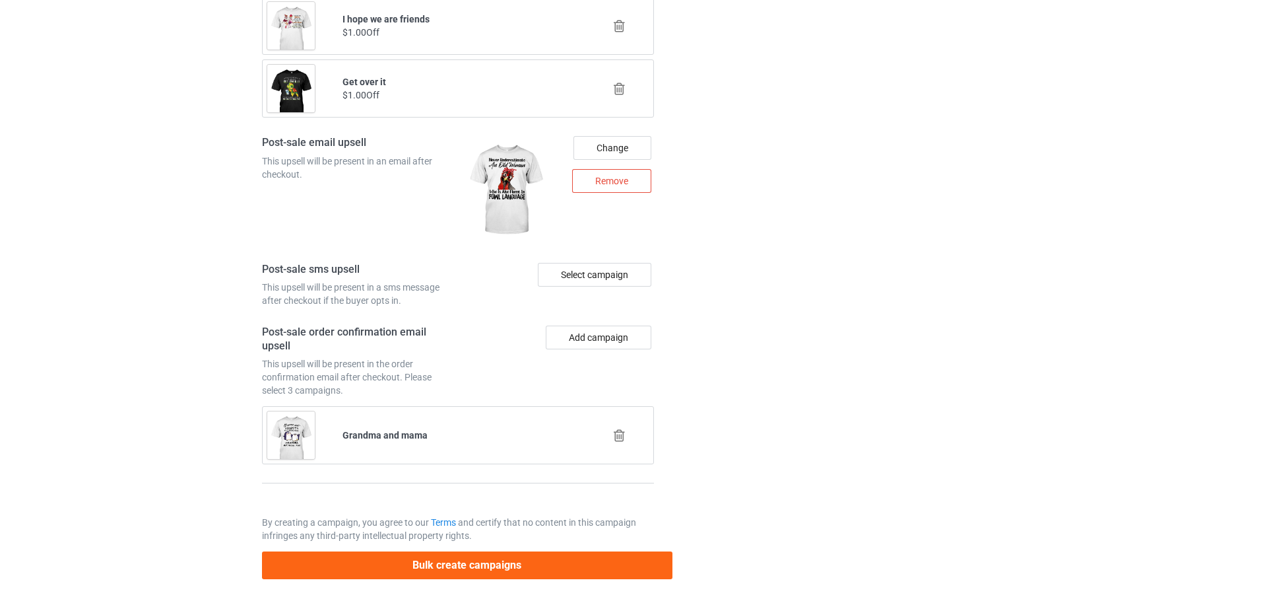
scroll to position [0, 0]
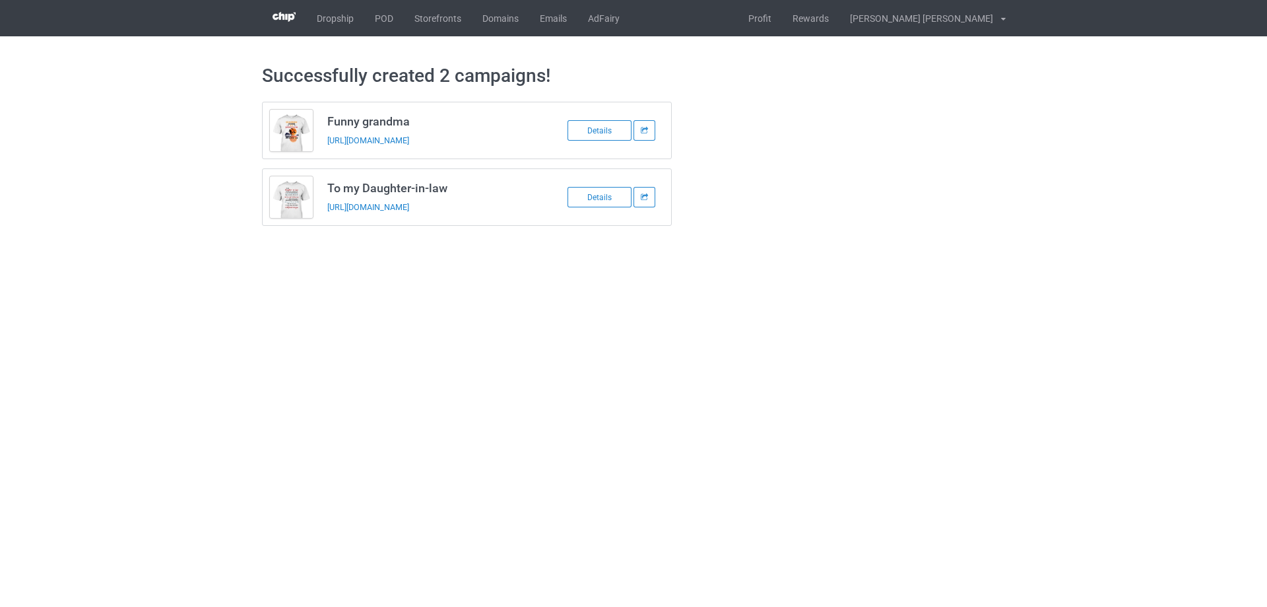
drag, startPoint x: 323, startPoint y: 121, endPoint x: 520, endPoint y: 207, distance: 215.2
click at [520, 207] on div "Funny grandma https://www.familyismytreasure.com/220907-01 Details To my Daught…" at bounding box center [467, 164] width 411 height 124
copy div "Funny grandma https://www.familyismytreasure.com/220907-01 Details To my Daught…"
